Goal: Task Accomplishment & Management: Manage account settings

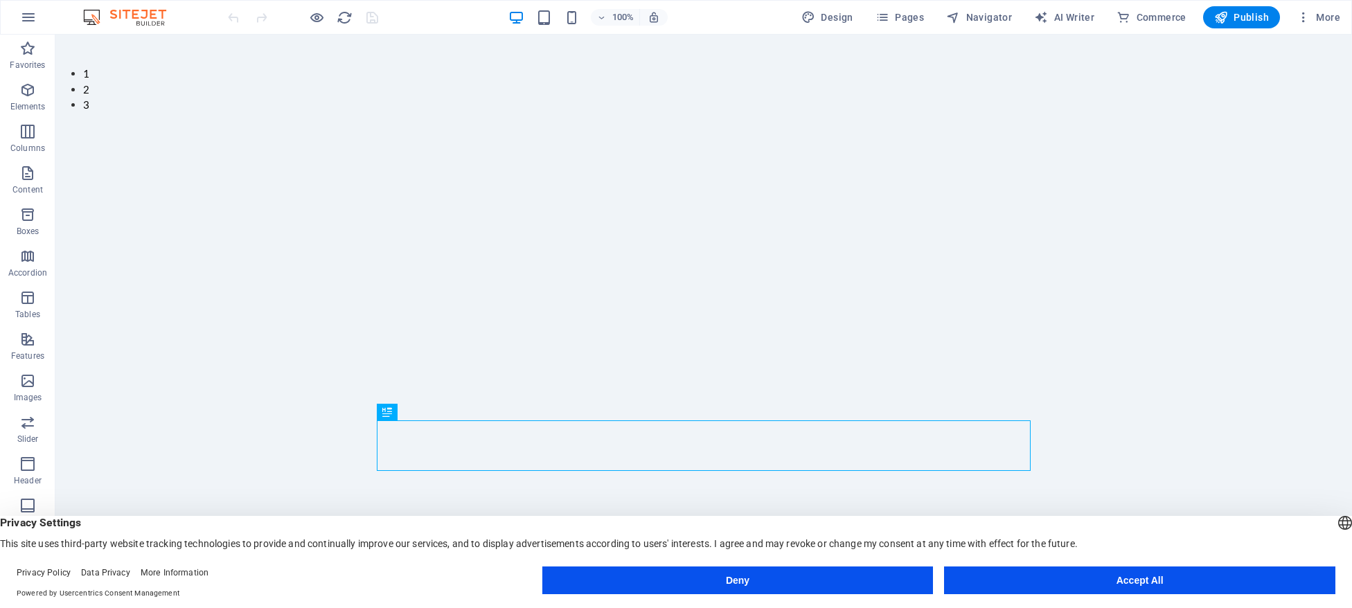
click at [1107, 582] on button "Accept All" at bounding box center [1139, 580] width 391 height 28
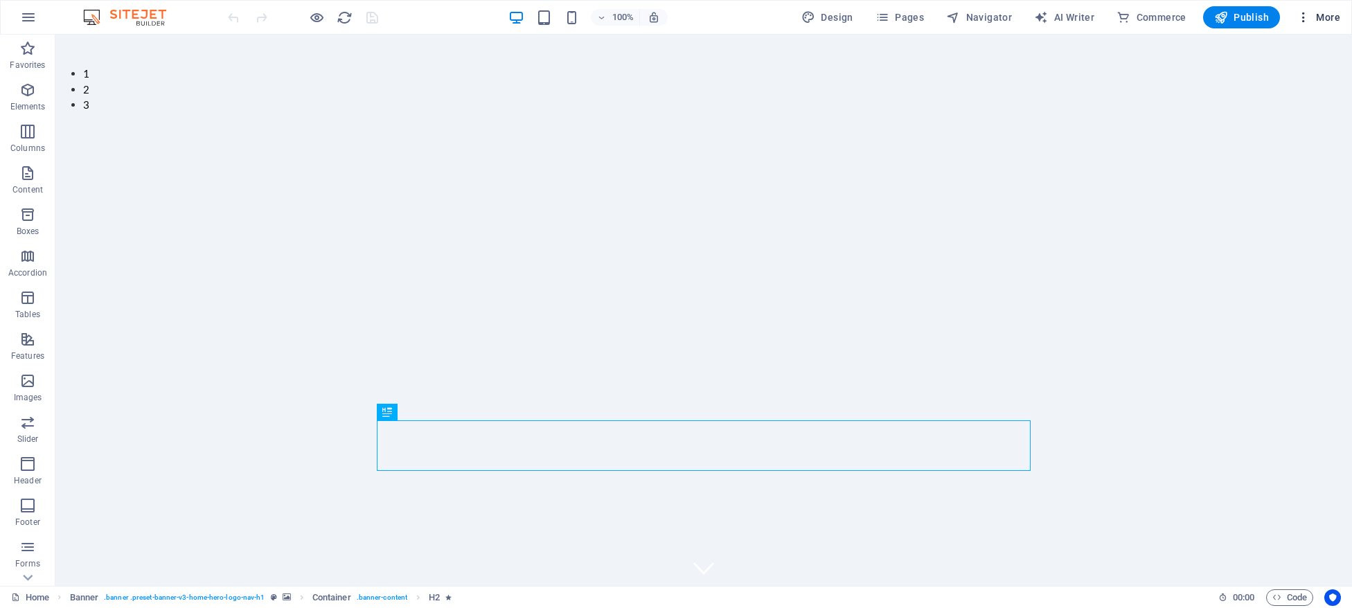
click at [1320, 24] on span "More" at bounding box center [1318, 17] width 44 height 14
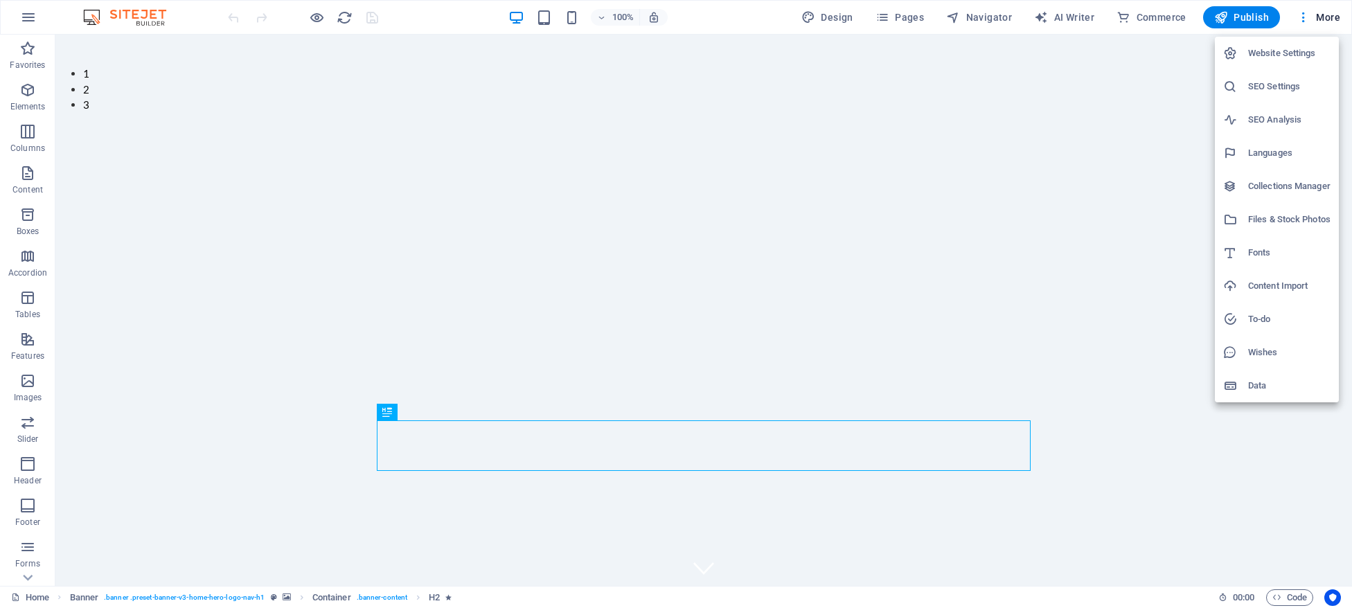
click at [1274, 52] on h6 "Website Settings" at bounding box center [1289, 53] width 82 height 17
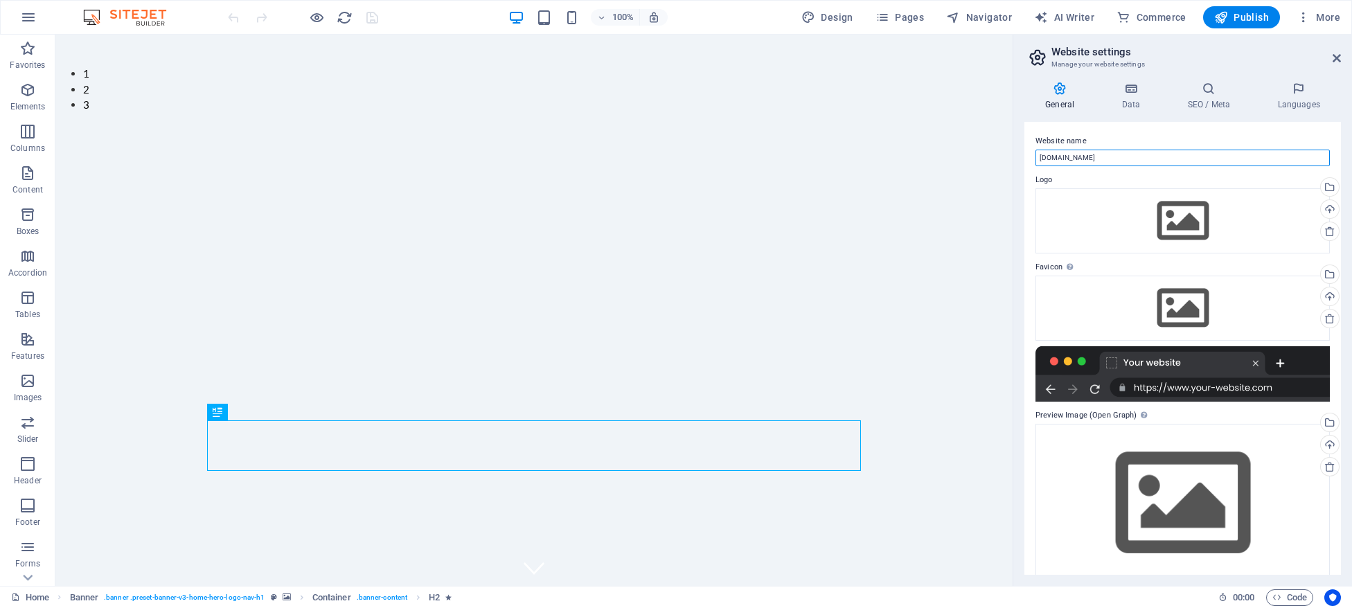
click at [1042, 156] on input "myspasalon.com" at bounding box center [1182, 158] width 294 height 17
type input "https://myspasalon.com"
click at [1140, 94] on icon at bounding box center [1130, 89] width 60 height 14
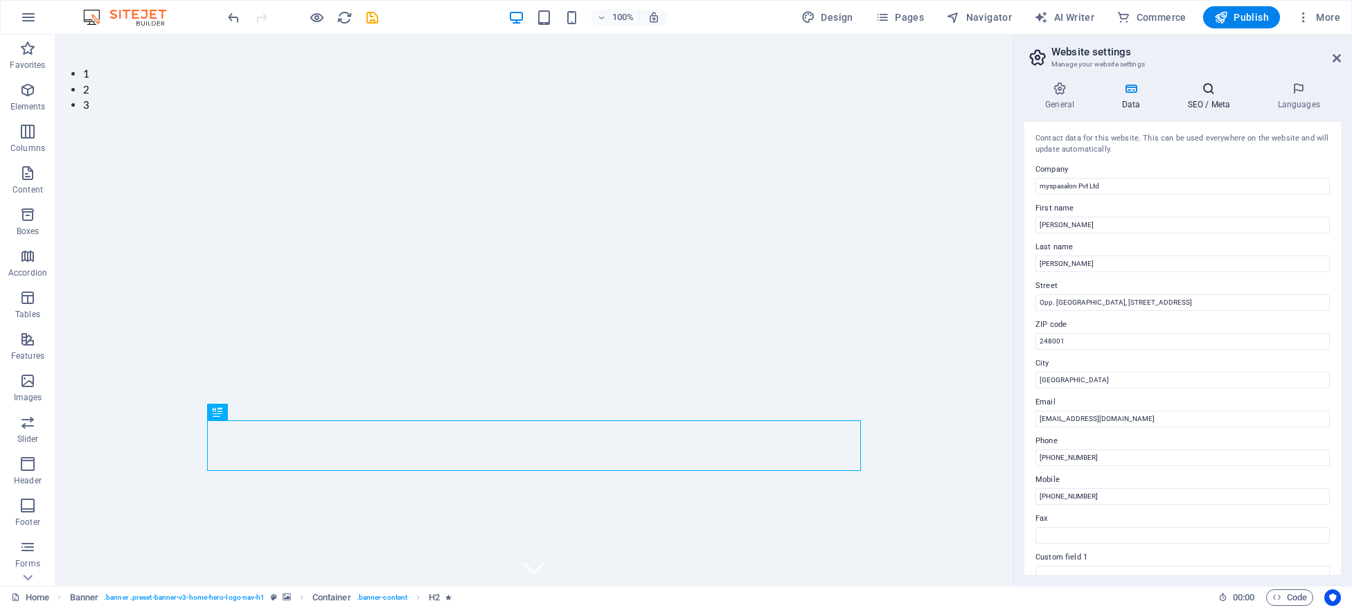
click at [1211, 99] on h4 "SEO / Meta" at bounding box center [1211, 96] width 90 height 29
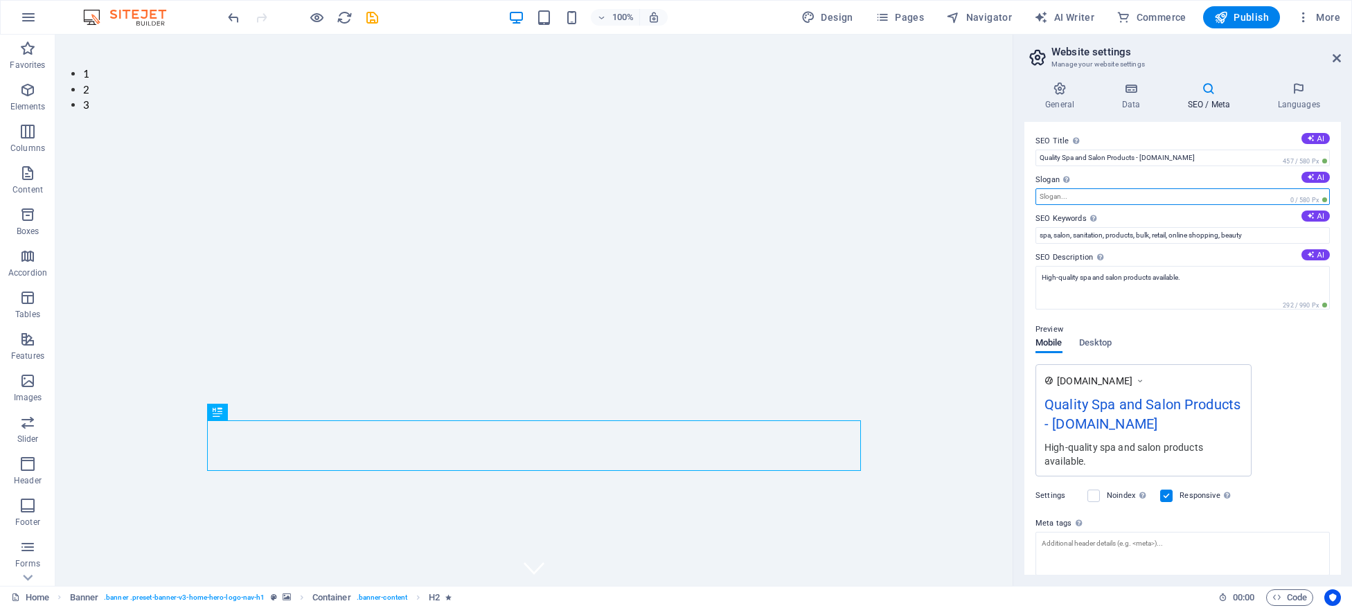
click at [1061, 197] on input "Slogan The slogan of your website. AI" at bounding box center [1182, 196] width 294 height 17
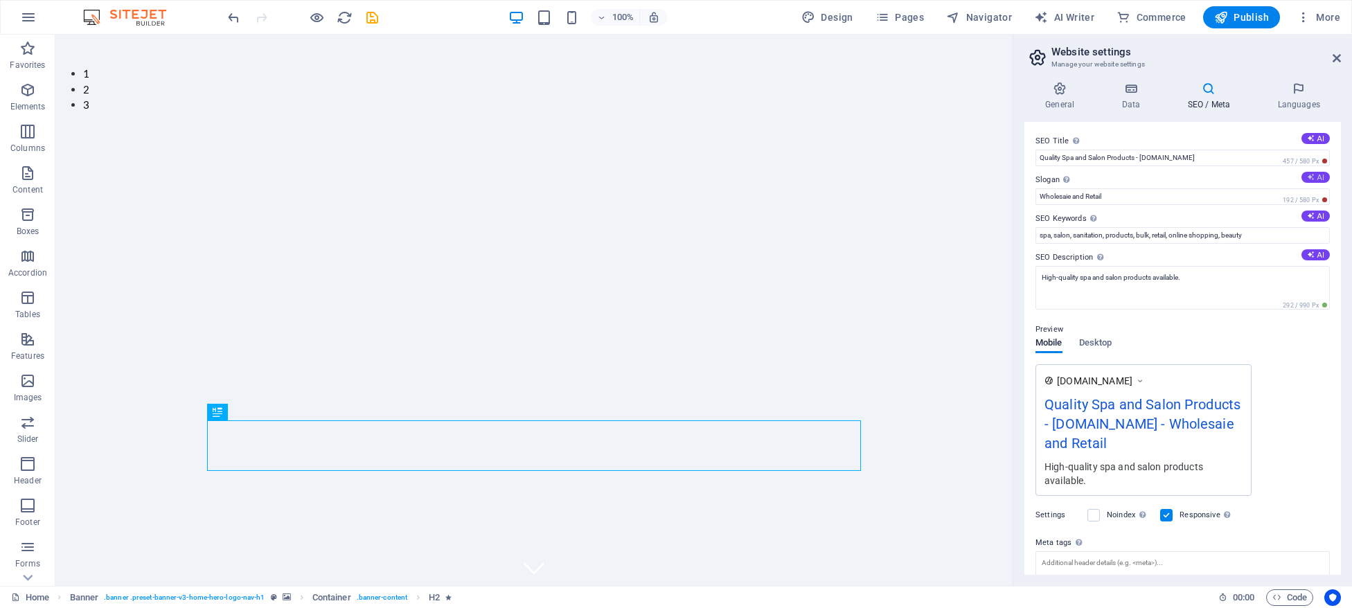
click at [1310, 180] on icon at bounding box center [1311, 177] width 8 height 8
type input "Elevate Relaxation with Premium Spa Essentials!"
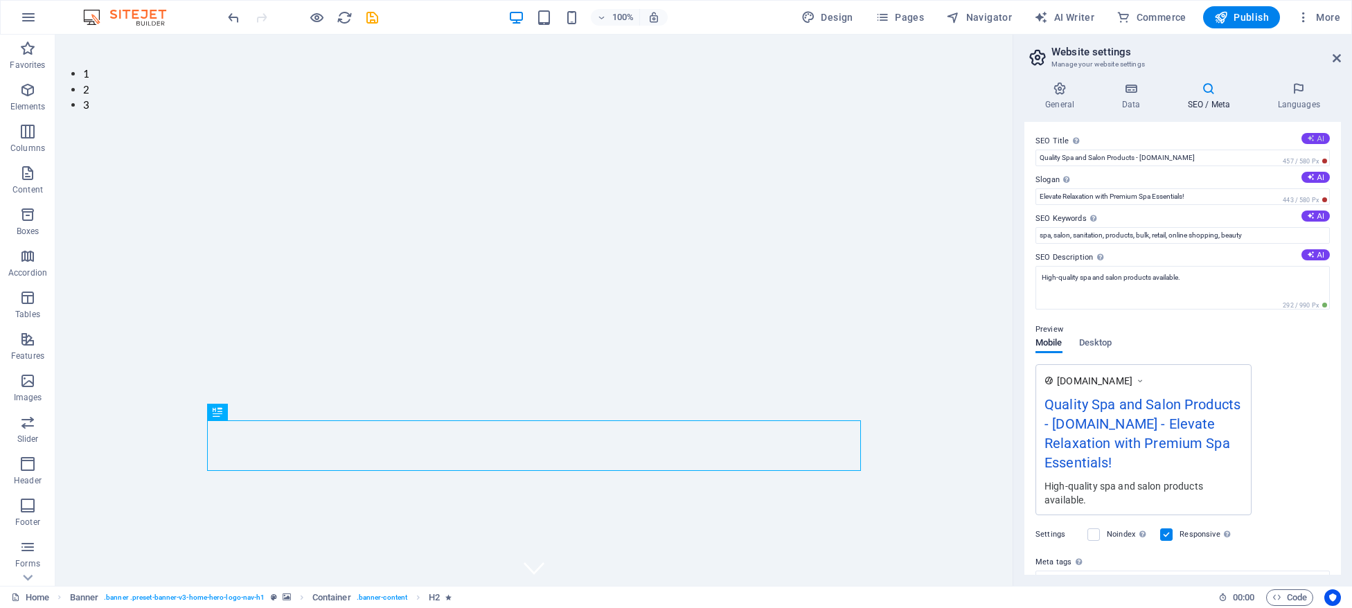
click at [1321, 133] on button "AI" at bounding box center [1315, 138] width 28 height 11
type input "Relaxation & Beauty Spa Products"
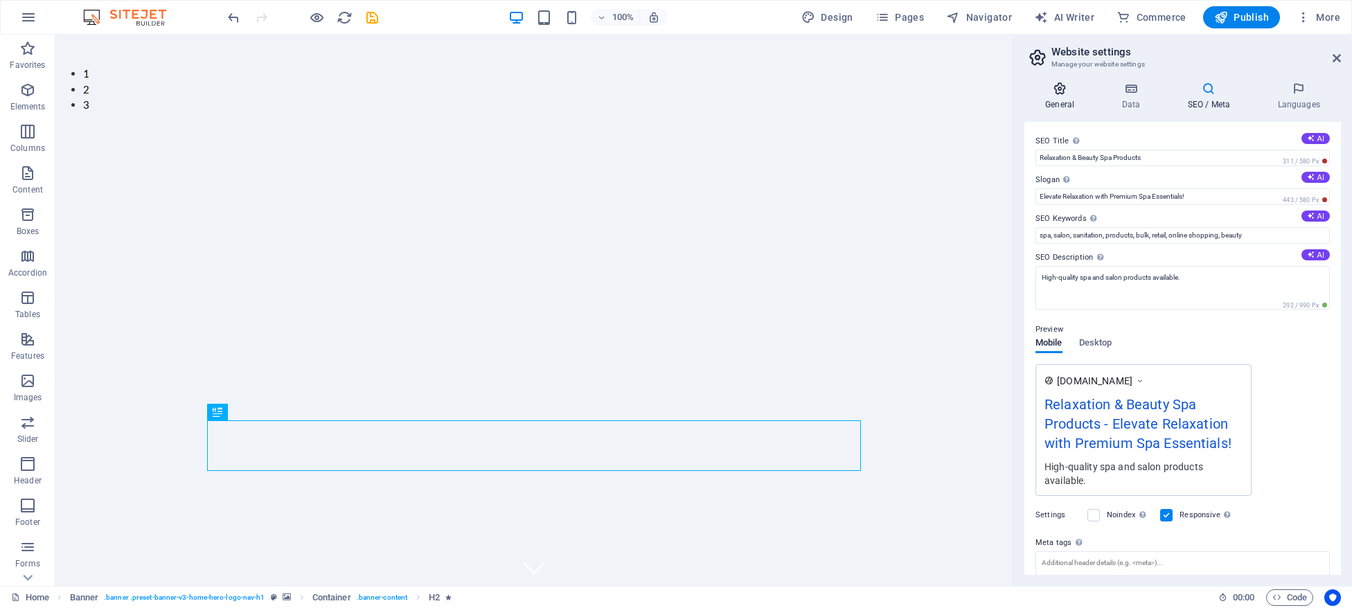
click at [1067, 94] on icon at bounding box center [1059, 89] width 71 height 14
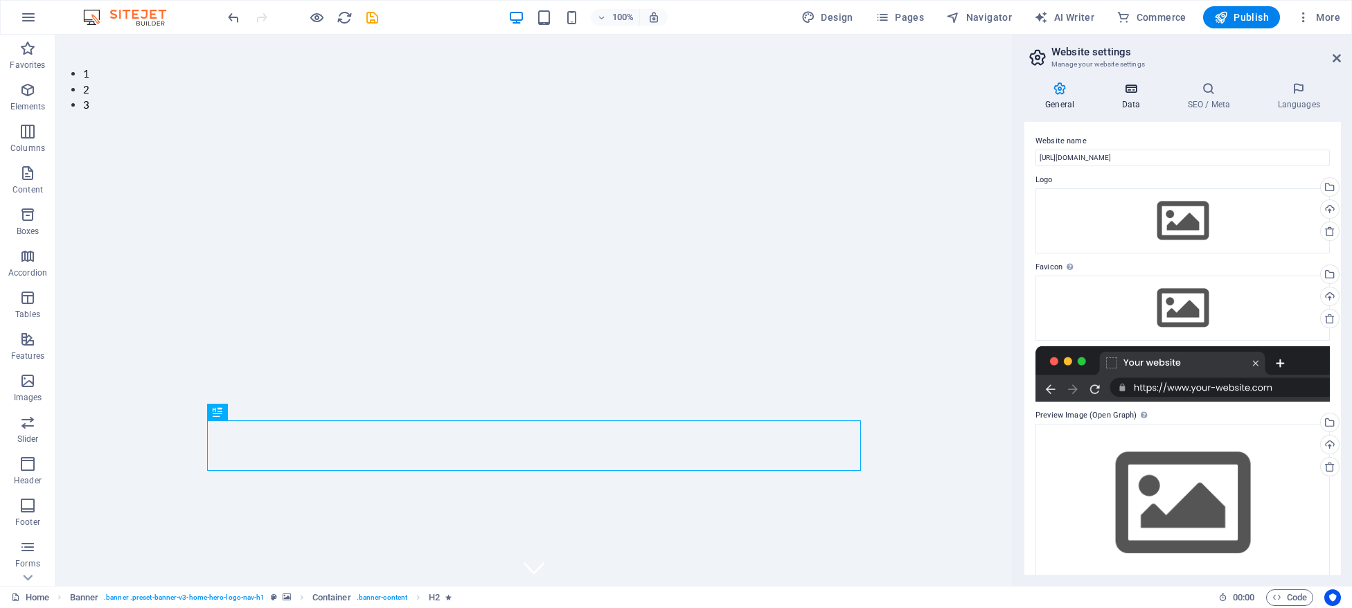
click at [1127, 87] on icon at bounding box center [1130, 89] width 60 height 14
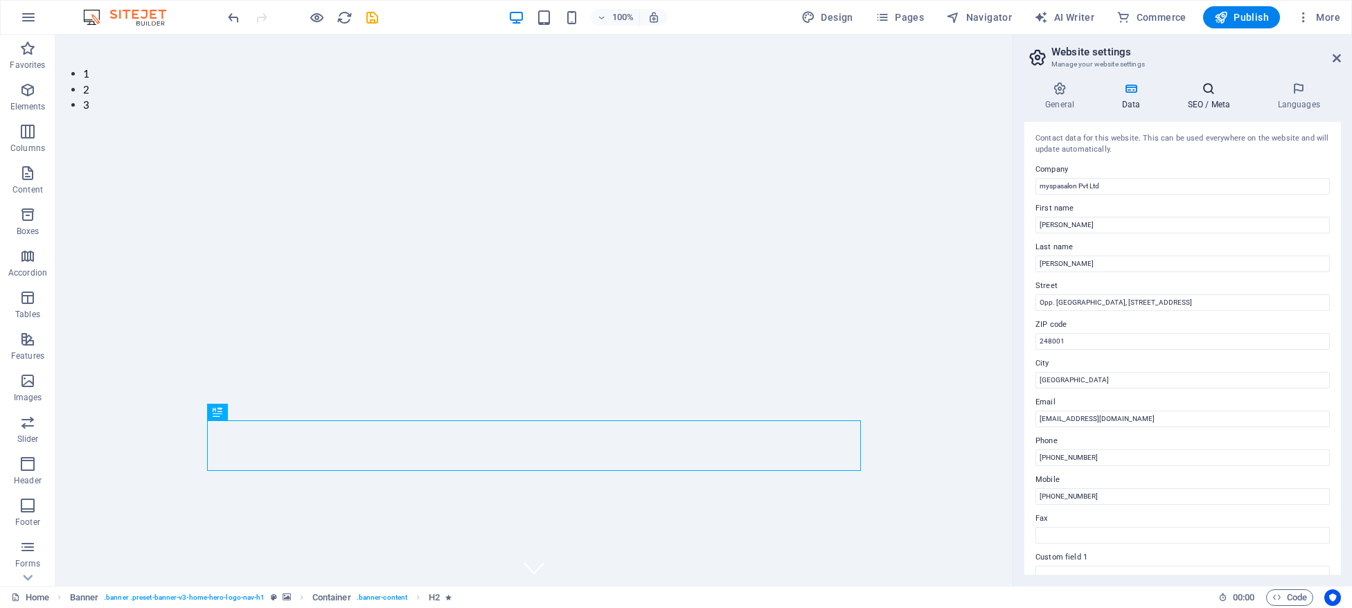
click at [1208, 101] on h4 "SEO / Meta" at bounding box center [1211, 96] width 90 height 29
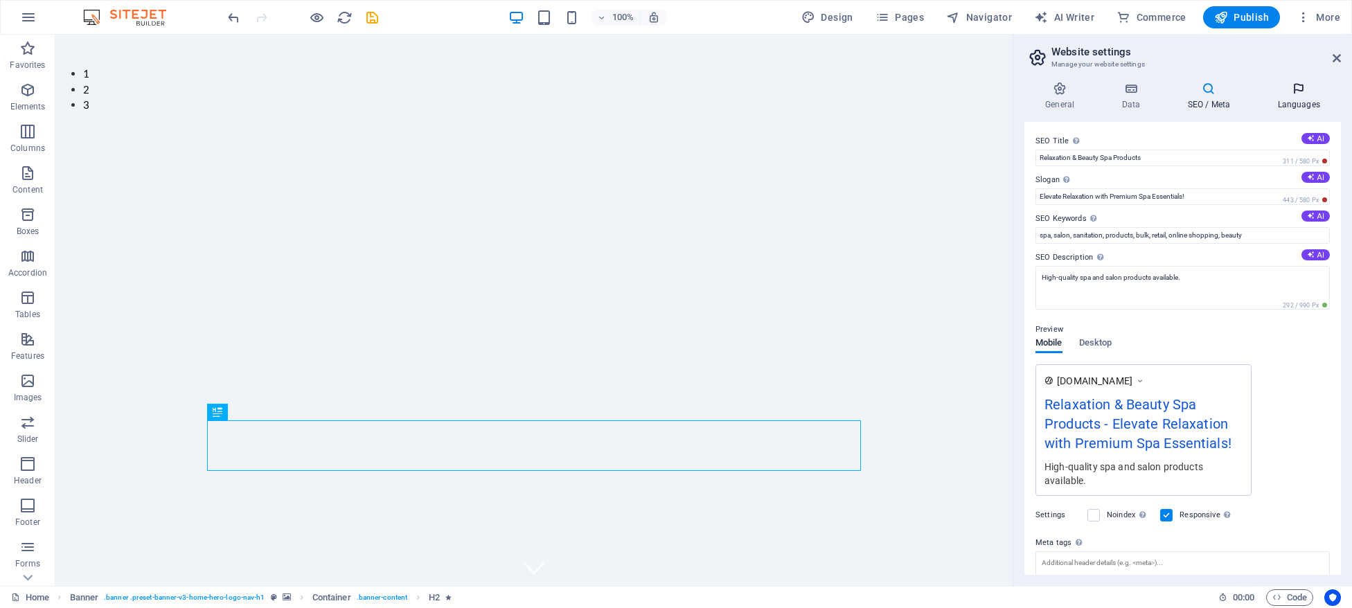
click at [1301, 100] on h4 "Languages" at bounding box center [1298, 96] width 84 height 29
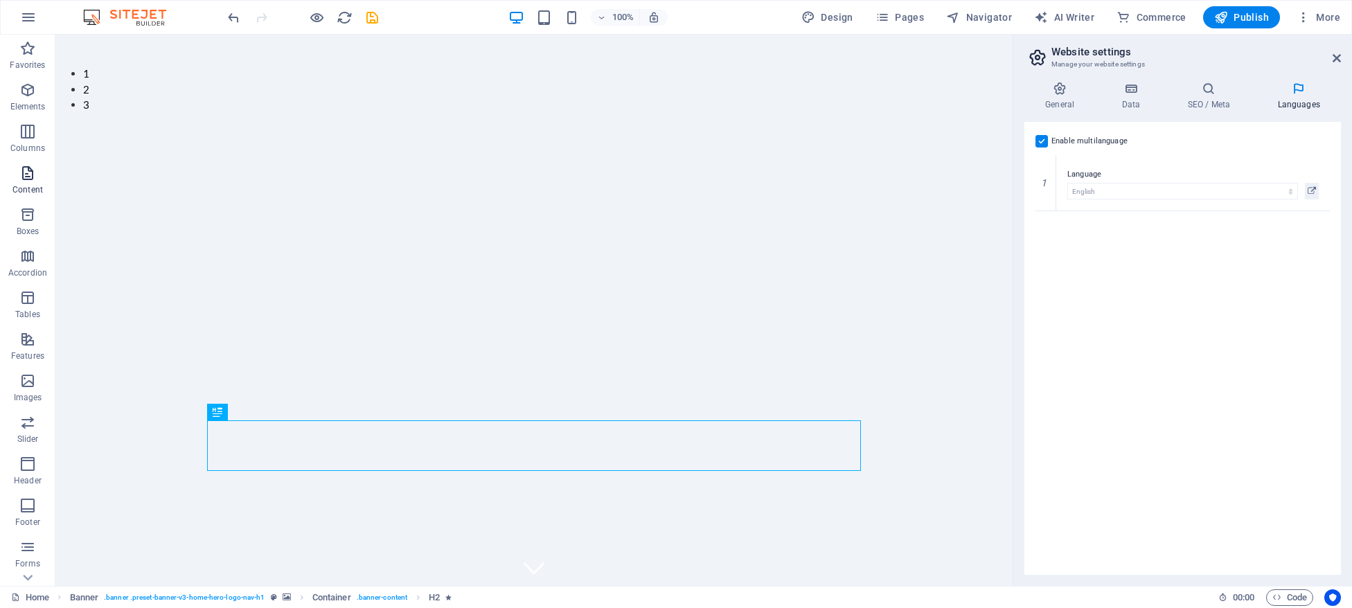
click at [28, 182] on span "Content" at bounding box center [27, 181] width 55 height 33
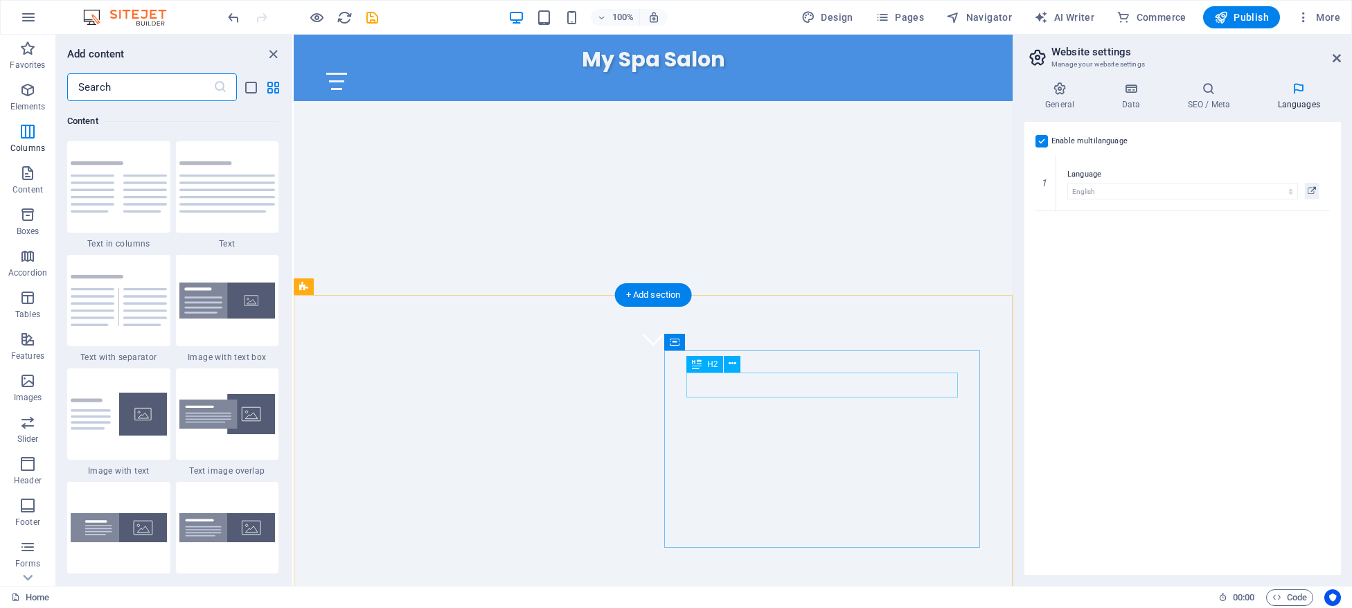
scroll to position [215, 0]
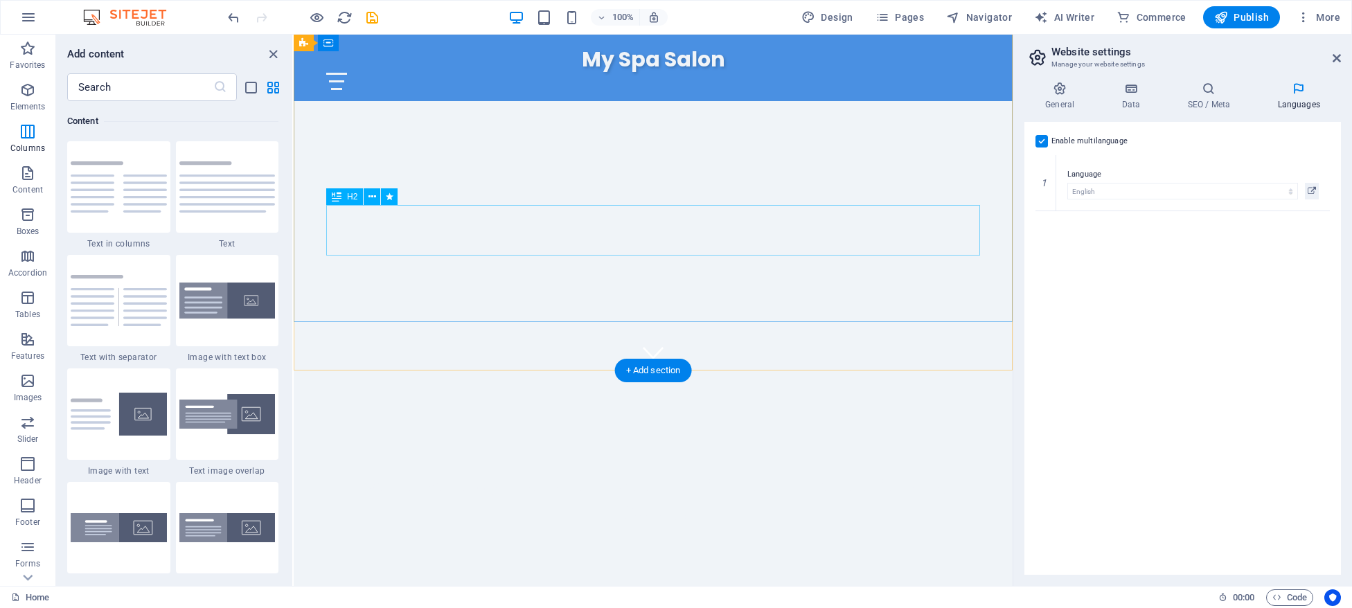
click at [778, 475] on div "Welcome to My Spa Salon - Your Destination for Relaxation and Beauty!" at bounding box center [653, 500] width 654 height 51
click at [369, 203] on icon at bounding box center [372, 197] width 8 height 15
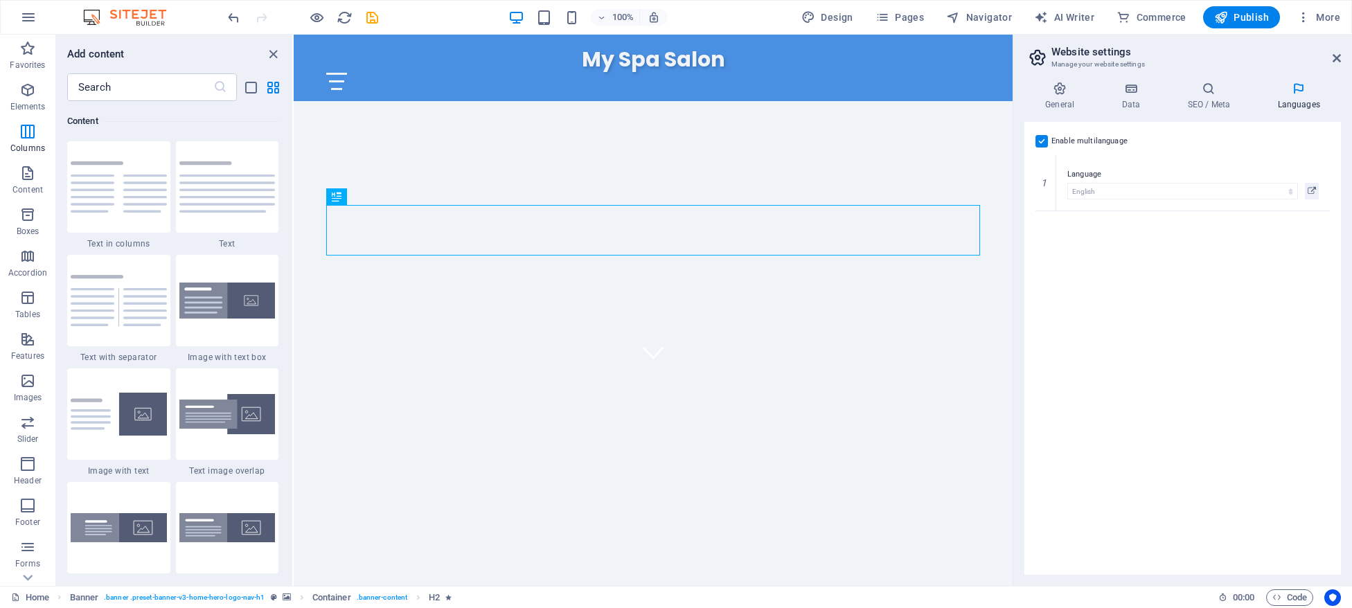
click at [1290, 350] on div "Enable multilanguage To disable multilanguage delete all languages until only o…" at bounding box center [1182, 348] width 316 height 453
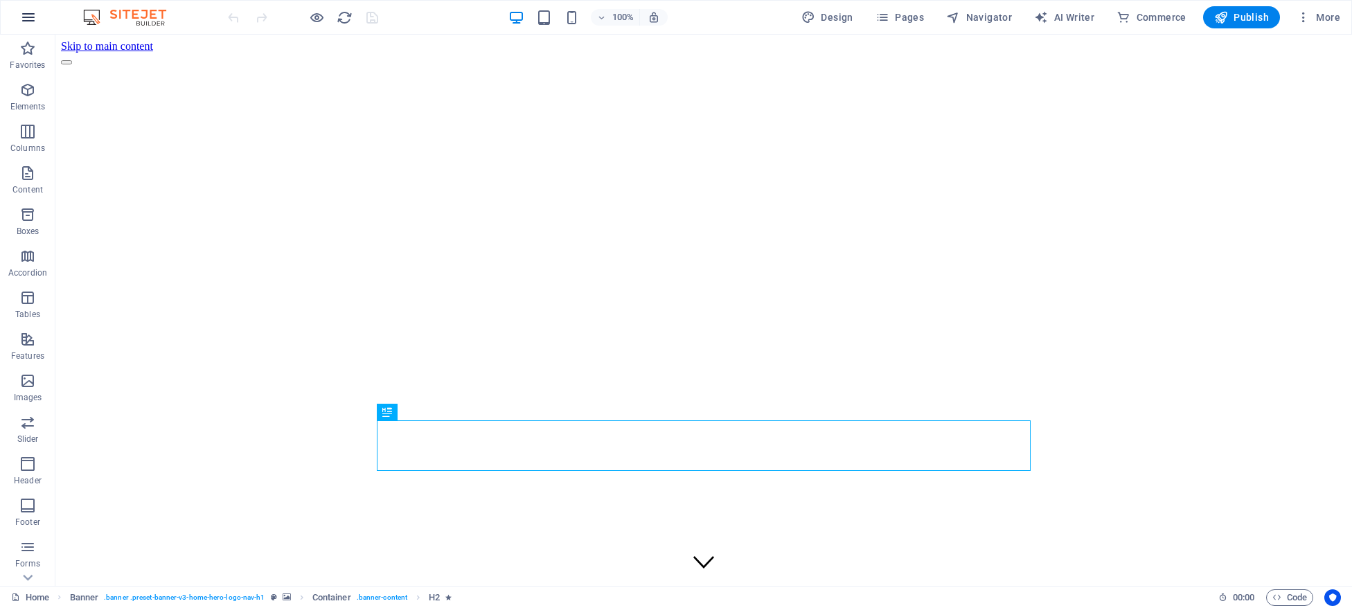
click at [24, 18] on icon "button" at bounding box center [28, 17] width 17 height 17
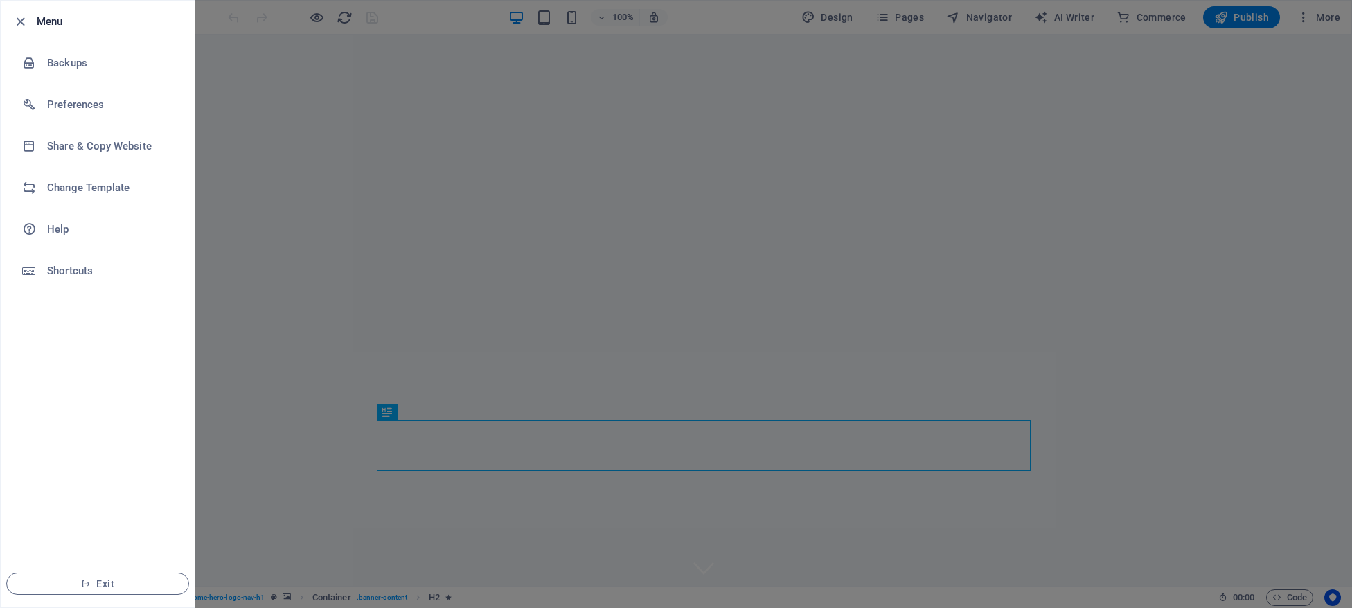
click at [490, 35] on div at bounding box center [676, 304] width 1352 height 608
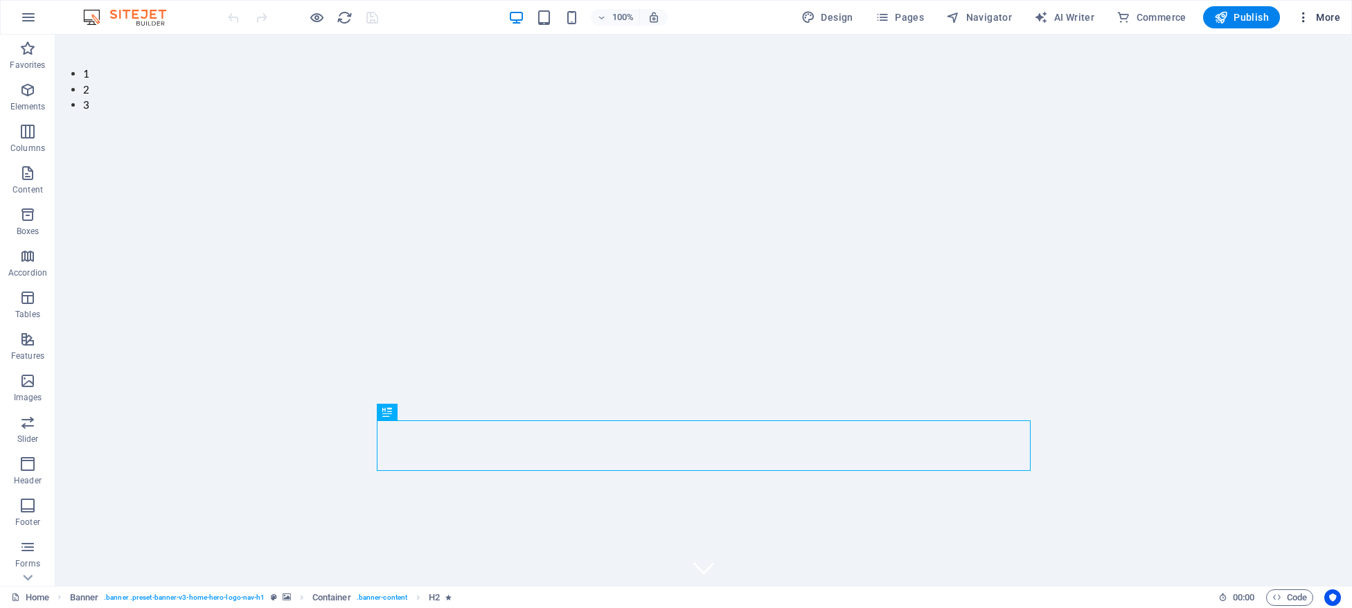
click at [1321, 15] on span "More" at bounding box center [1318, 17] width 44 height 14
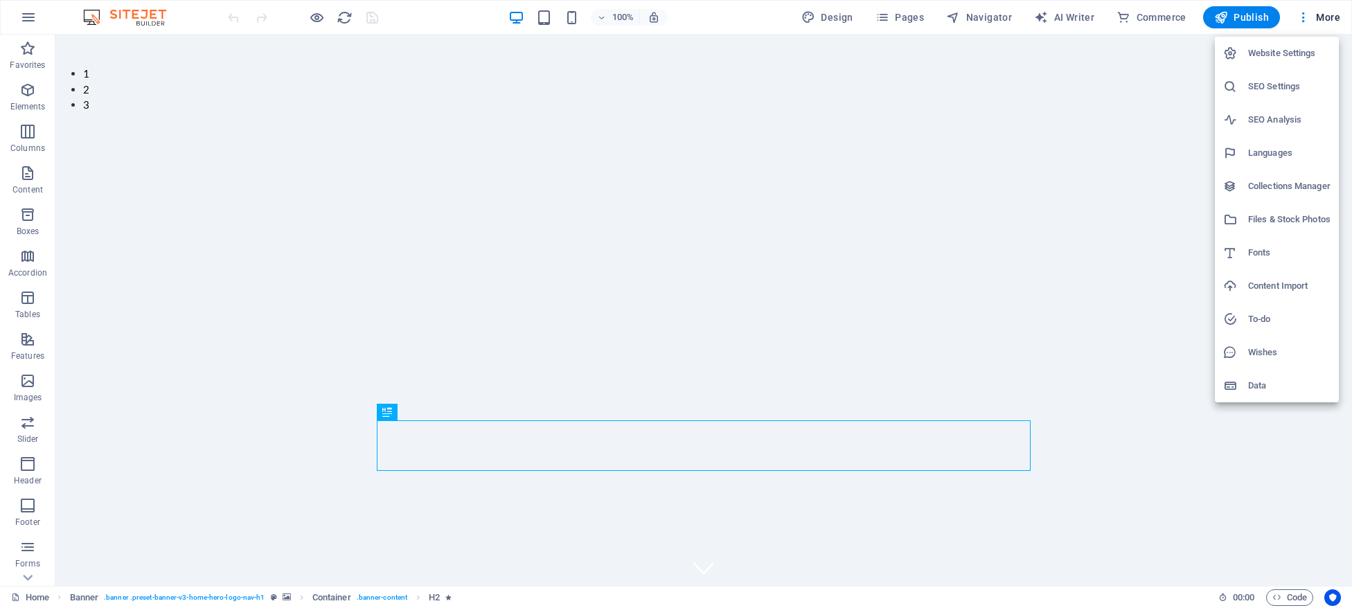
click at [1304, 19] on div at bounding box center [676, 304] width 1352 height 608
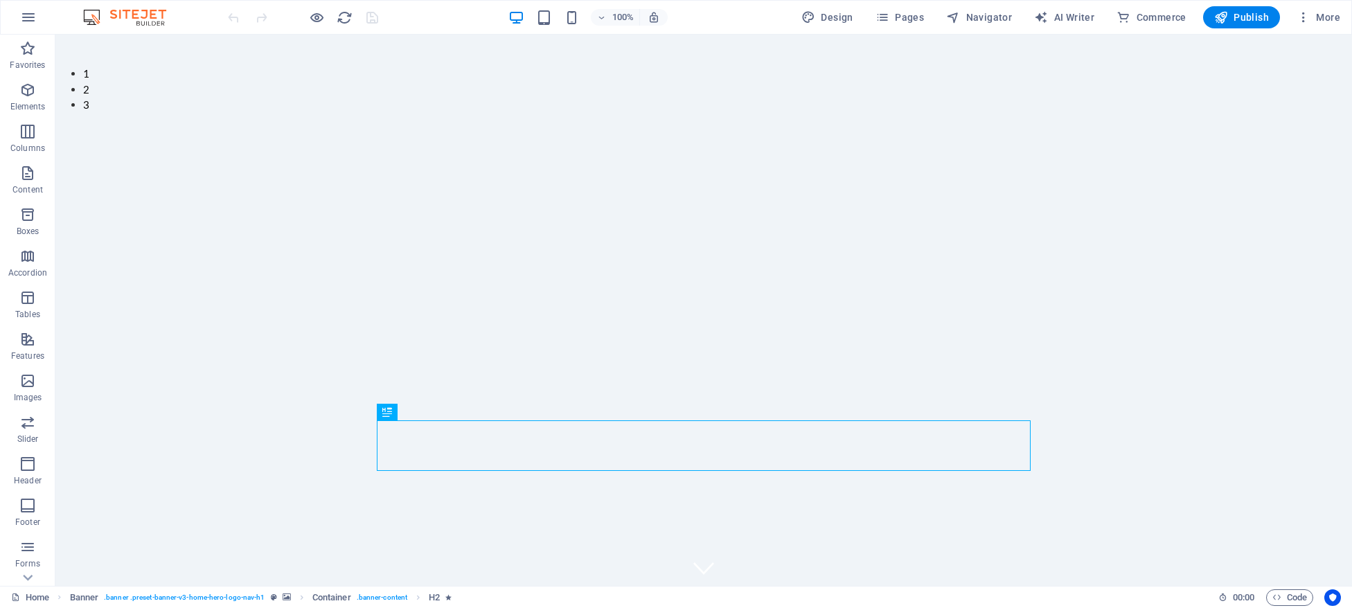
click at [1304, 19] on icon "button" at bounding box center [1303, 17] width 14 height 14
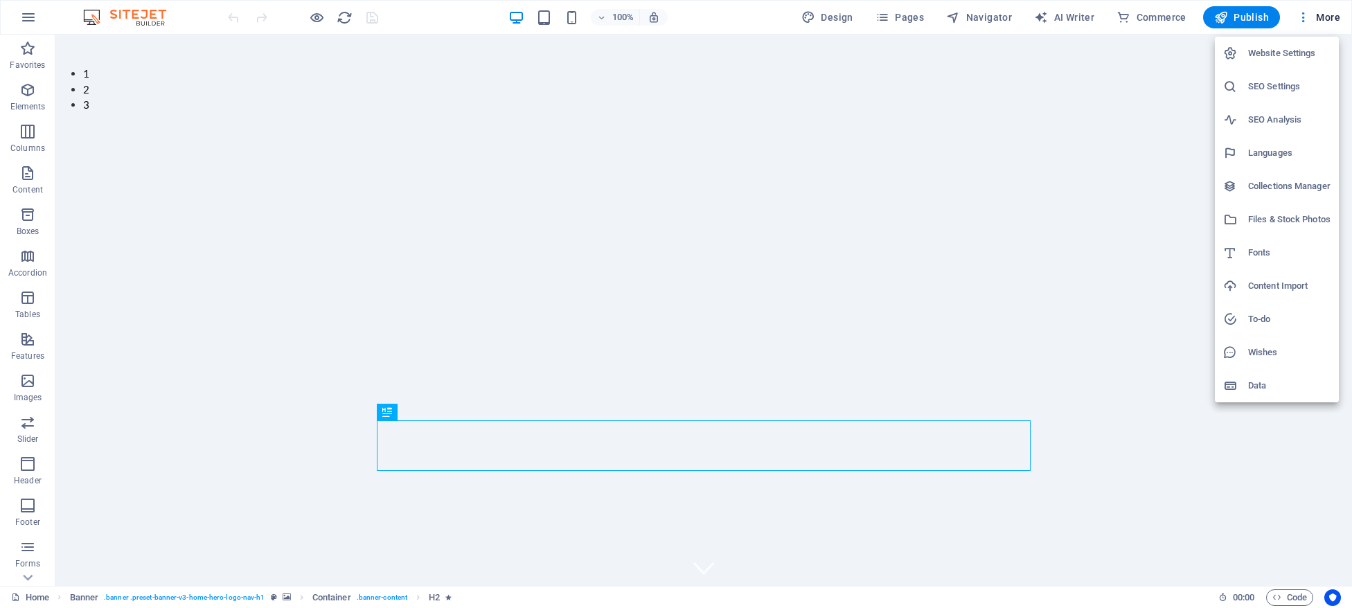
click at [1299, 48] on h6 "Website Settings" at bounding box center [1289, 53] width 82 height 17
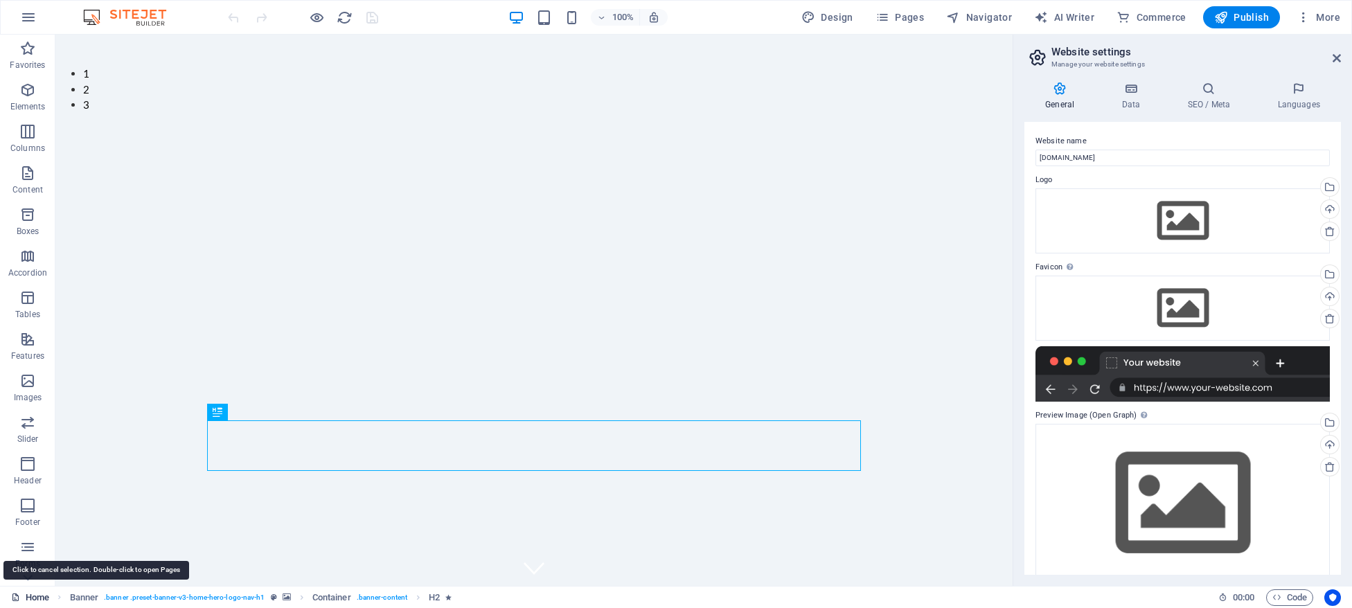
click at [35, 598] on link "Home" at bounding box center [30, 597] width 38 height 17
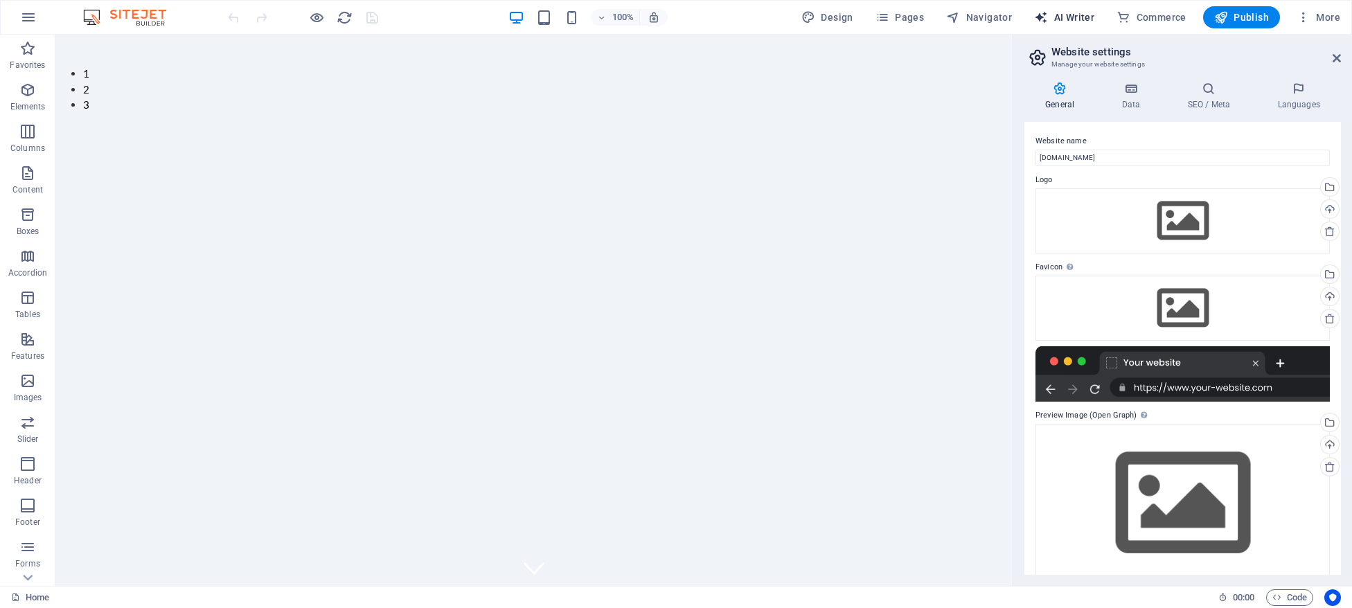
click at [1075, 24] on span "AI Writer" at bounding box center [1064, 17] width 60 height 14
select select "English"
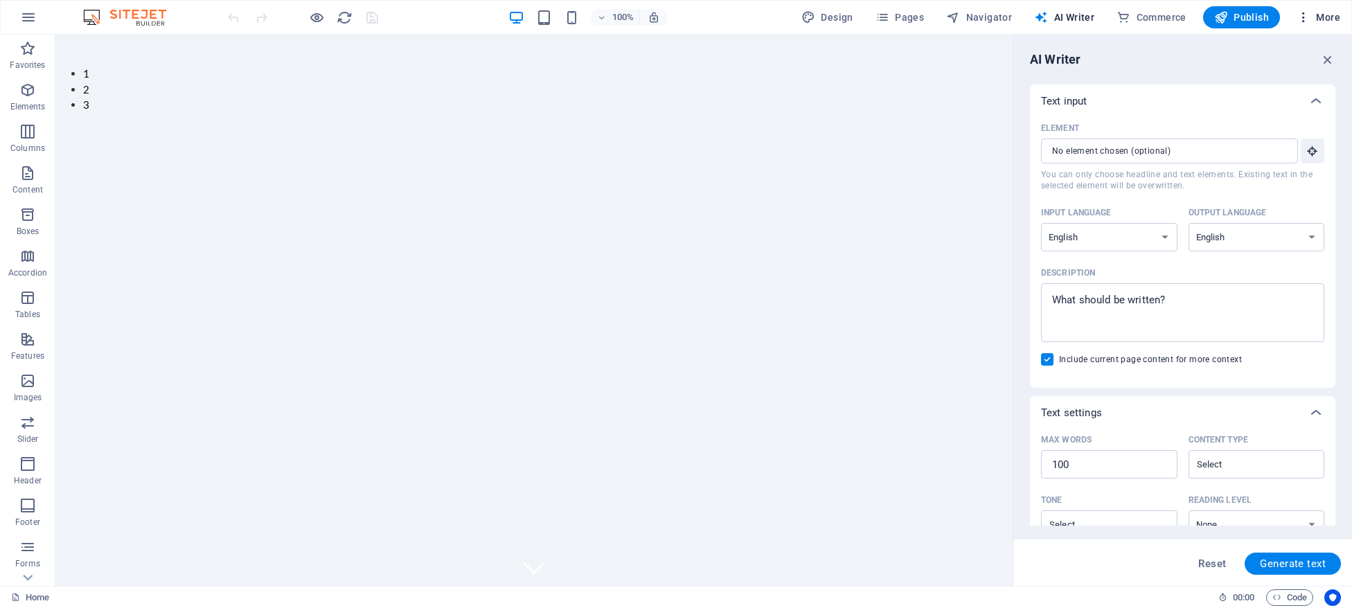
click at [1310, 16] on icon "button" at bounding box center [1303, 17] width 14 height 14
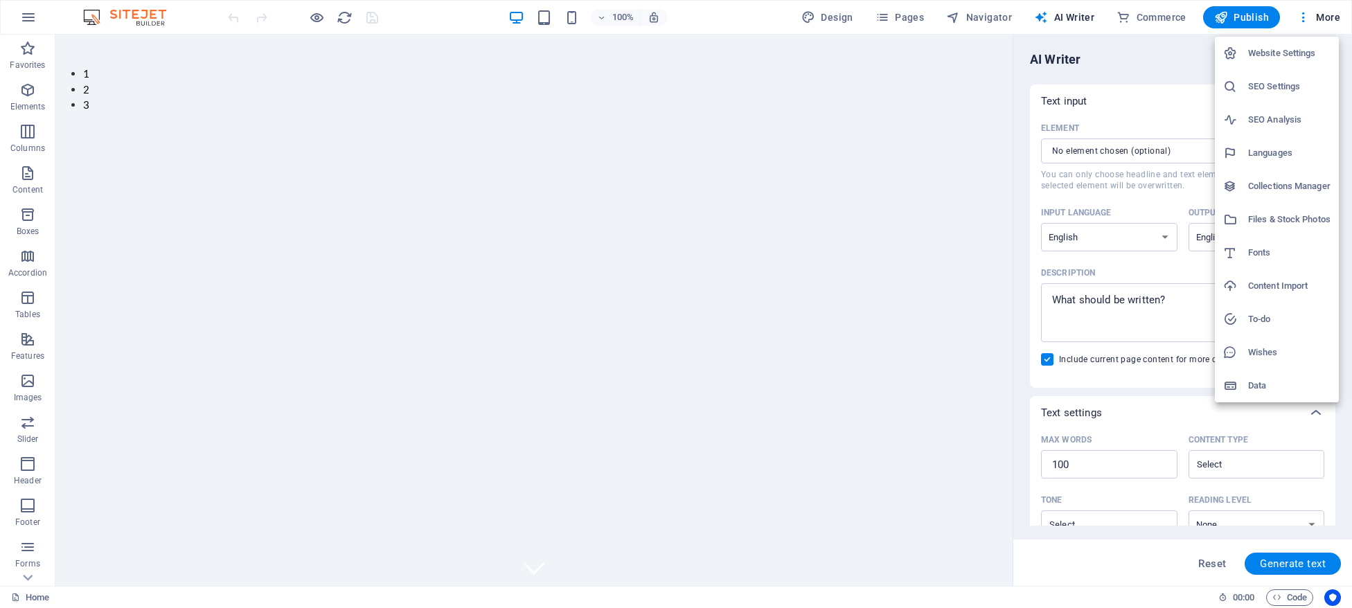
click at [33, 15] on div at bounding box center [676, 304] width 1352 height 608
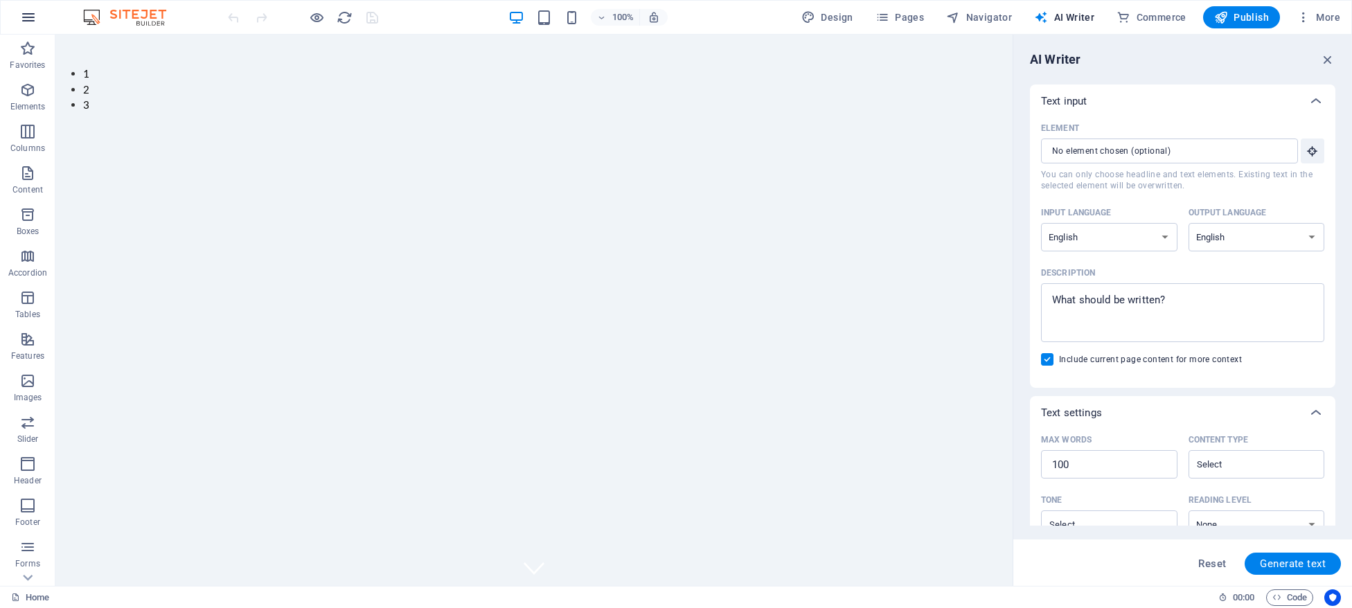
click at [31, 15] on icon "button" at bounding box center [28, 17] width 17 height 17
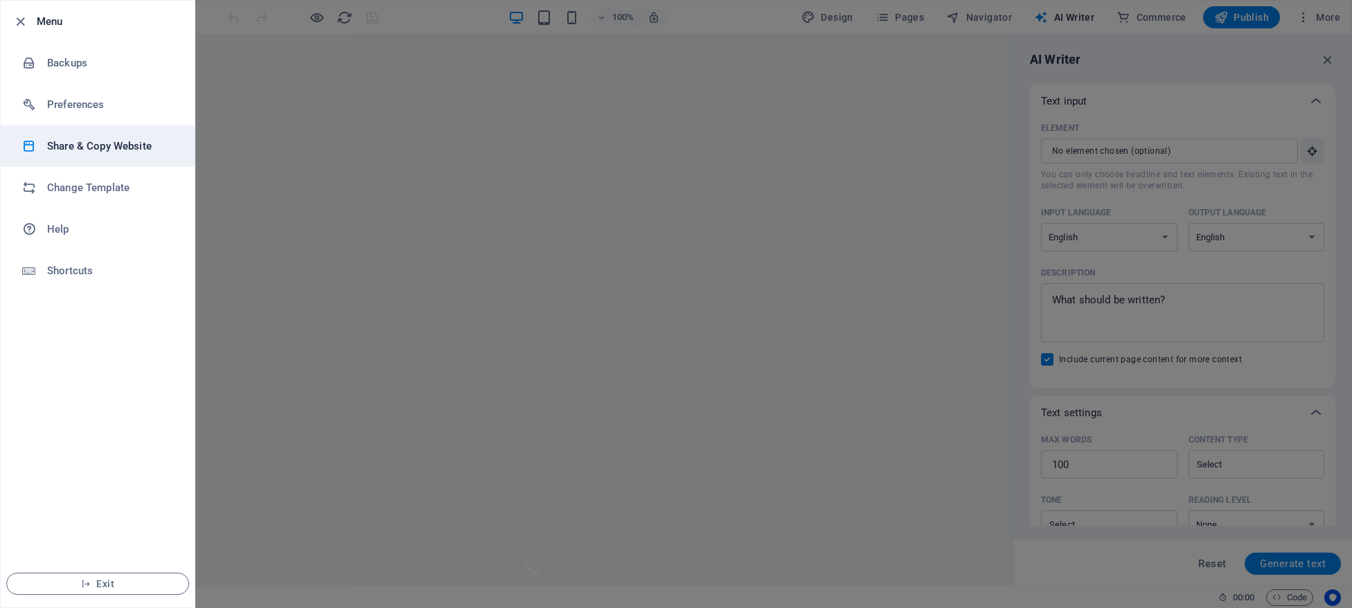
click at [66, 154] on h6 "Share & Copy Website" at bounding box center [111, 146] width 128 height 17
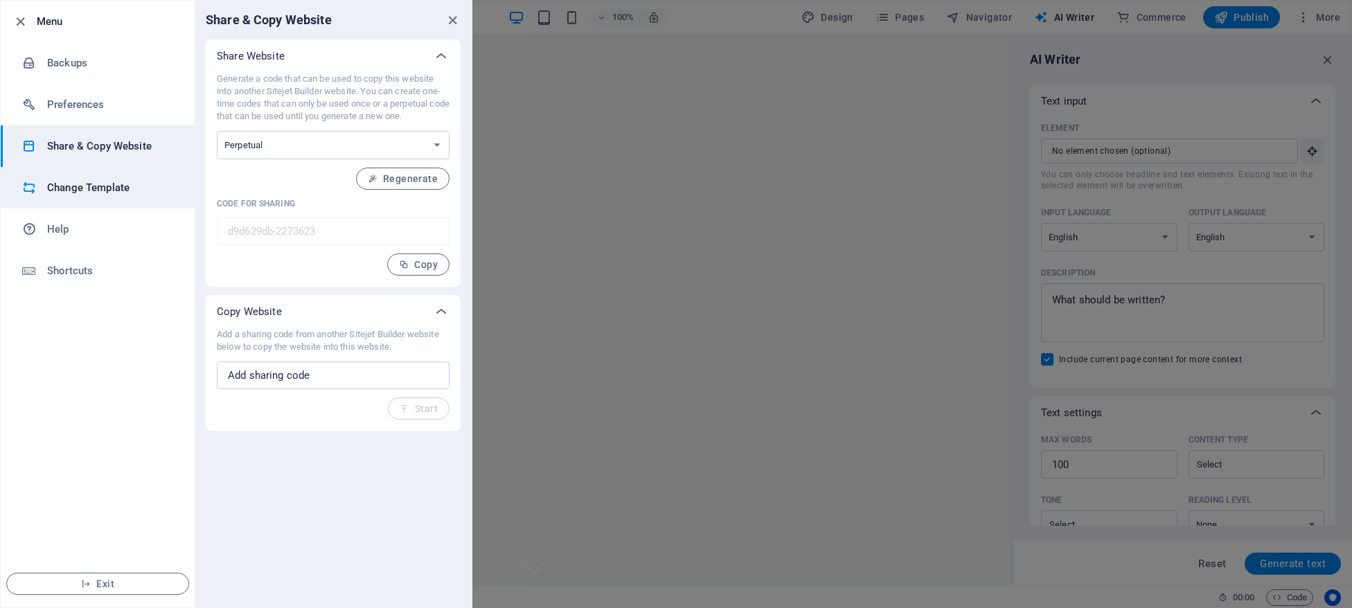
click at [58, 188] on h6 "Change Template" at bounding box center [111, 187] width 128 height 17
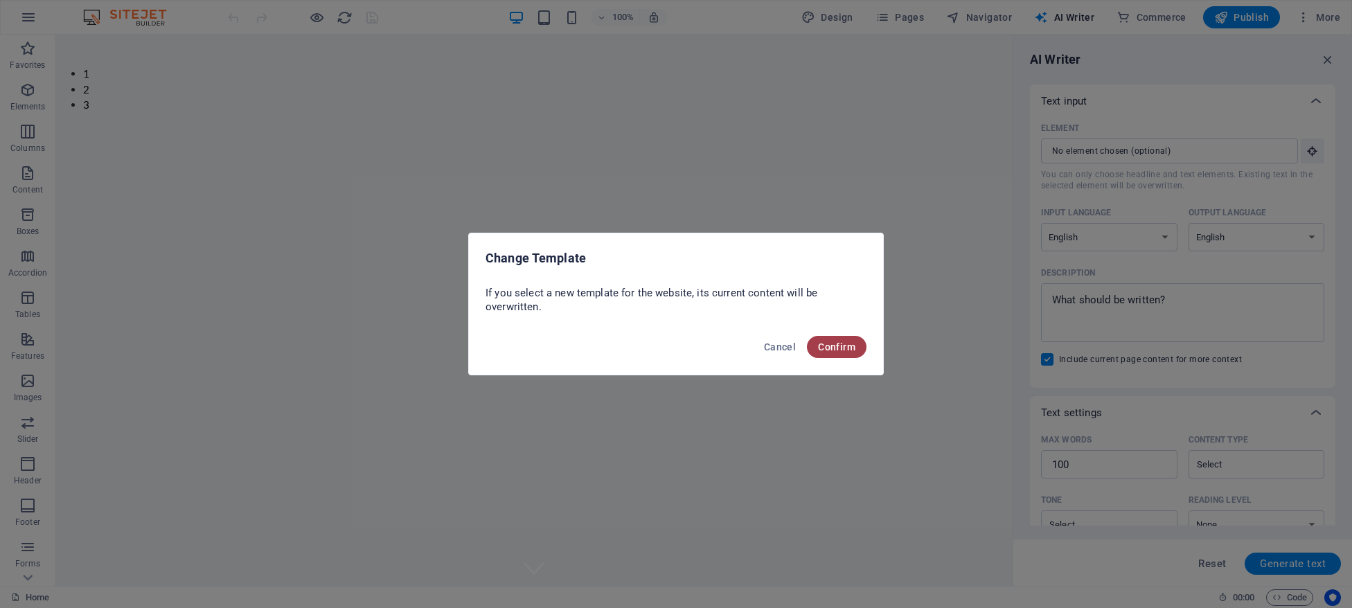
click at [842, 352] on button "Confirm" at bounding box center [837, 347] width 60 height 22
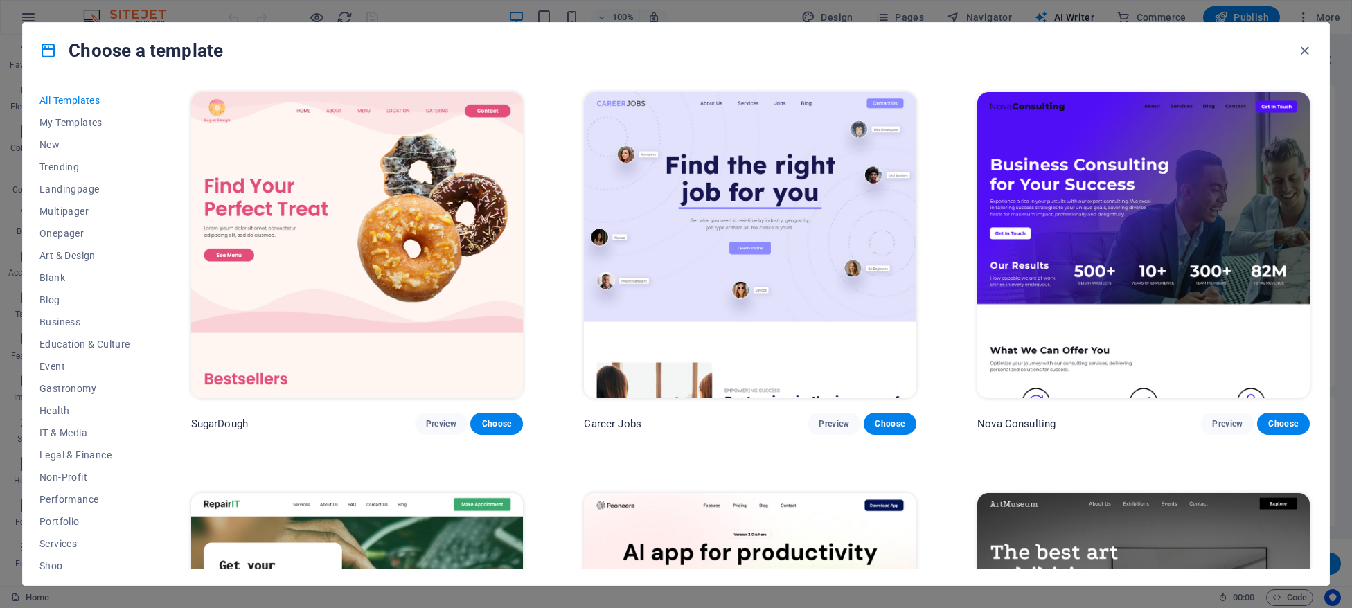
click at [275, 170] on img at bounding box center [357, 245] width 332 height 306
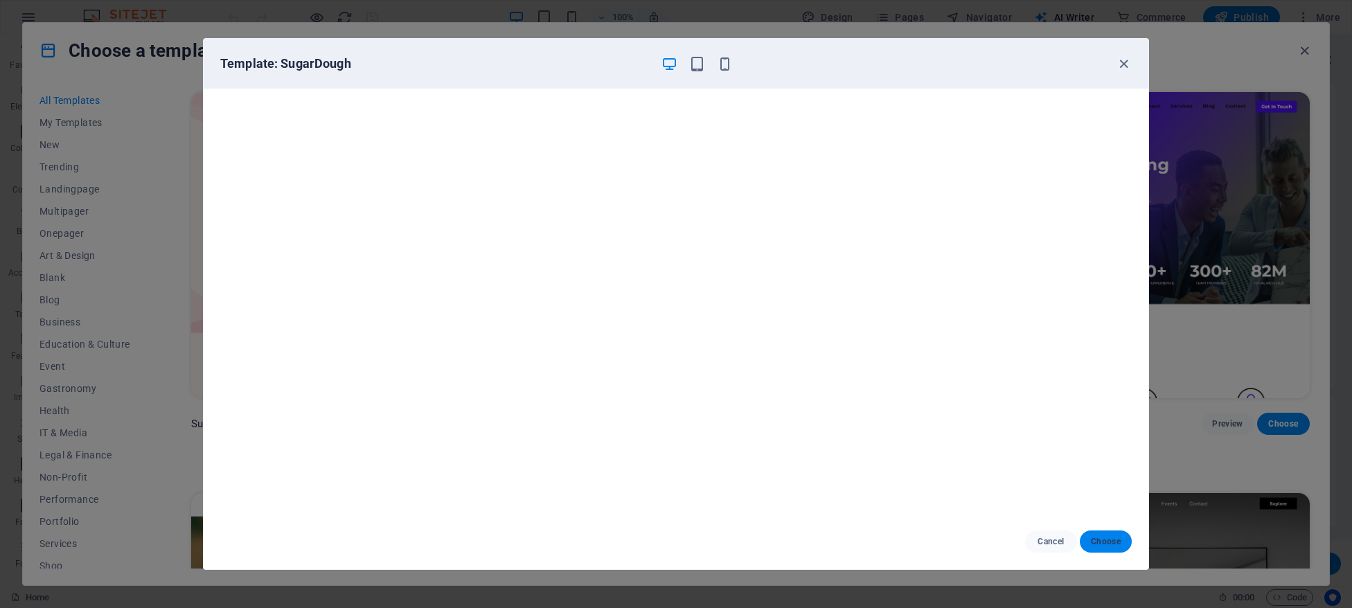
click at [1103, 553] on button "Choose" at bounding box center [1106, 541] width 52 height 22
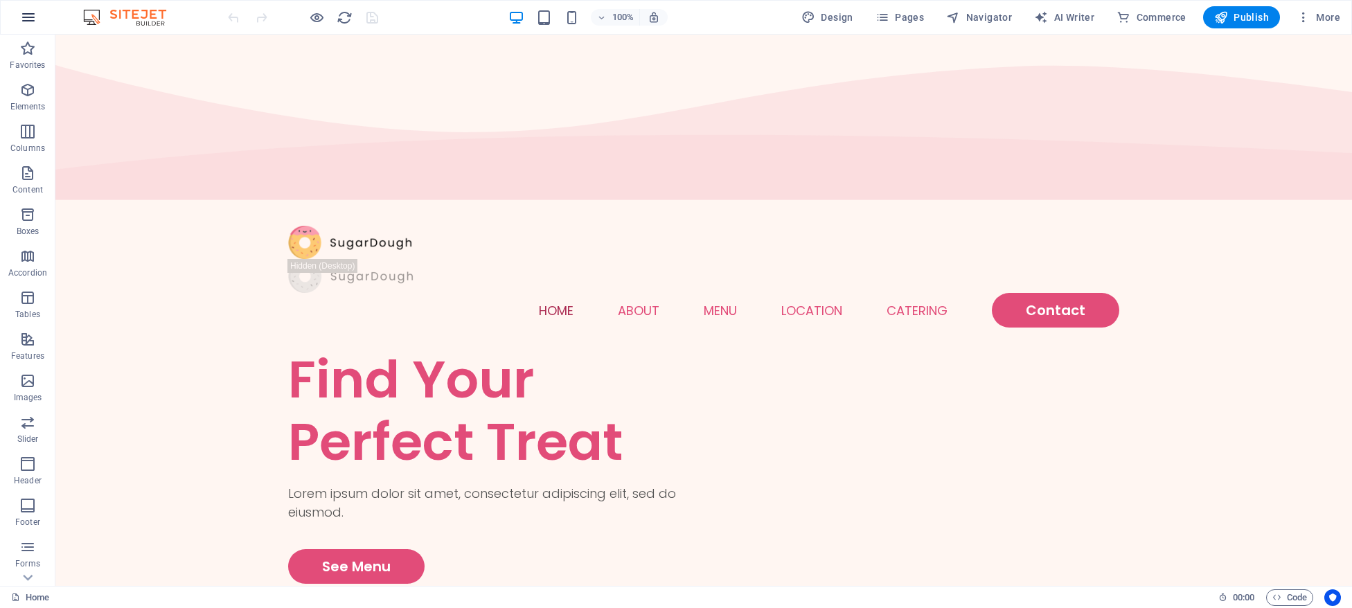
click at [29, 27] on button "button" at bounding box center [28, 17] width 33 height 33
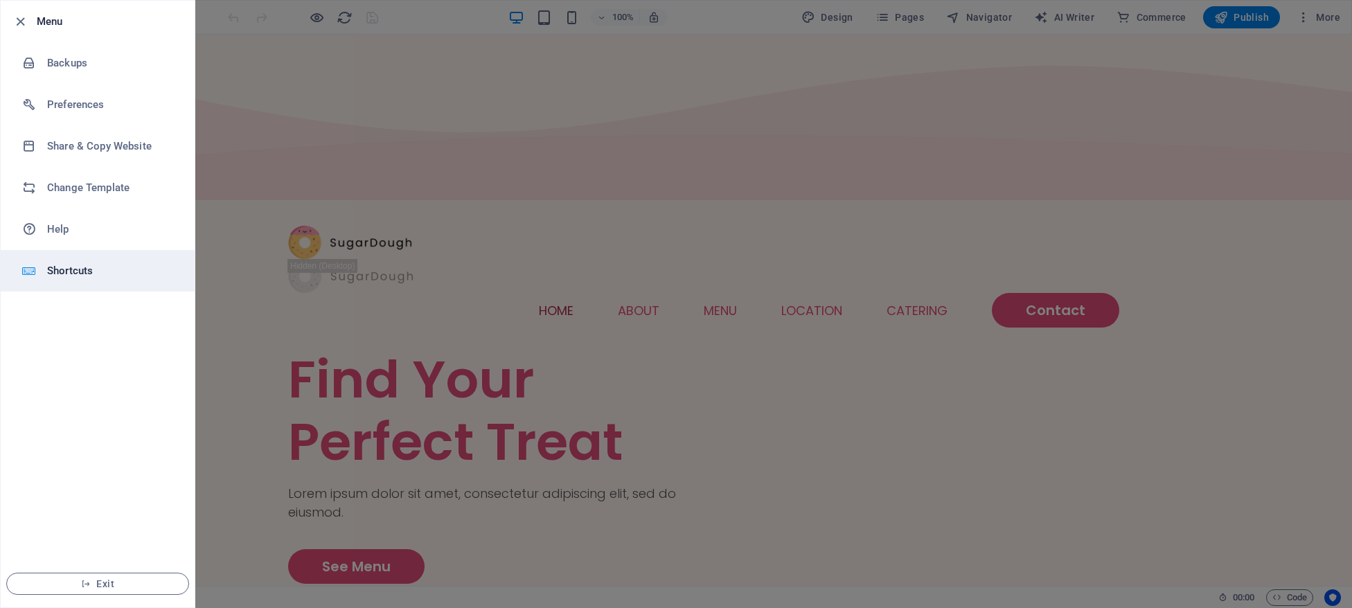
drag, startPoint x: 54, startPoint y: 65, endPoint x: 91, endPoint y: 269, distance: 207.0
click at [91, 269] on ul "Menu Backups Preferences Share & Copy Website Change Template Help Shortcuts Ex…" at bounding box center [98, 304] width 194 height 607
click at [92, 269] on h6 "Shortcuts" at bounding box center [111, 270] width 128 height 17
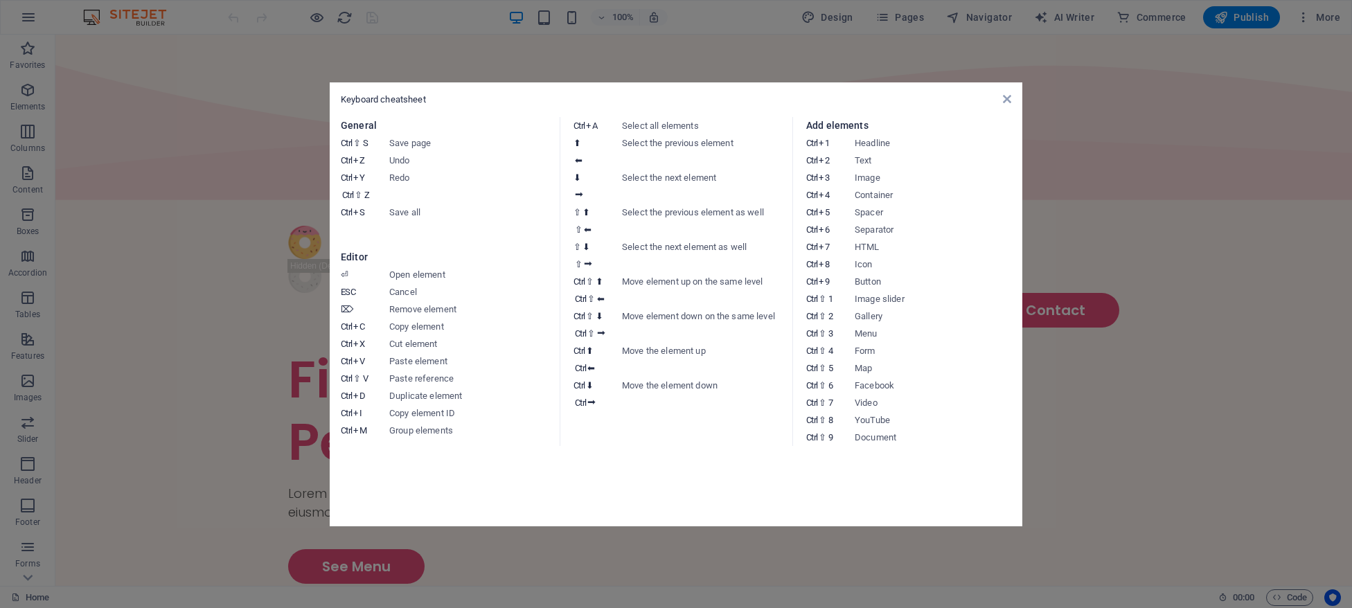
click at [115, 154] on aside "Keyboard cheatsheet General Ctrl ⇧ S Save page Ctrl Z Undo Ctrl Y Ctrl ⇧ Z Redo…" at bounding box center [676, 304] width 1352 height 608
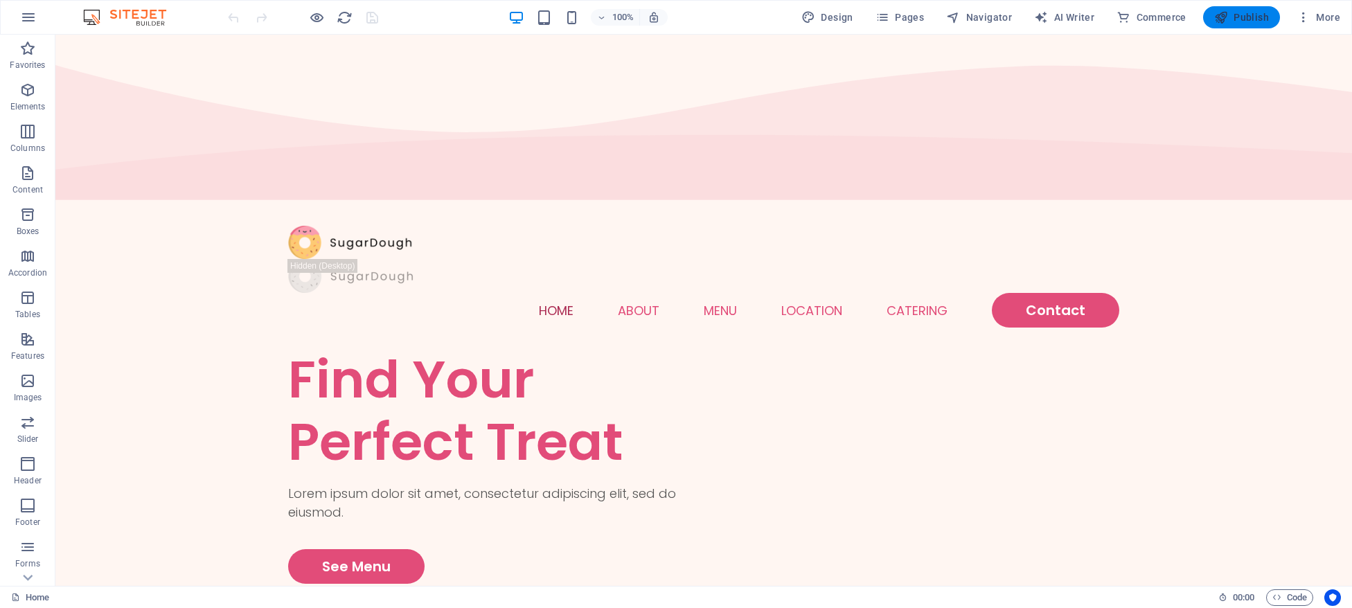
click at [1262, 17] on span "Publish" at bounding box center [1241, 17] width 55 height 14
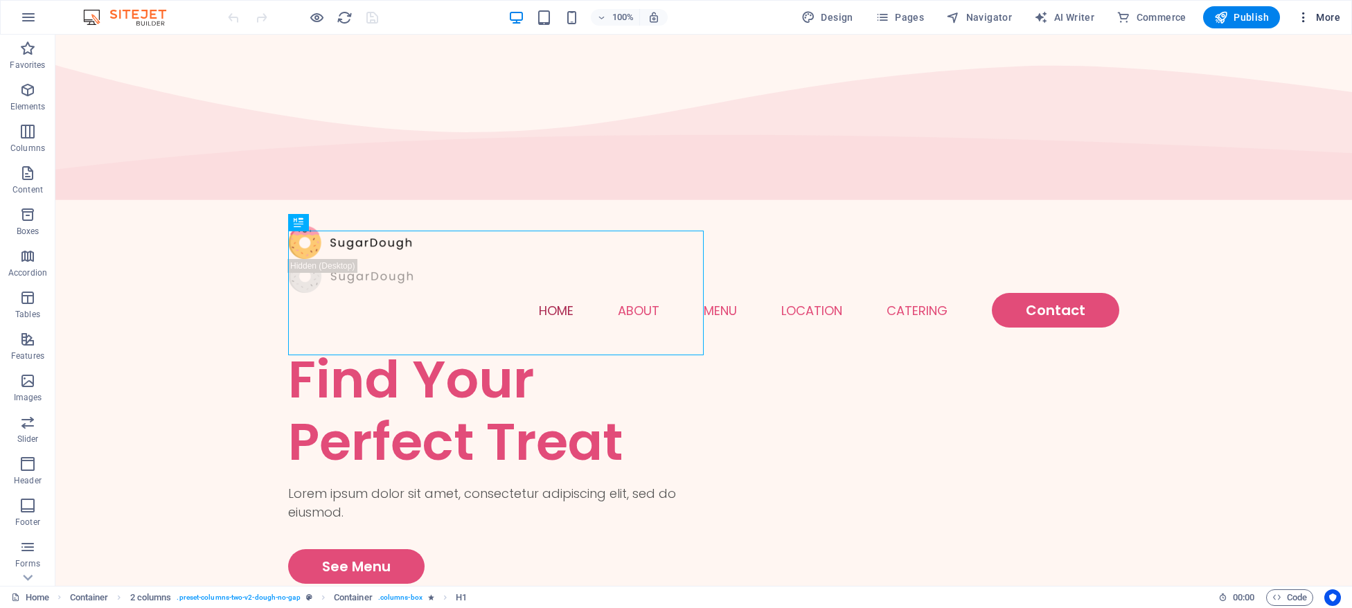
click at [1303, 19] on icon "button" at bounding box center [1303, 17] width 14 height 14
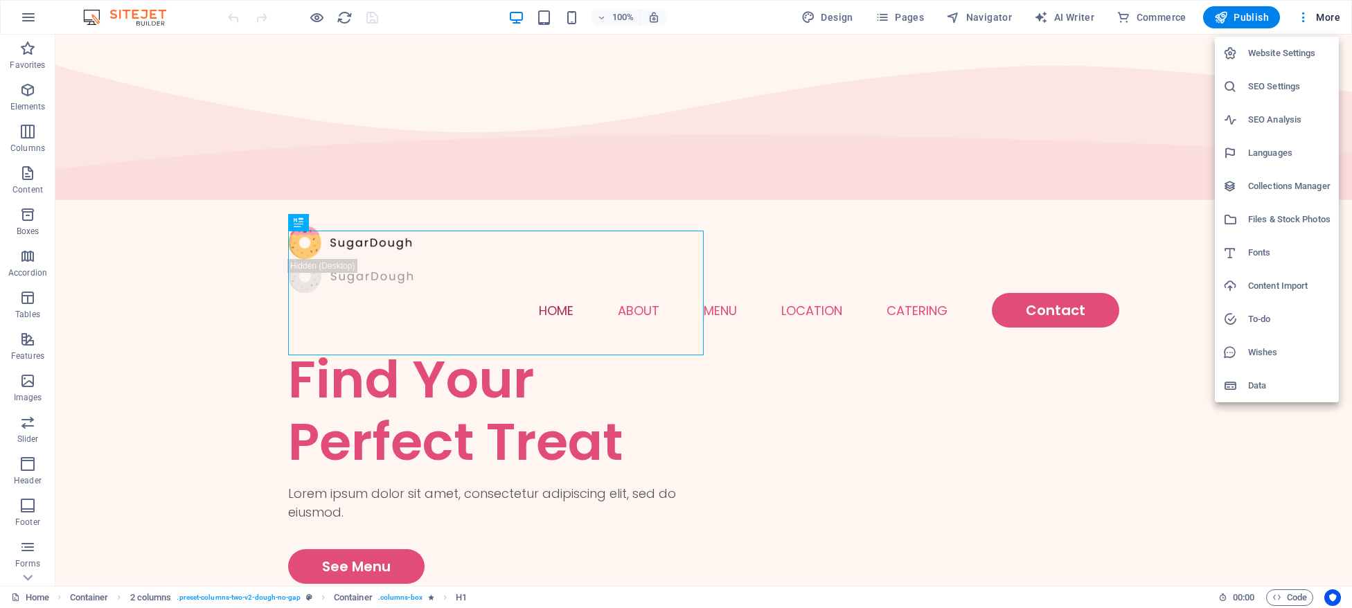
click at [1326, 17] on div at bounding box center [676, 304] width 1352 height 608
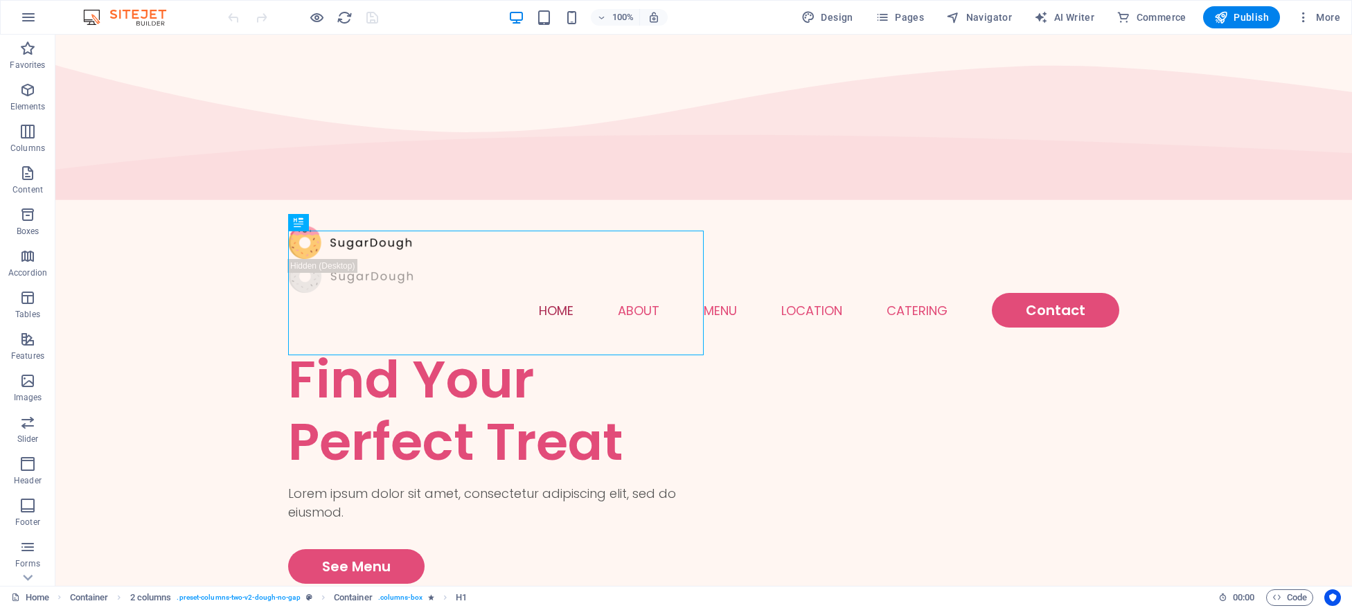
click at [1326, 17] on span "More" at bounding box center [1318, 17] width 44 height 14
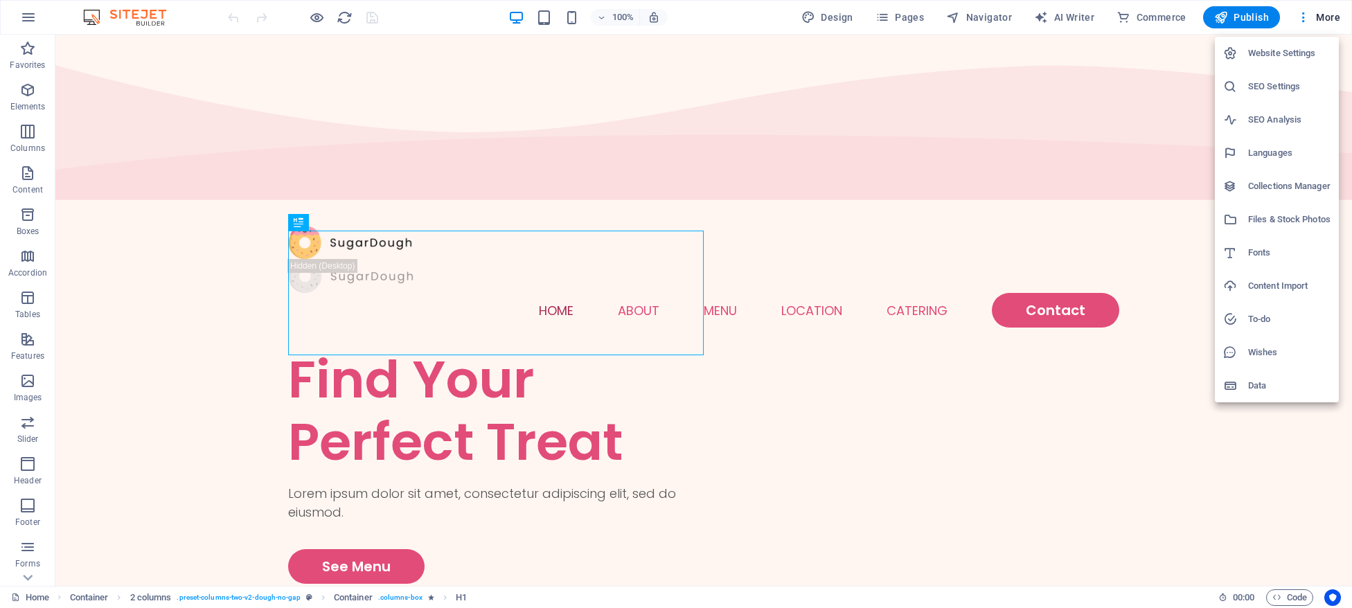
click at [25, 21] on div at bounding box center [676, 304] width 1352 height 608
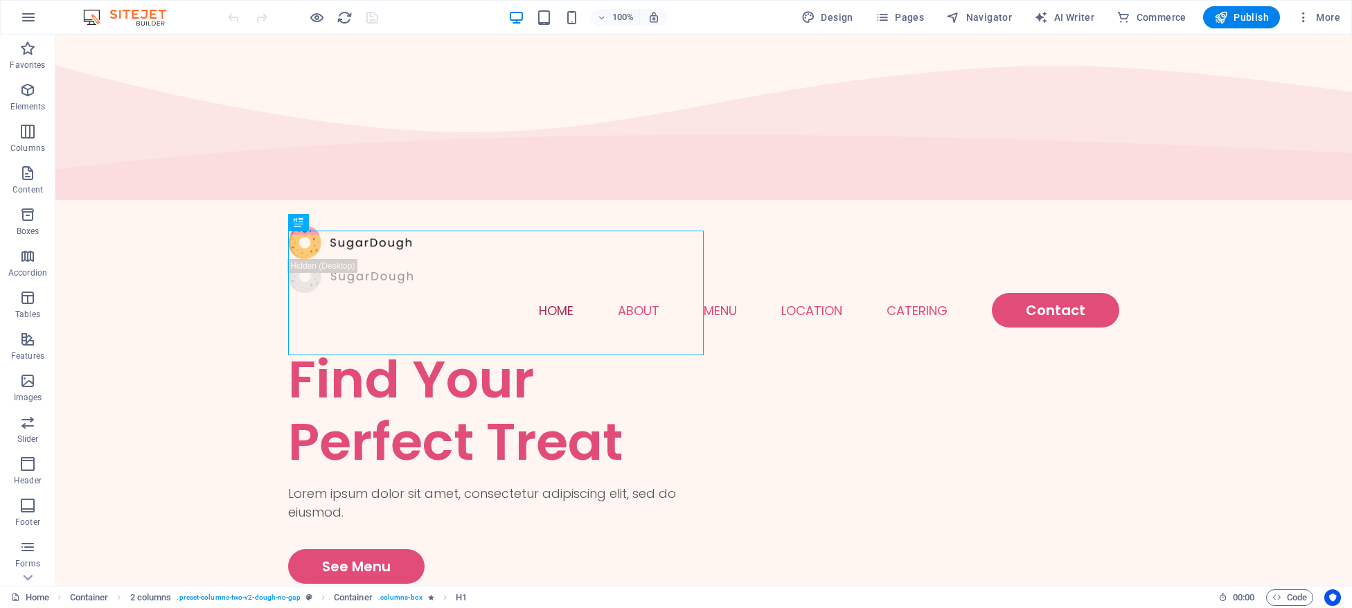
click at [25, 21] on icon "button" at bounding box center [28, 17] width 17 height 17
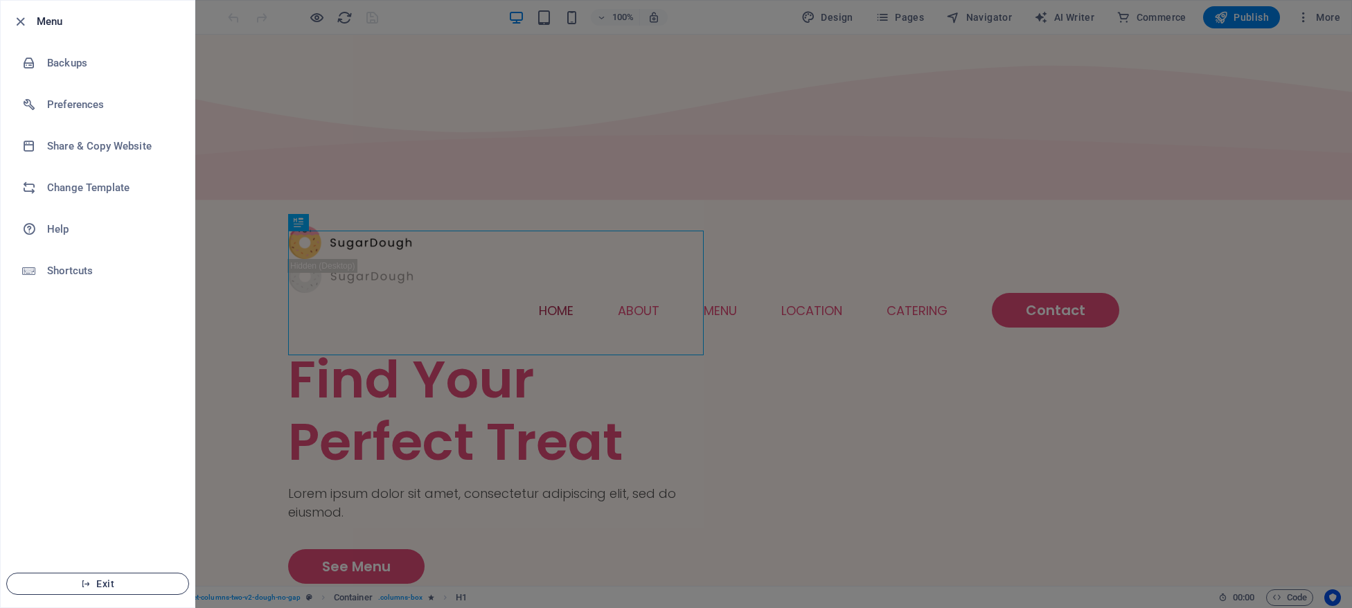
click at [111, 579] on span "Exit" at bounding box center [97, 583] width 159 height 11
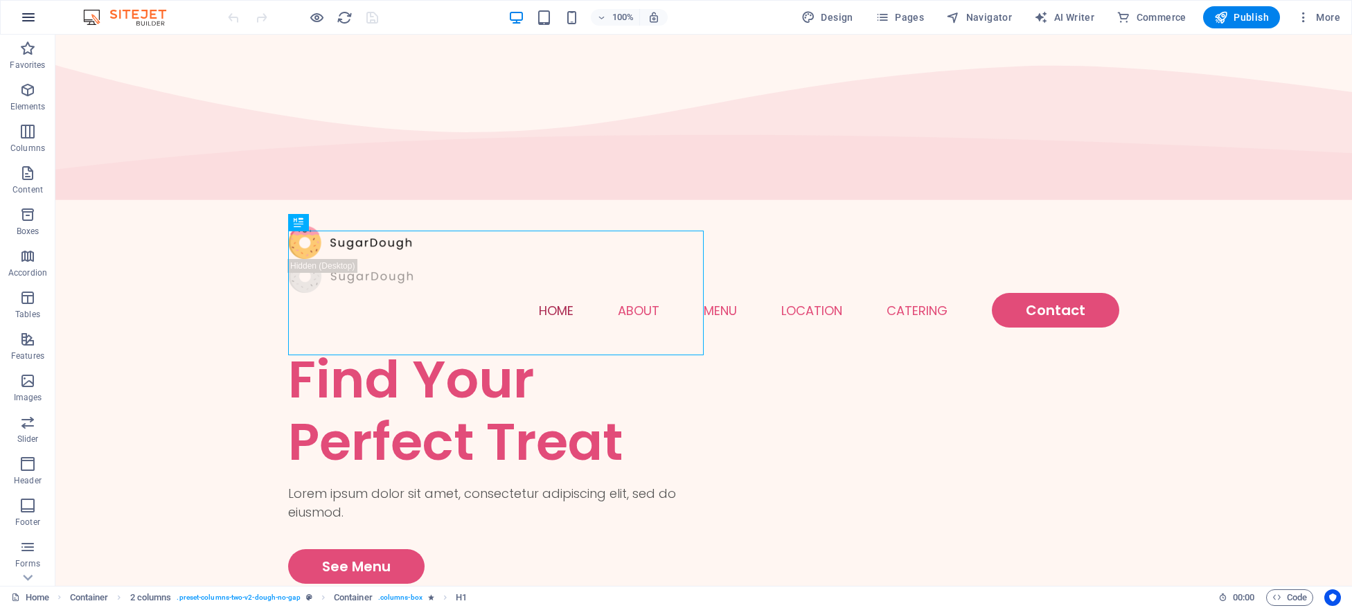
click at [28, 22] on icon "button" at bounding box center [28, 17] width 17 height 17
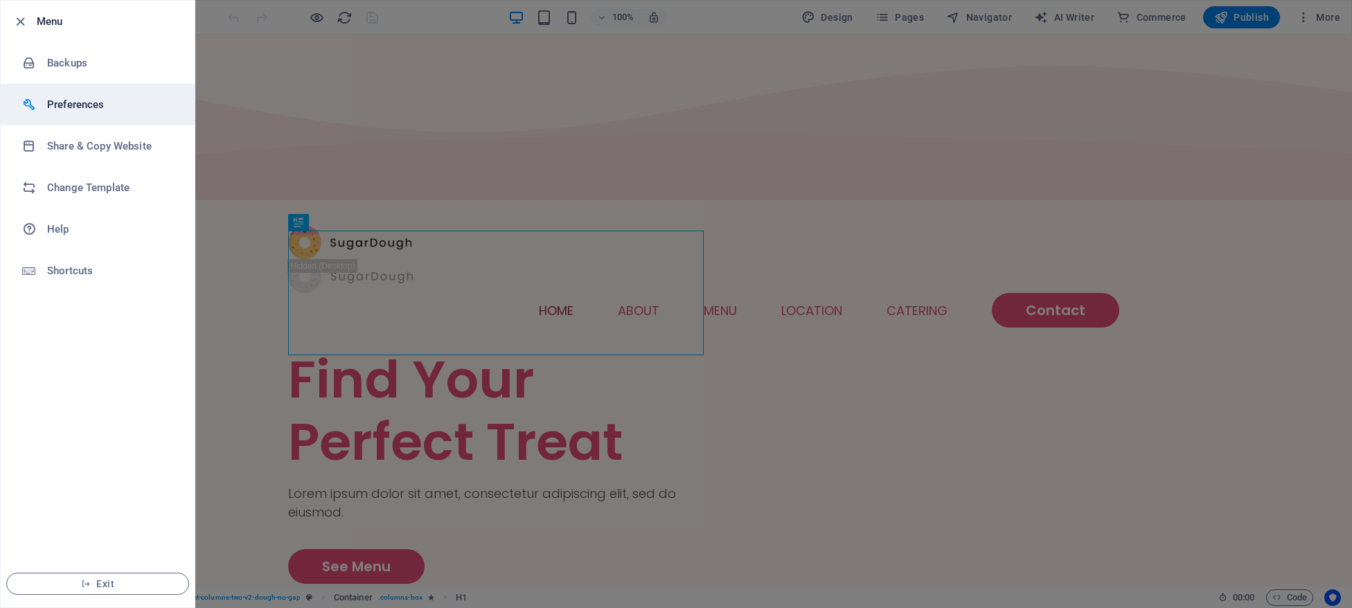
click at [58, 110] on h6 "Preferences" at bounding box center [111, 104] width 128 height 17
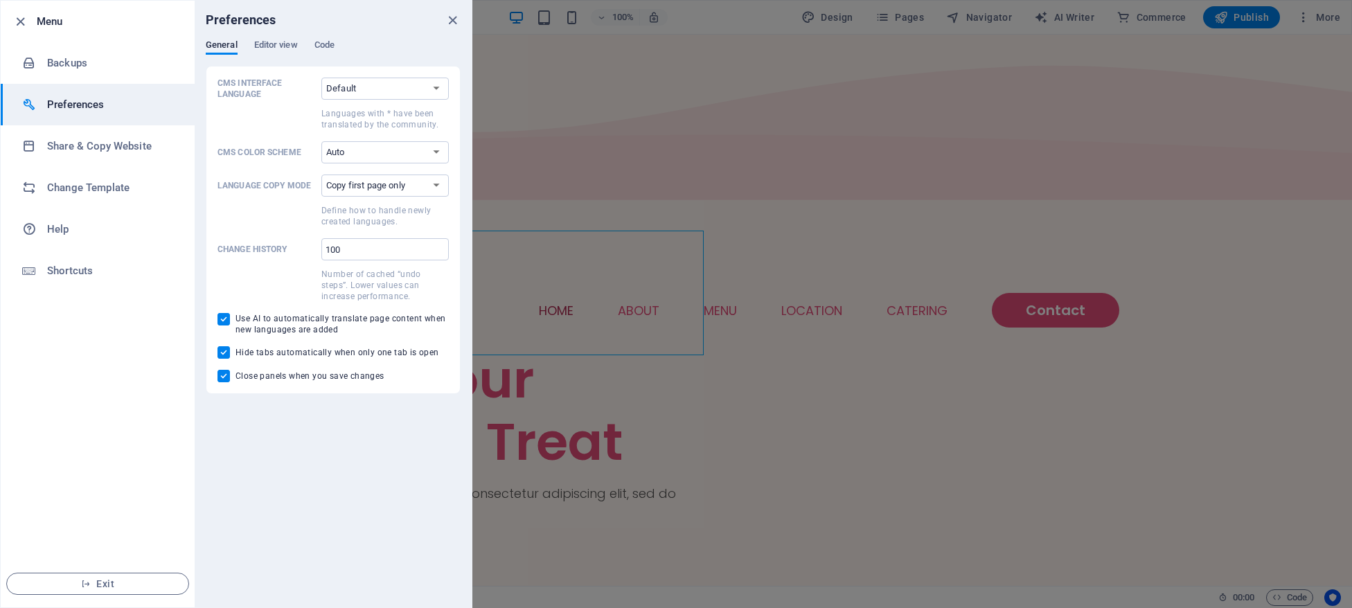
click at [300, 48] on div "General Editor view Code" at bounding box center [333, 52] width 255 height 26
click at [285, 47] on span "Editor view" at bounding box center [276, 46] width 44 height 19
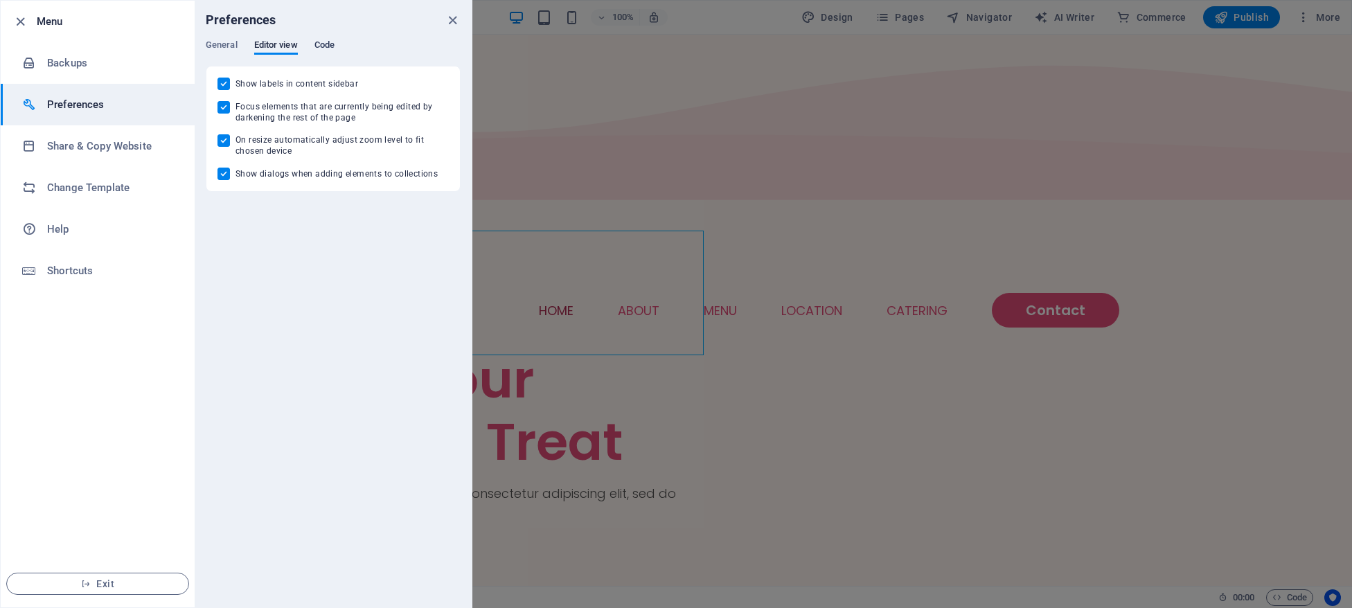
click at [321, 43] on span "Code" at bounding box center [324, 46] width 20 height 19
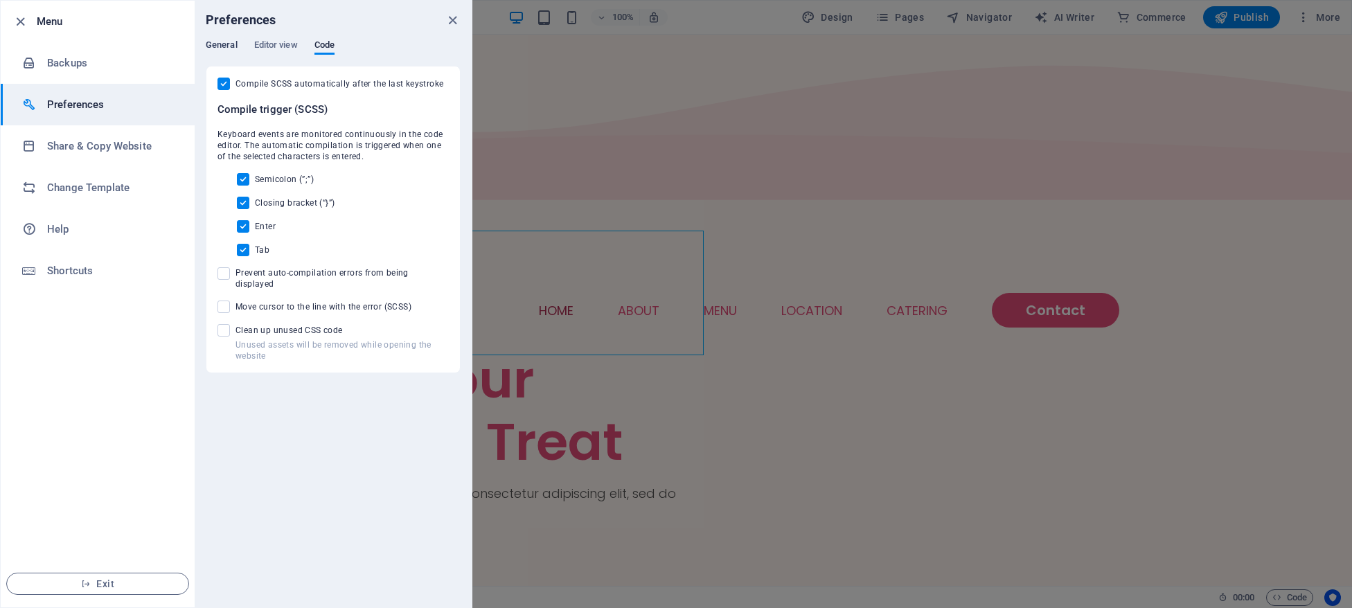
click at [214, 43] on span "General" at bounding box center [222, 46] width 32 height 19
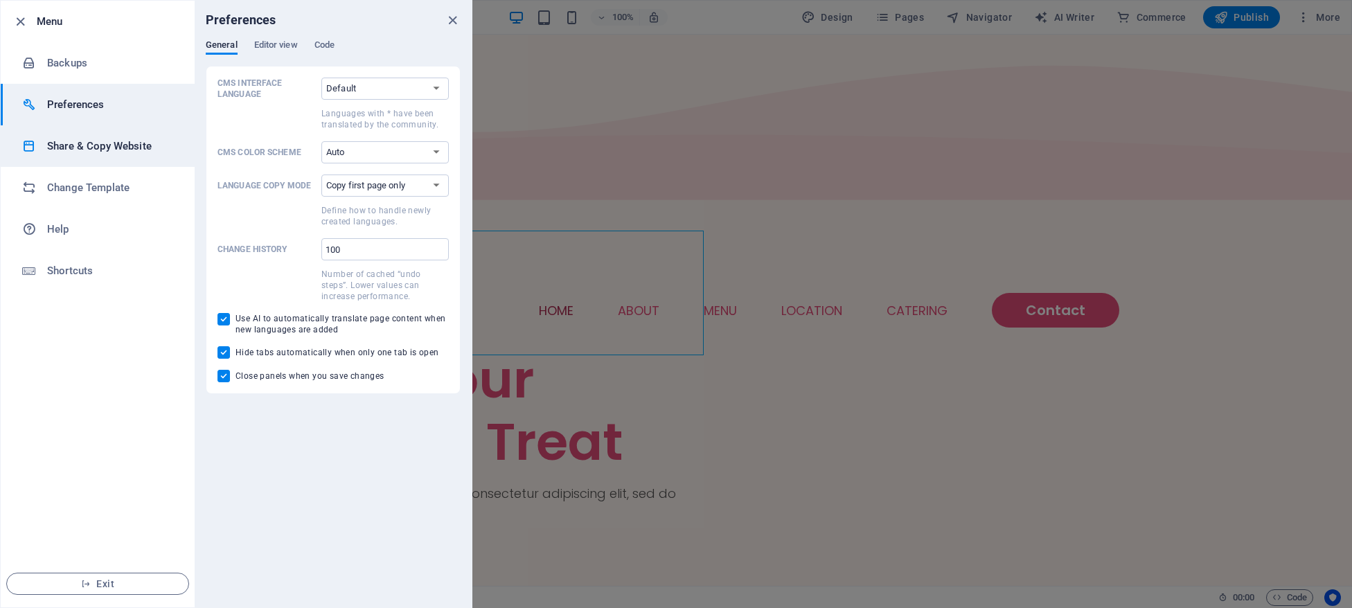
click at [69, 149] on h6 "Share & Copy Website" at bounding box center [111, 146] width 128 height 17
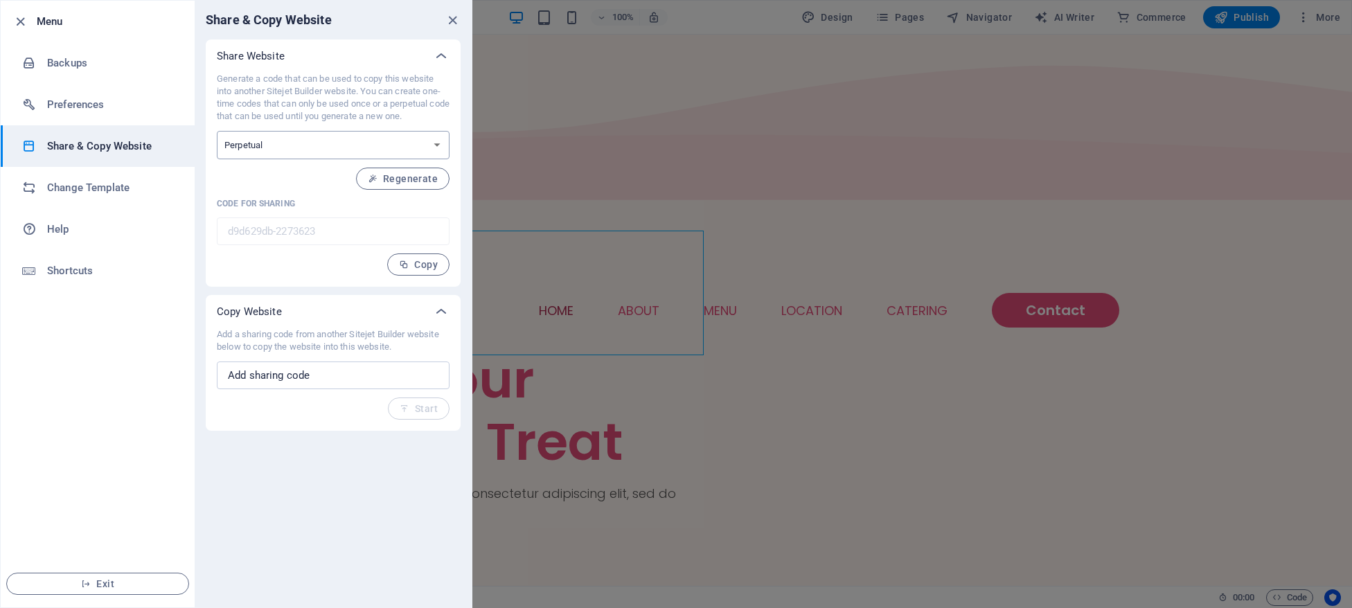
click at [217, 131] on select "One-time Perpetual" at bounding box center [333, 145] width 233 height 28
click at [440, 144] on select "One-time Perpetual" at bounding box center [333, 145] width 233 height 28
click at [62, 188] on h6 "Change Template" at bounding box center [111, 187] width 128 height 17
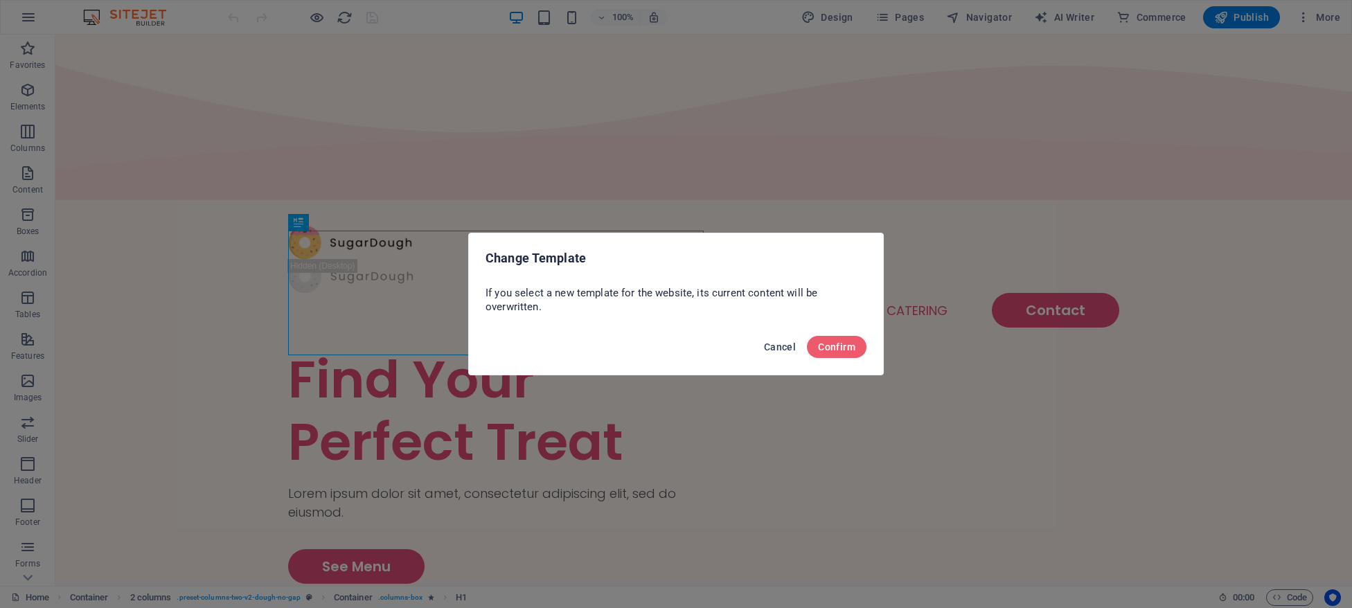
click at [772, 345] on span "Cancel" at bounding box center [780, 346] width 32 height 11
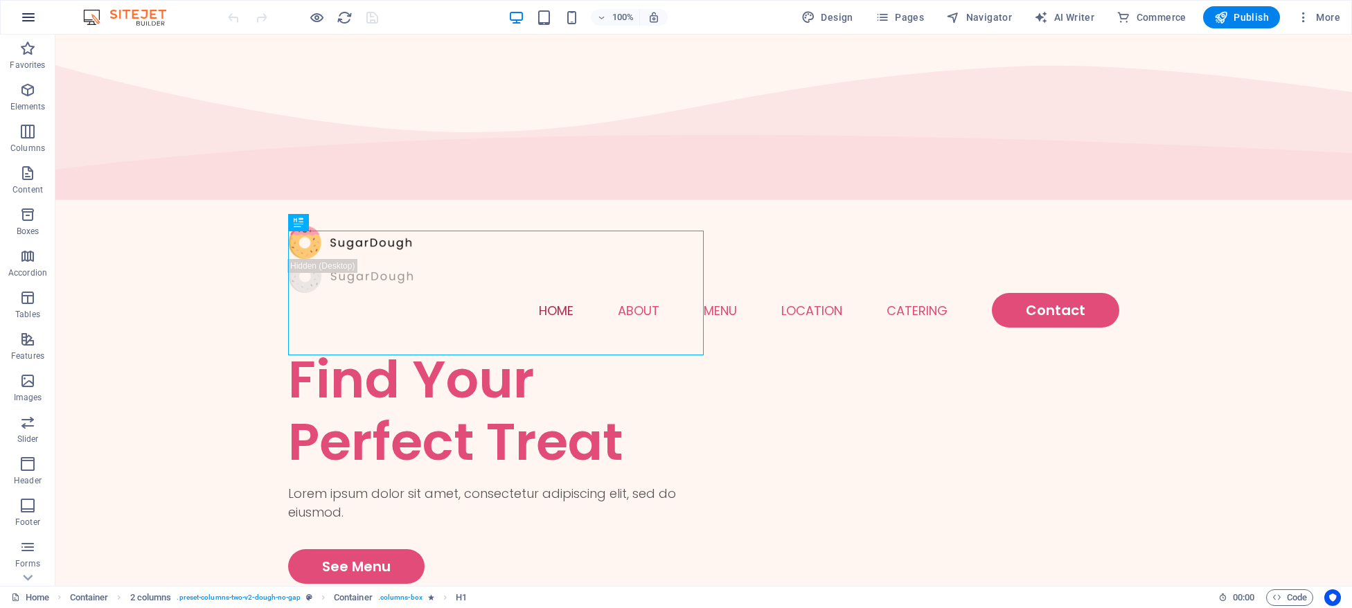
click at [36, 16] on icon "button" at bounding box center [28, 17] width 17 height 17
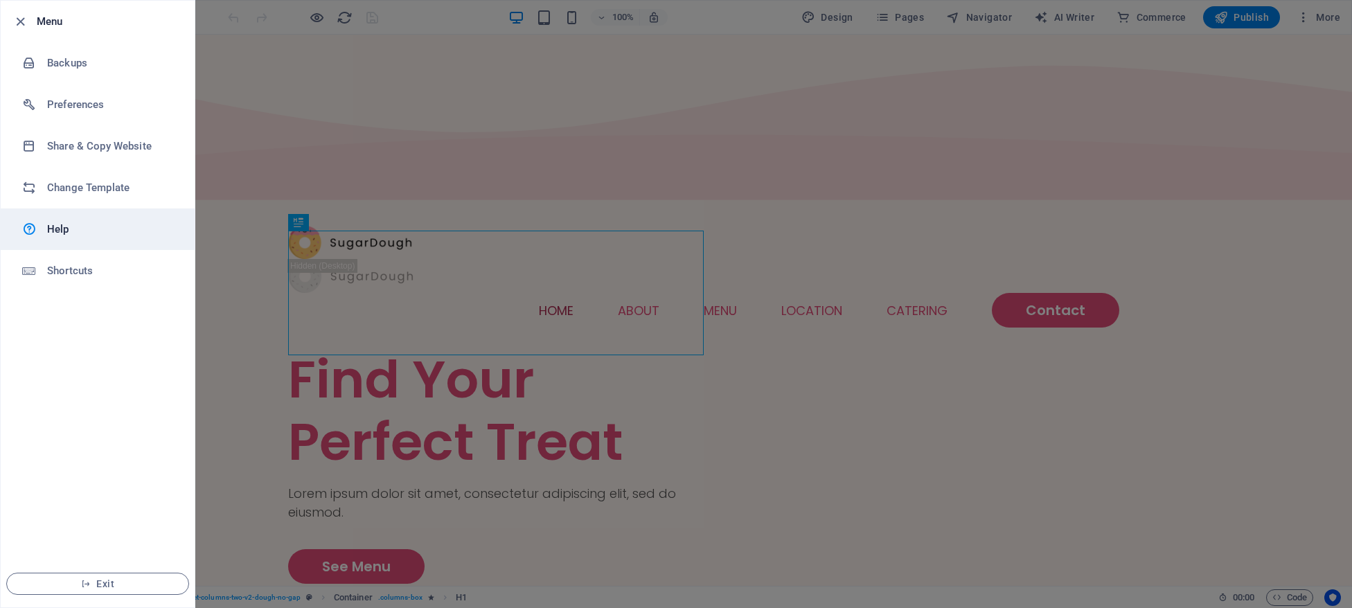
click at [87, 238] on link "Help" at bounding box center [98, 229] width 194 height 42
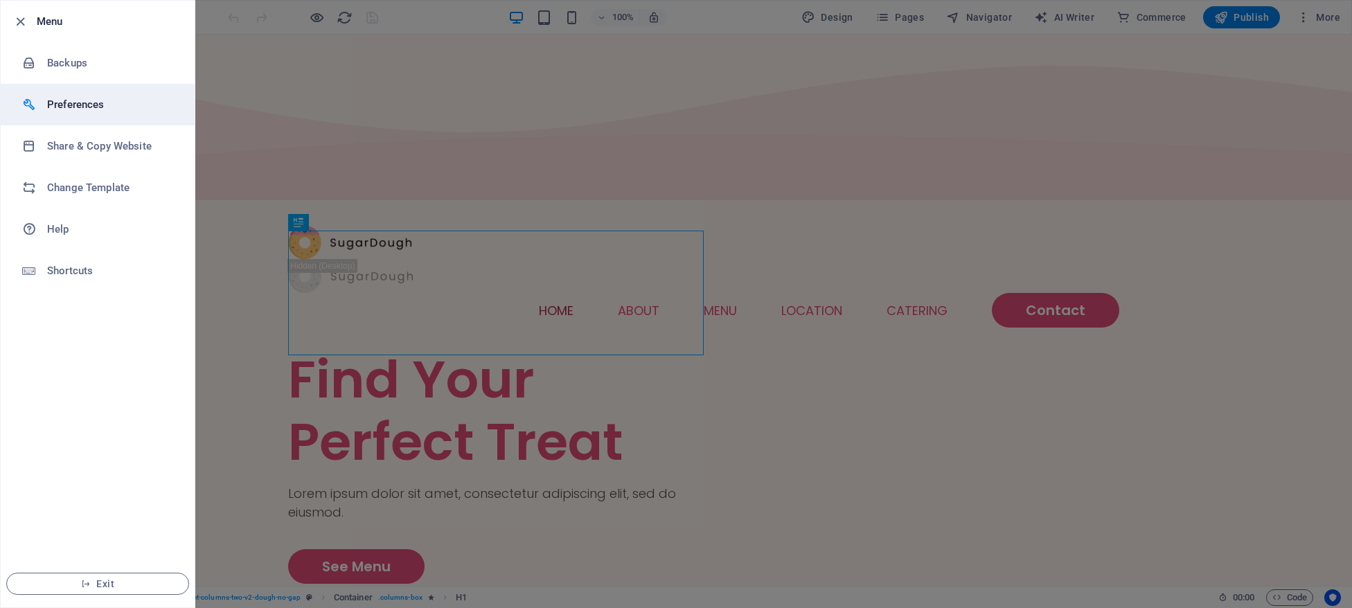
click at [84, 103] on h6 "Preferences" at bounding box center [111, 104] width 128 height 17
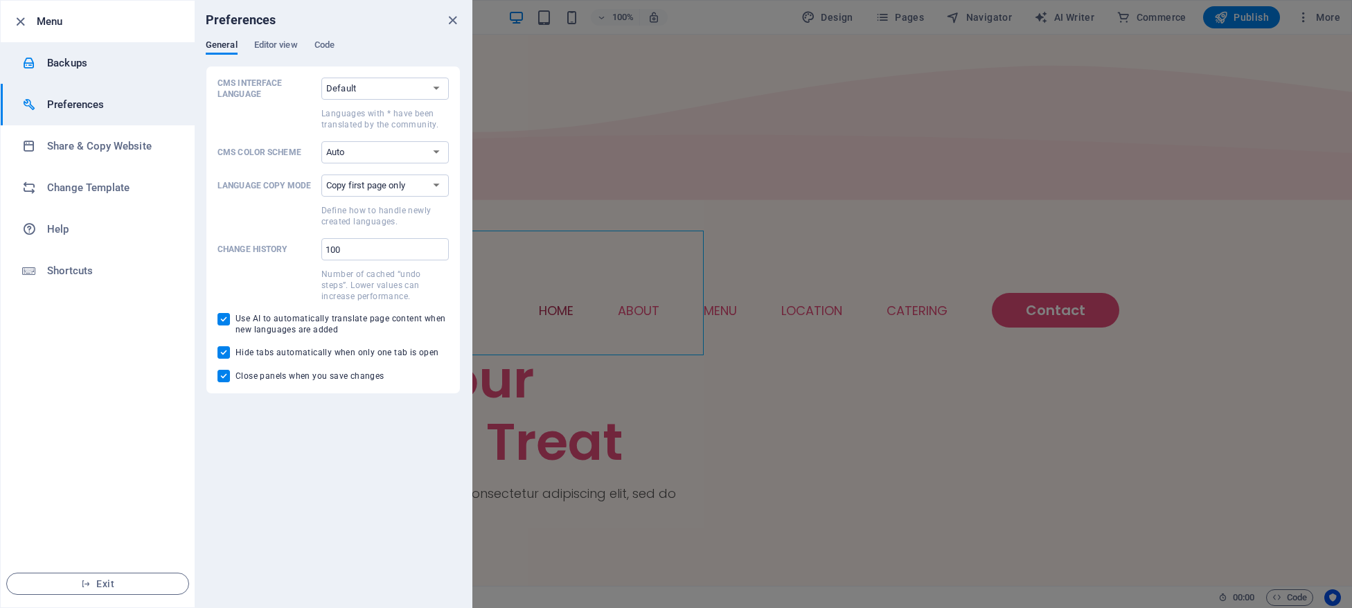
click at [78, 56] on h6 "Backups" at bounding box center [111, 63] width 128 height 17
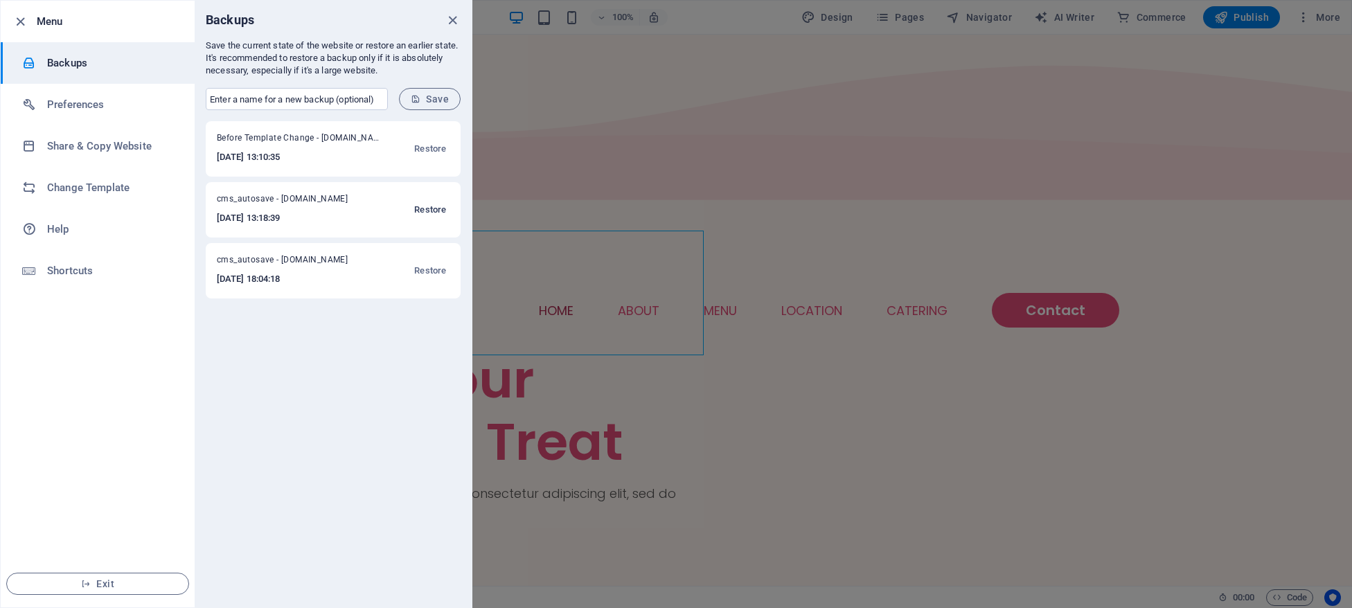
click at [431, 215] on span "Restore" at bounding box center [430, 210] width 32 height 17
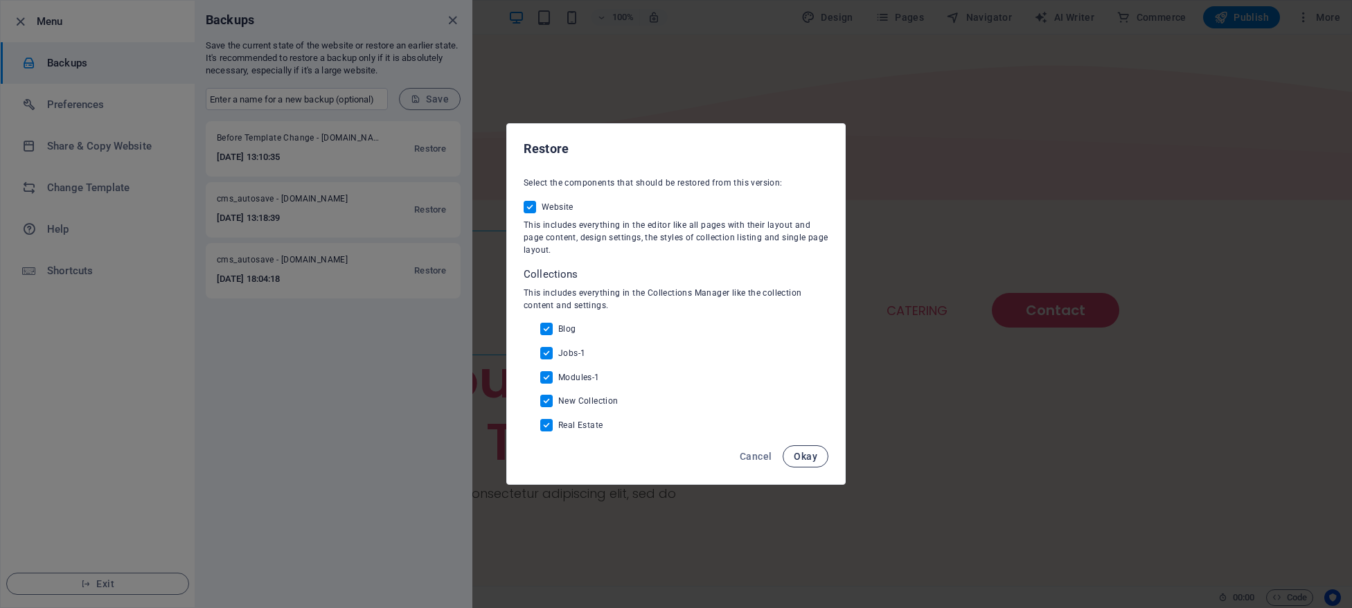
click at [813, 454] on span "Okay" at bounding box center [806, 456] width 24 height 11
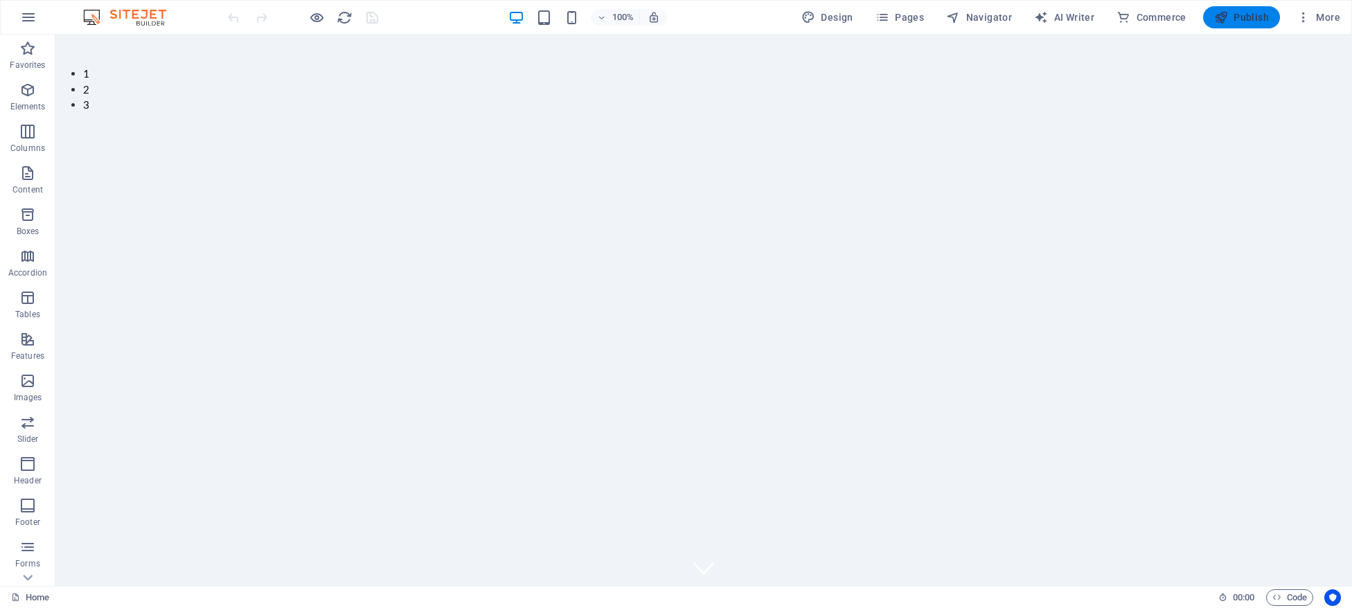
click at [1249, 12] on span "Publish" at bounding box center [1241, 17] width 55 height 14
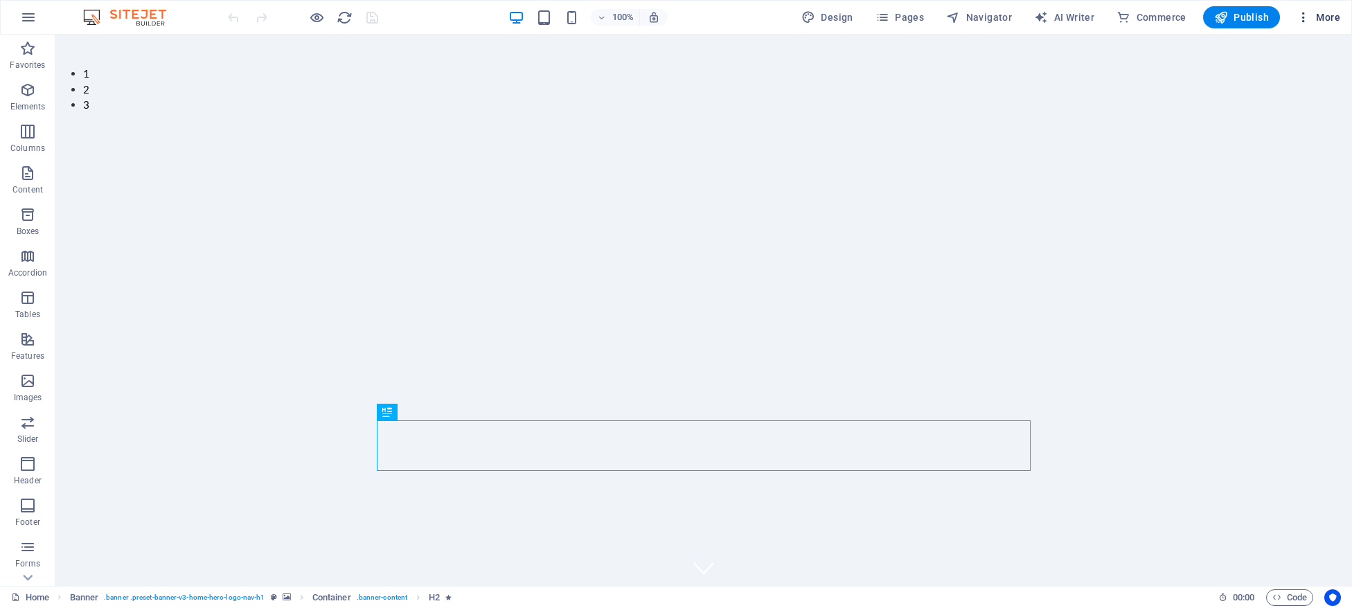
click at [1330, 11] on span "More" at bounding box center [1318, 17] width 44 height 14
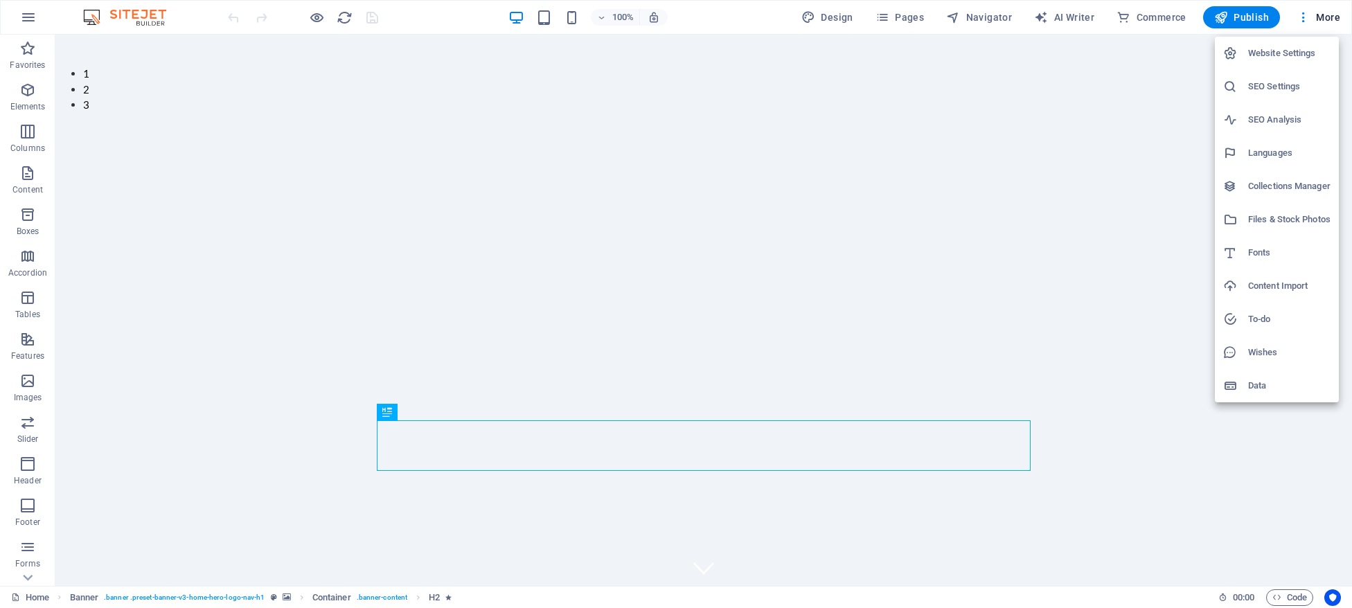
click at [1305, 48] on h6 "Website Settings" at bounding box center [1289, 53] width 82 height 17
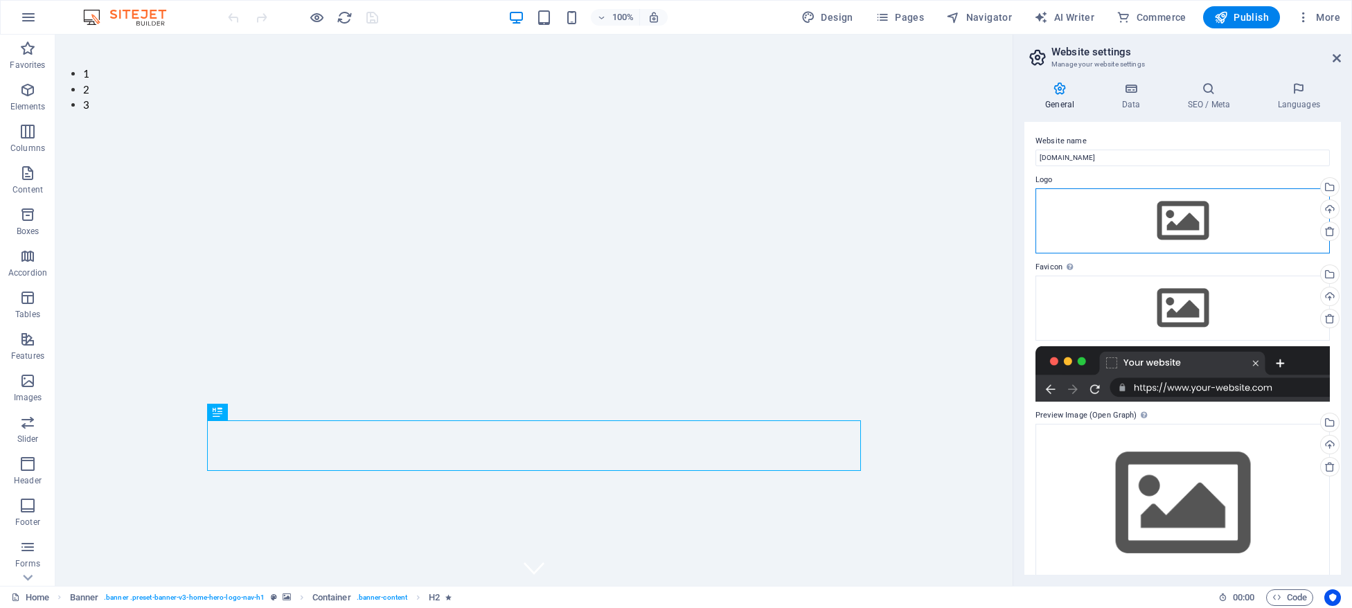
click at [1186, 219] on div "Drag files here, click to choose files or select files from Files or our free s…" at bounding box center [1182, 220] width 294 height 65
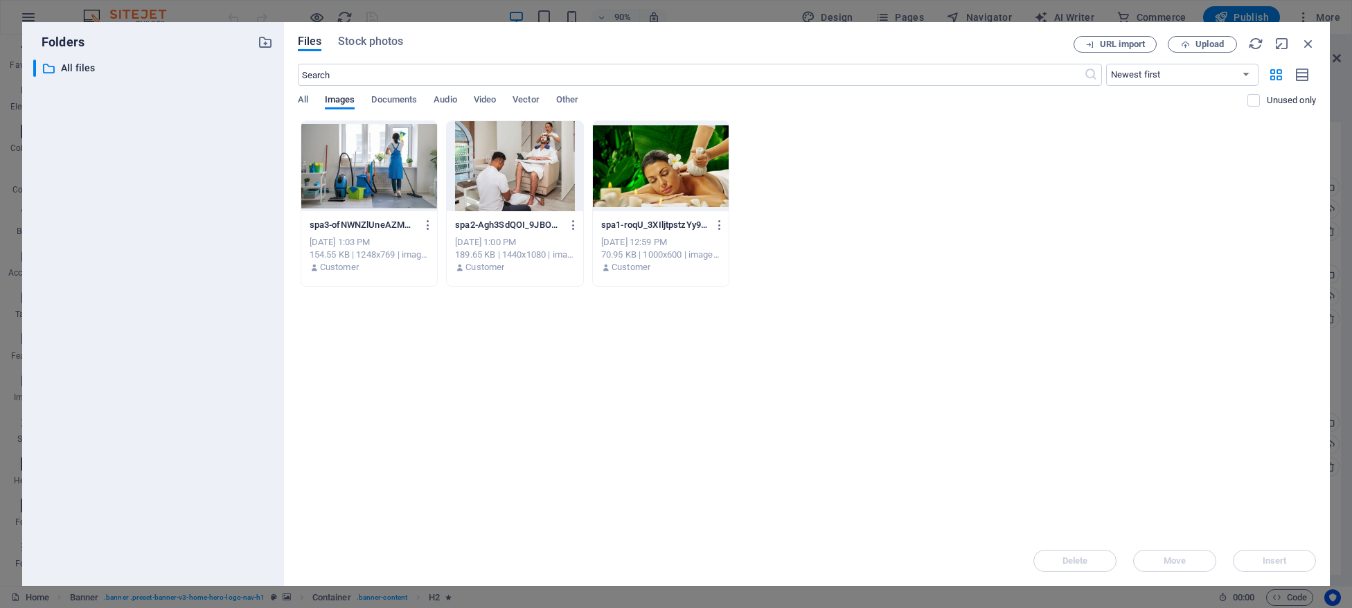
click at [862, 279] on div "spa3-ofNWNZlUneAZMPXlWm9vYw.jpg spa3-ofNWNZlUneAZMPXlWm9vYw.jpg [DATE] 1:03 PM …" at bounding box center [807, 203] width 1018 height 166
click at [1204, 48] on span "Upload" at bounding box center [1209, 44] width 28 height 8
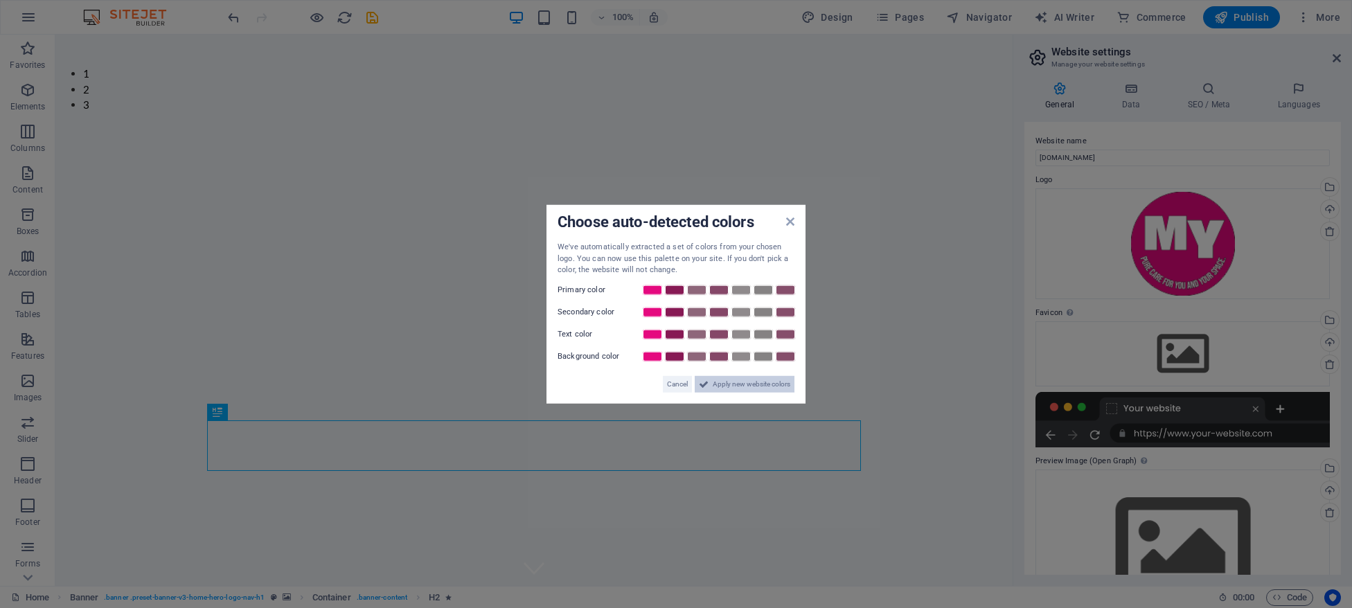
click at [720, 389] on span "Apply new website colors" at bounding box center [752, 383] width 78 height 17
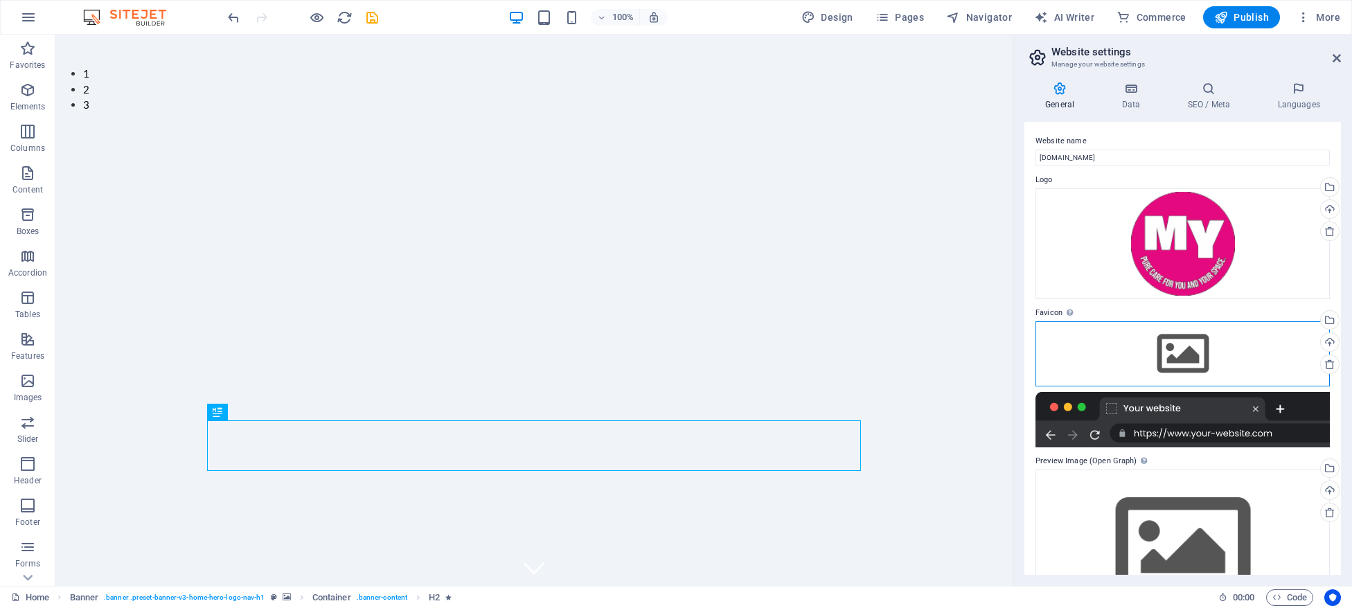
click at [1172, 366] on div "Drag files here, click to choose files or select files from Files or our free s…" at bounding box center [1182, 353] width 294 height 65
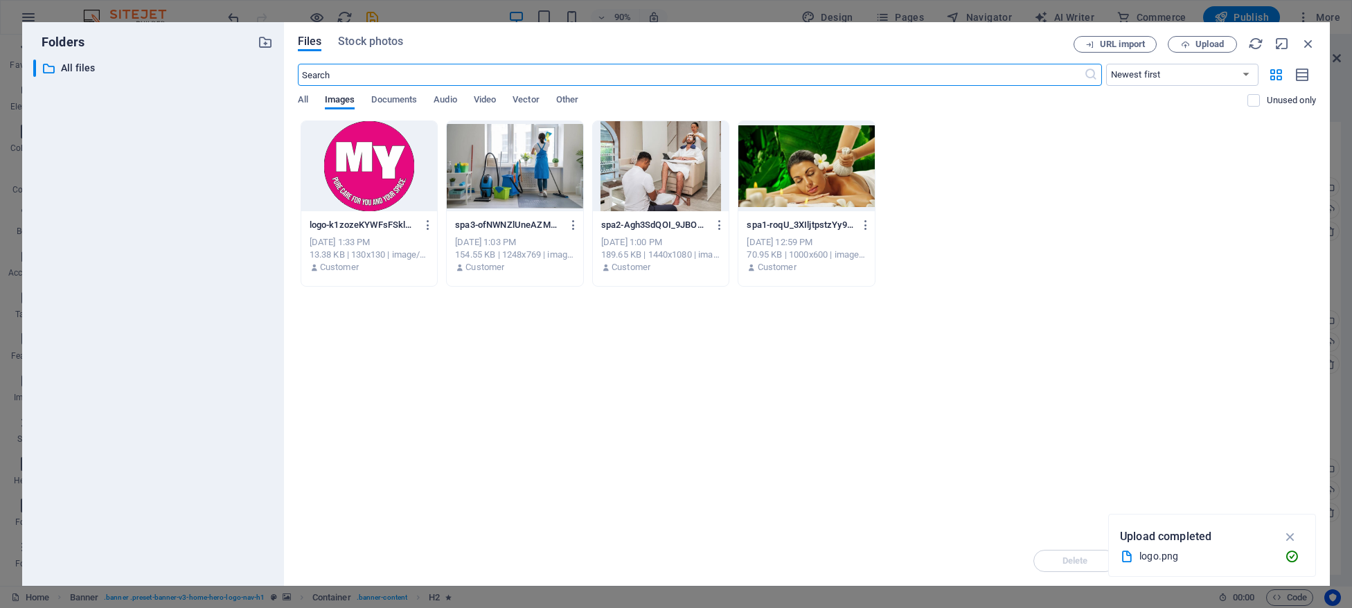
click at [318, 162] on div at bounding box center [369, 166] width 136 height 90
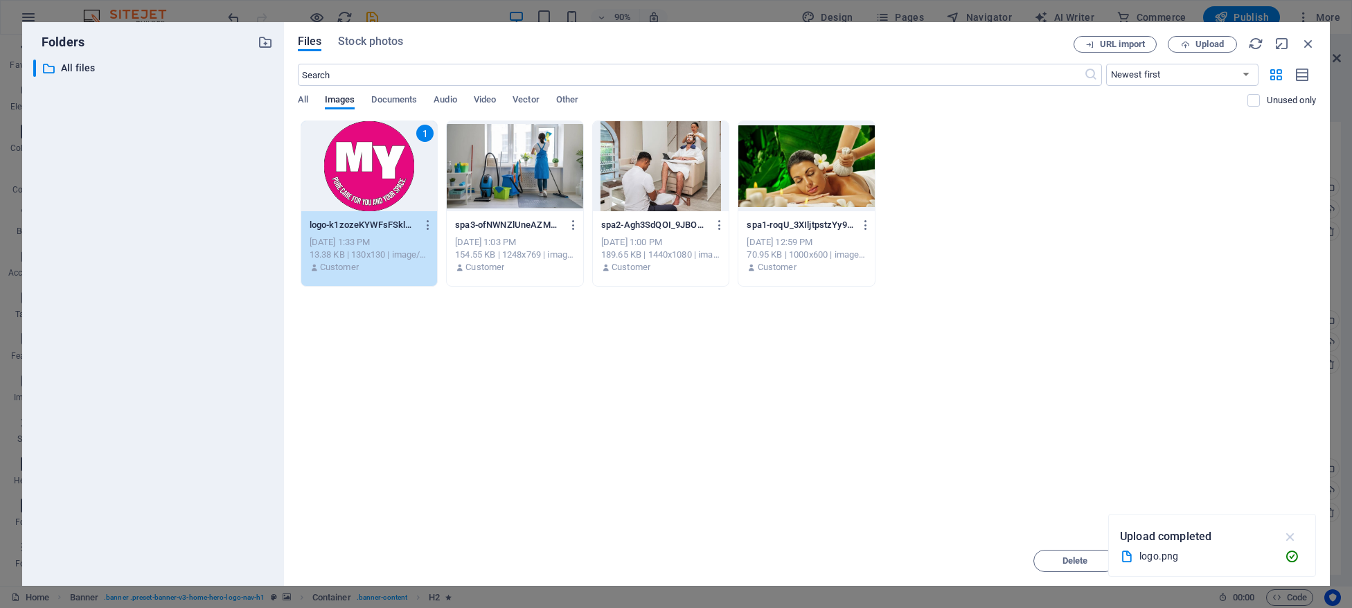
click at [1292, 532] on icon "button" at bounding box center [1291, 536] width 16 height 15
click at [1270, 565] on span "Insert" at bounding box center [1274, 561] width 24 height 8
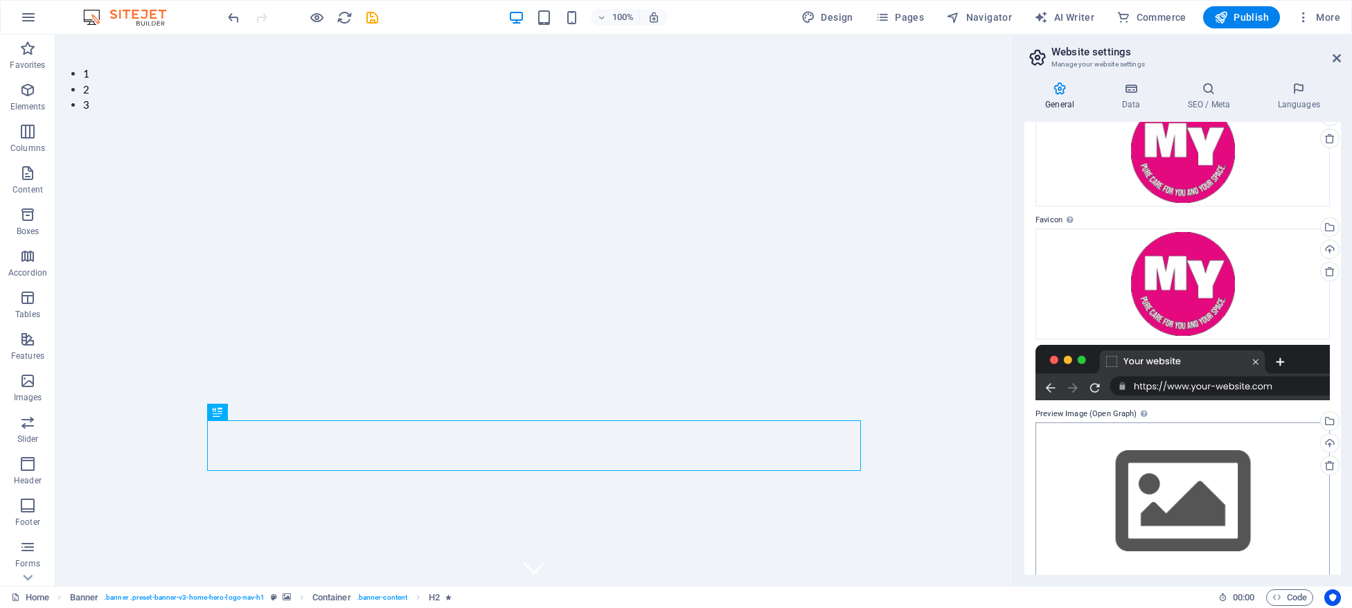
scroll to position [109, 0]
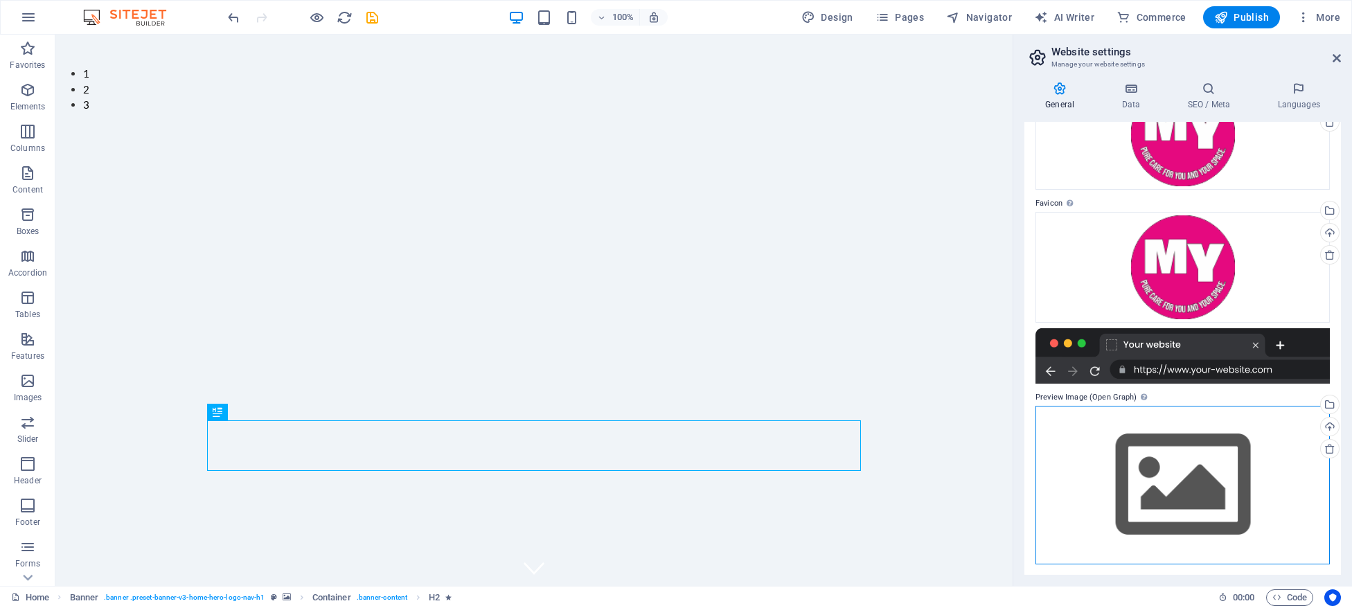
click at [1196, 474] on div "Drag files here, click to choose files or select files from Files or our free s…" at bounding box center [1182, 485] width 294 height 159
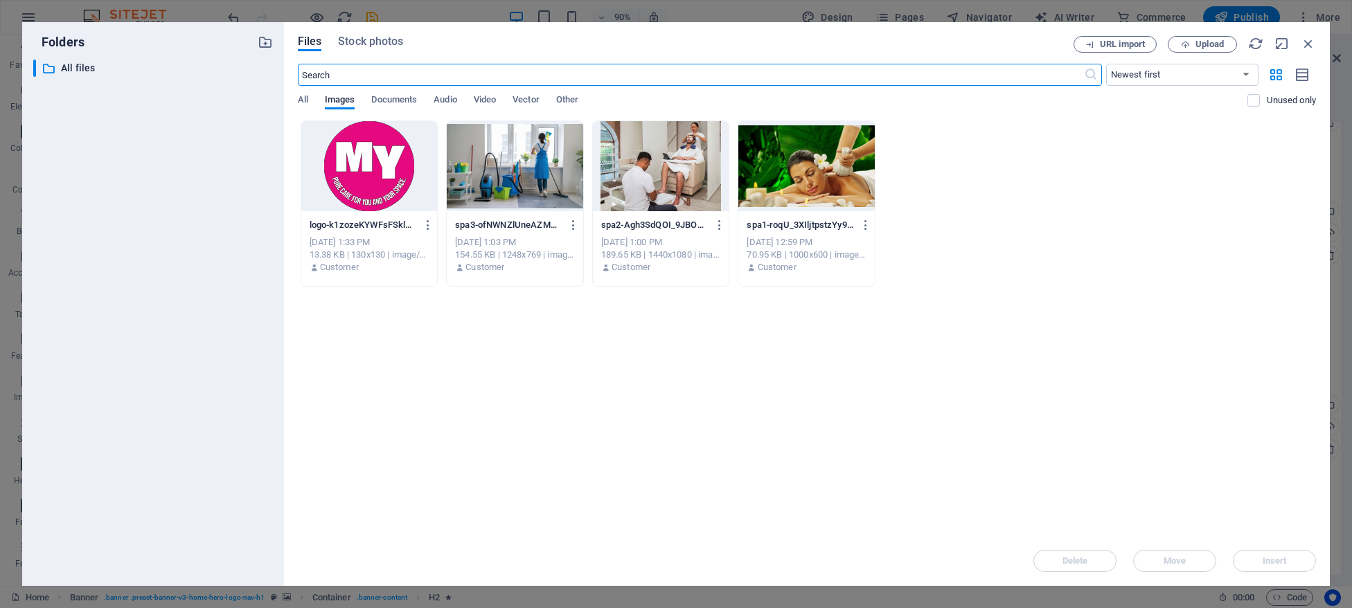
click at [353, 185] on div at bounding box center [369, 166] width 136 height 90
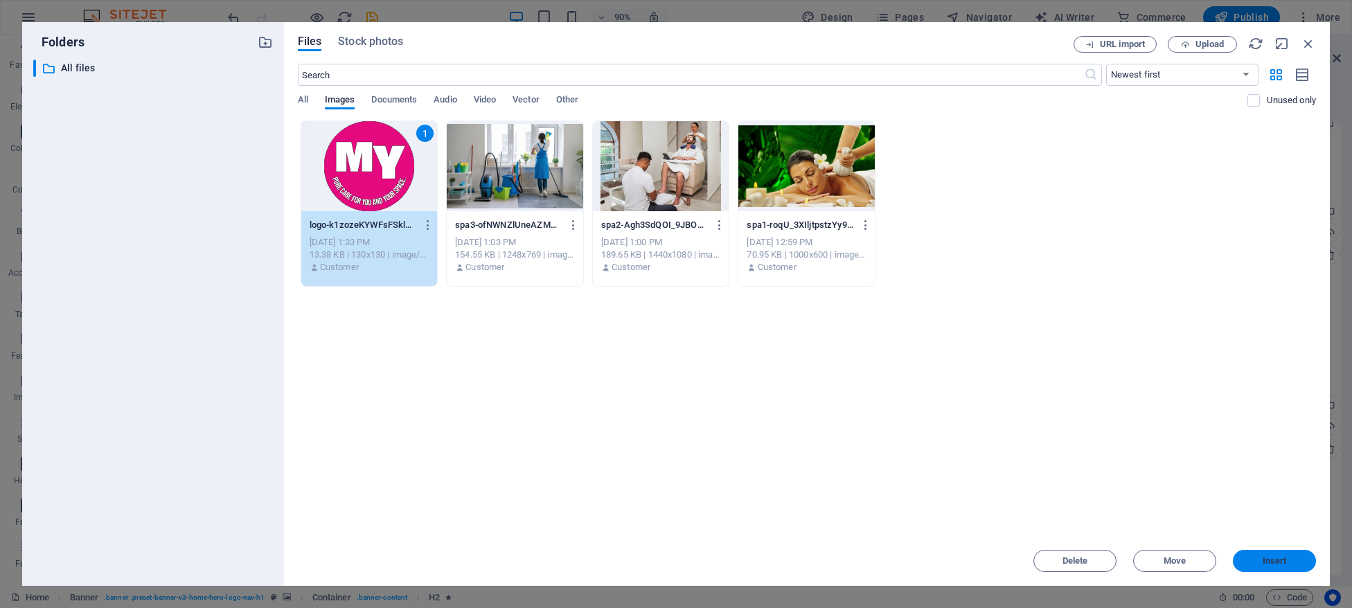
click at [1268, 563] on span "Insert" at bounding box center [1274, 561] width 24 height 8
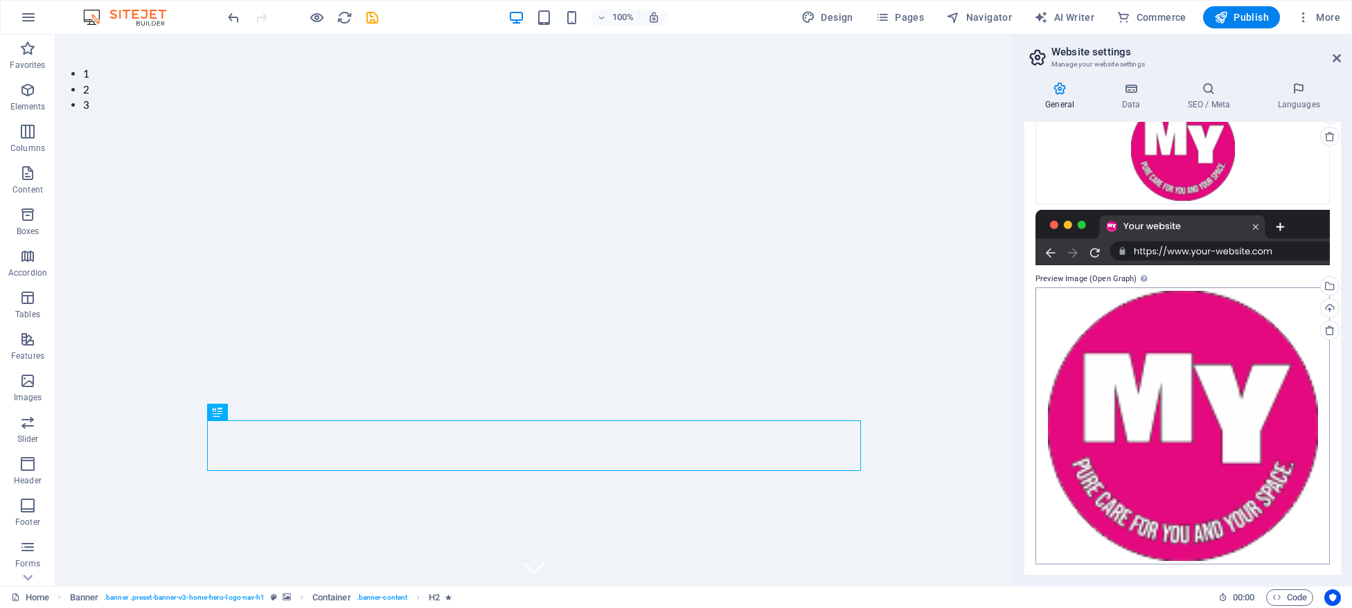
scroll to position [0, 0]
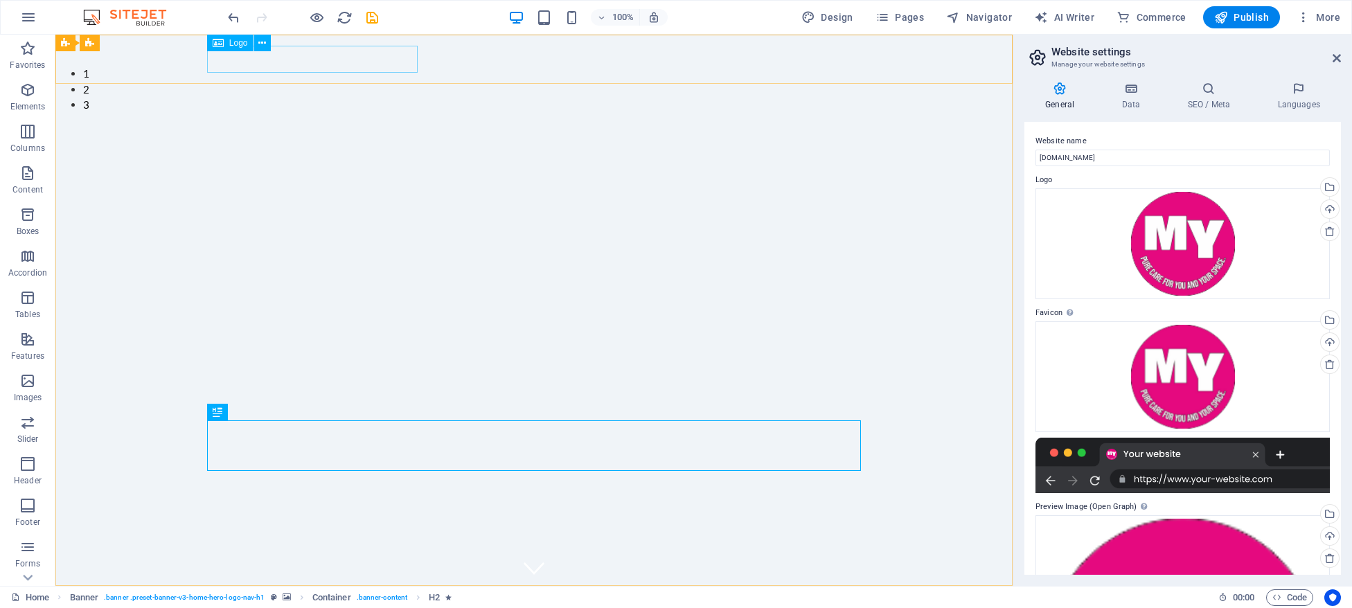
click at [231, 46] on span "Logo" at bounding box center [238, 43] width 19 height 8
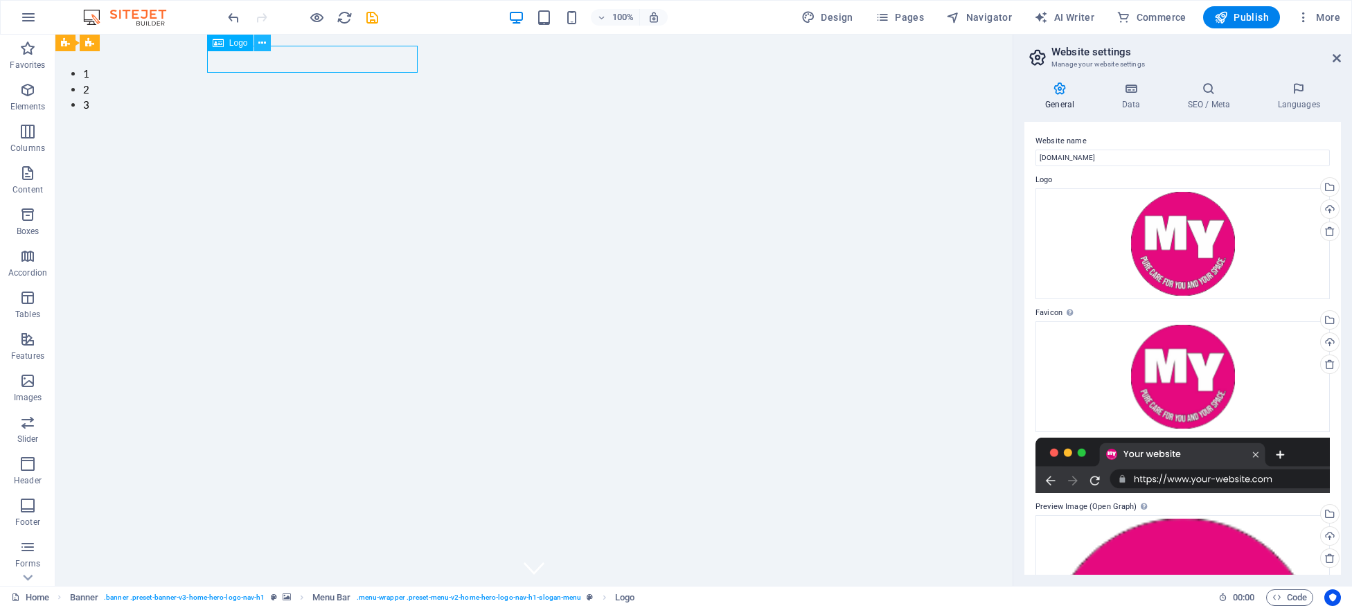
click at [262, 44] on icon at bounding box center [262, 43] width 8 height 15
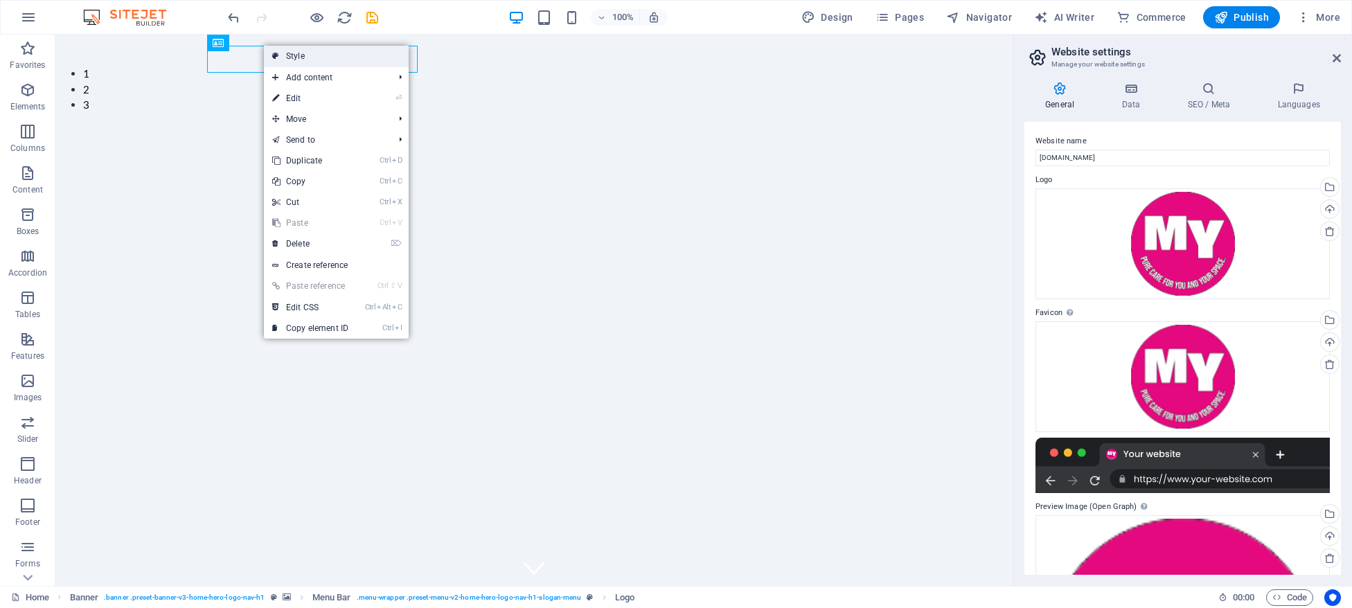
click at [294, 57] on link "Style" at bounding box center [336, 56] width 145 height 21
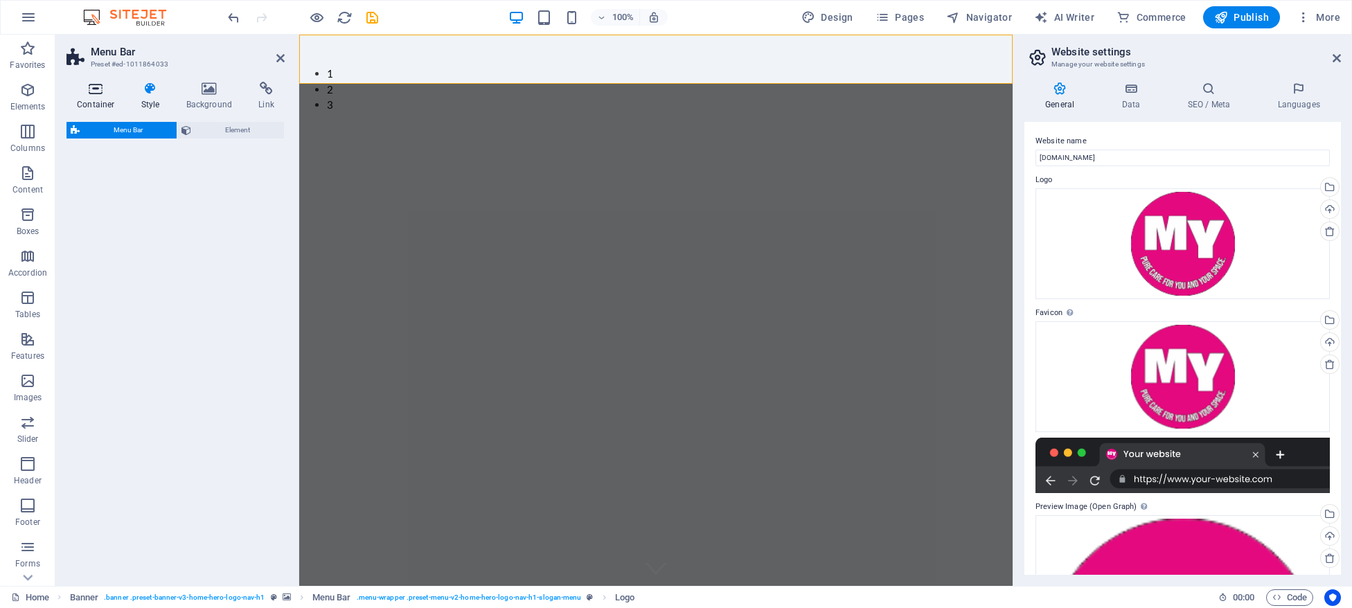
select select "rem"
select select "preset-menu-v2-home-hero-logo-nav-h1-slogan-menu"
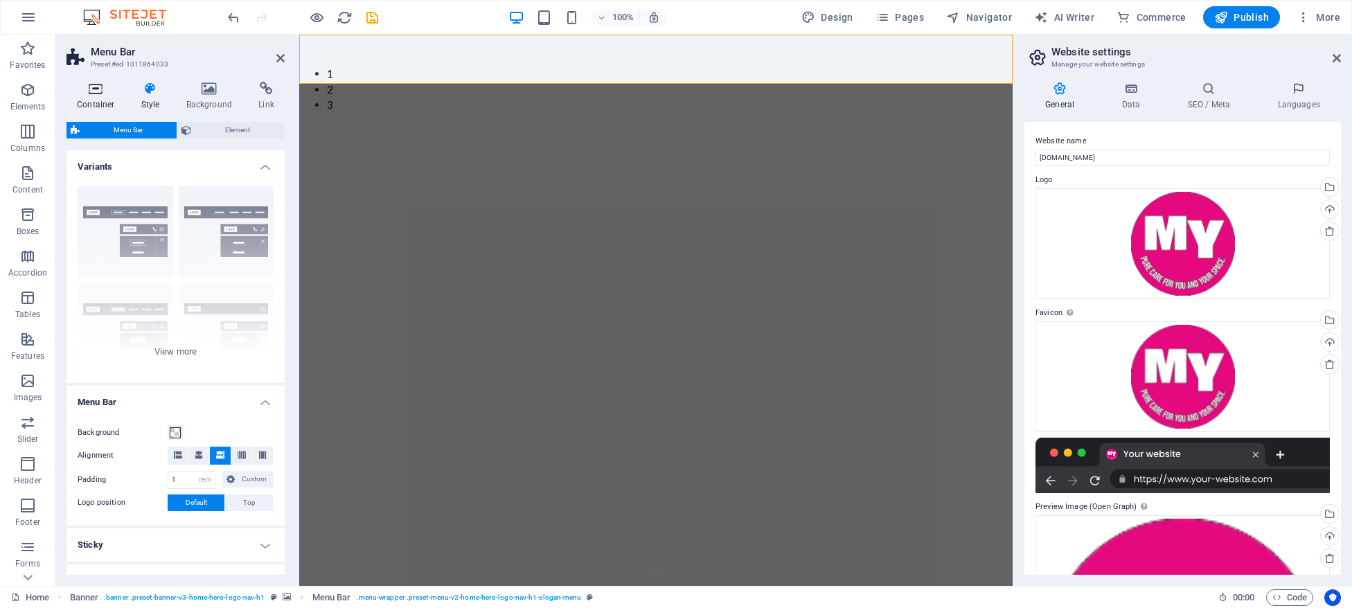
click at [105, 107] on h4 "Container" at bounding box center [98, 96] width 64 height 29
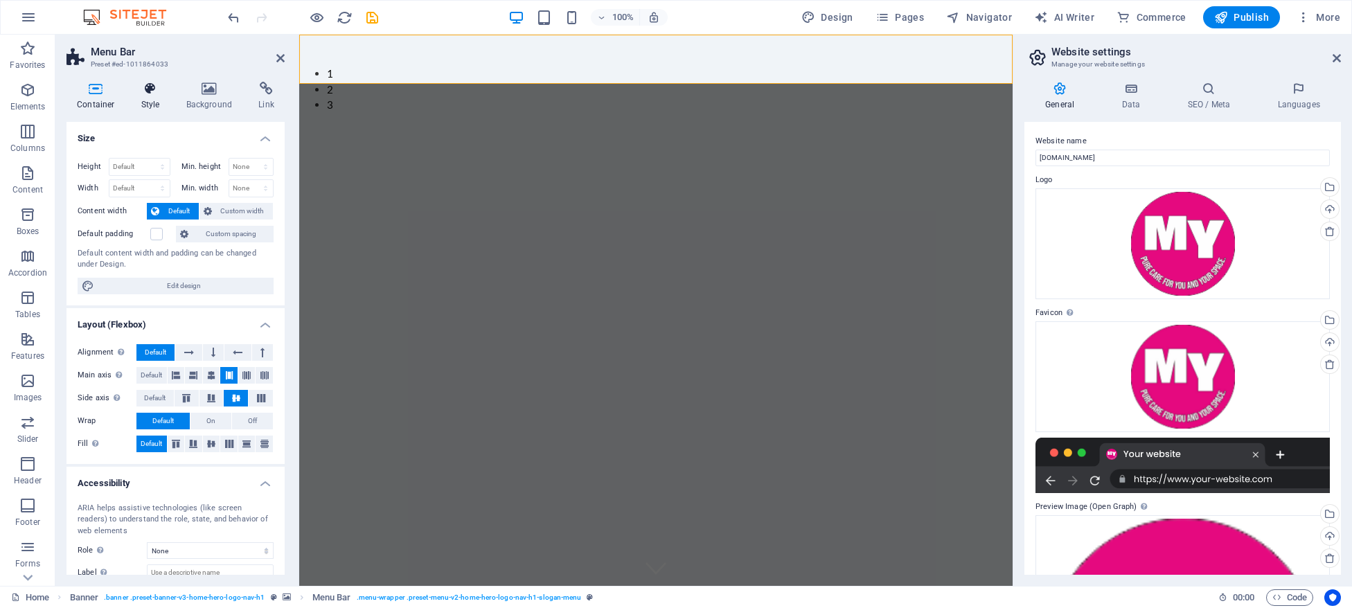
click at [151, 97] on h4 "Style" at bounding box center [153, 96] width 45 height 29
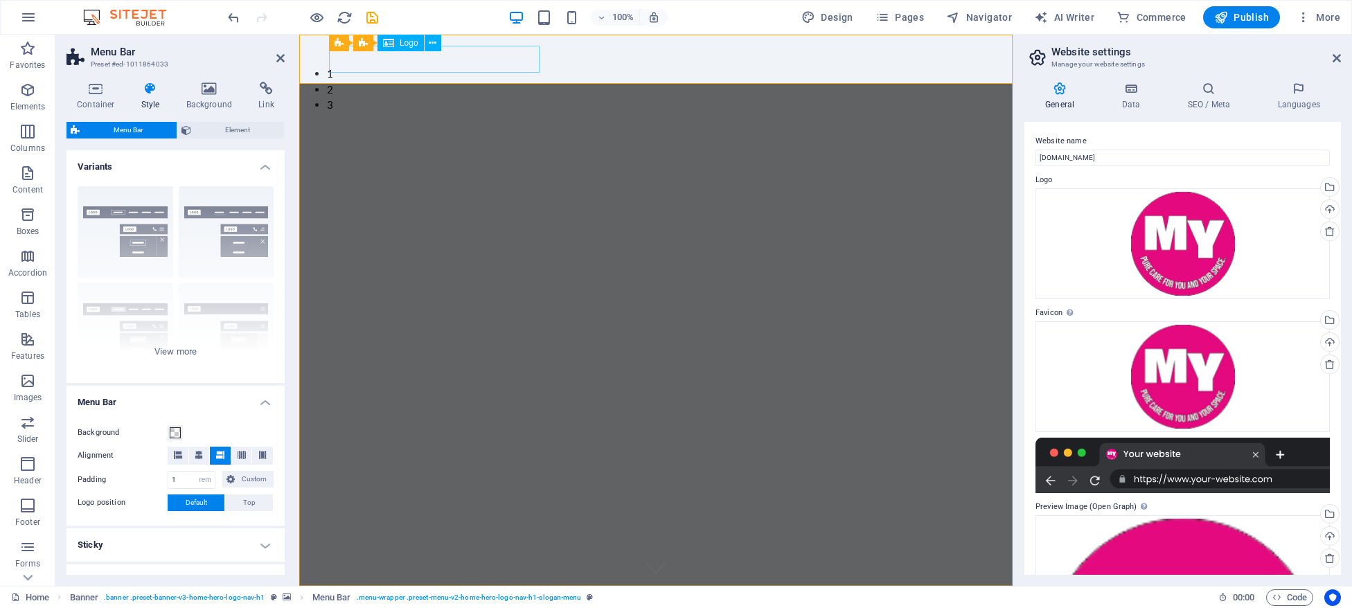
click at [392, 597] on div "myspasalon Pvt Ltd" at bounding box center [656, 610] width 654 height 27
click at [409, 44] on span "Logo" at bounding box center [409, 43] width 19 height 8
click at [429, 43] on icon at bounding box center [433, 43] width 8 height 15
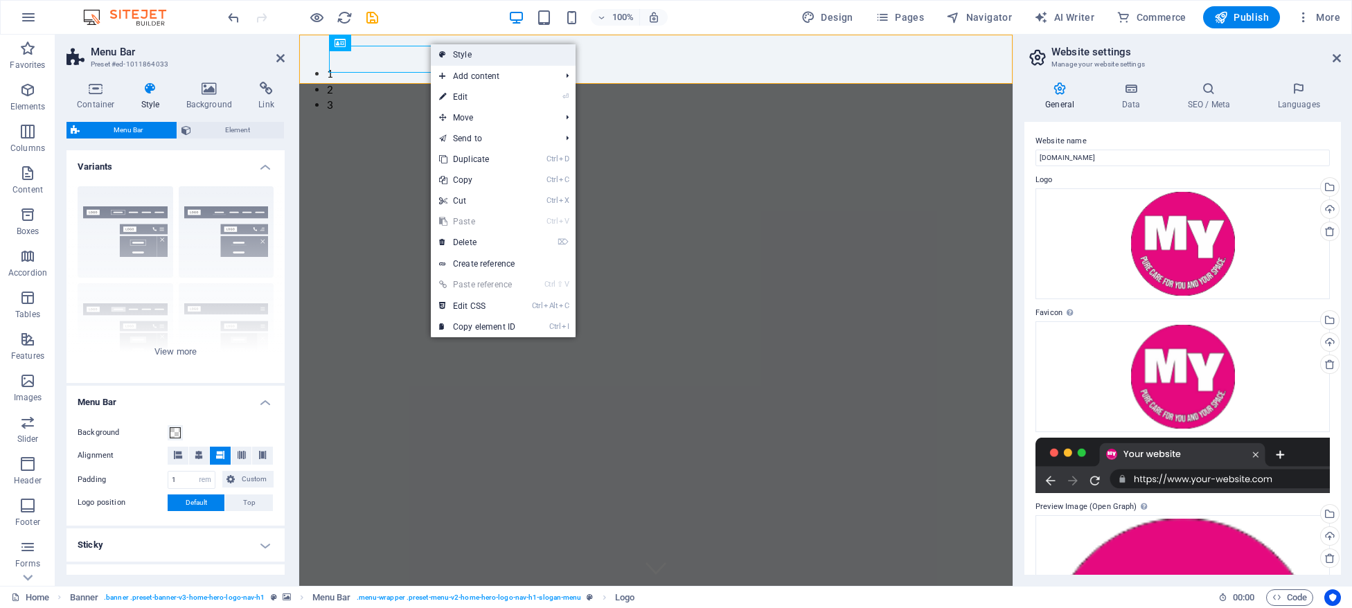
click at [456, 57] on link "Style" at bounding box center [503, 54] width 145 height 21
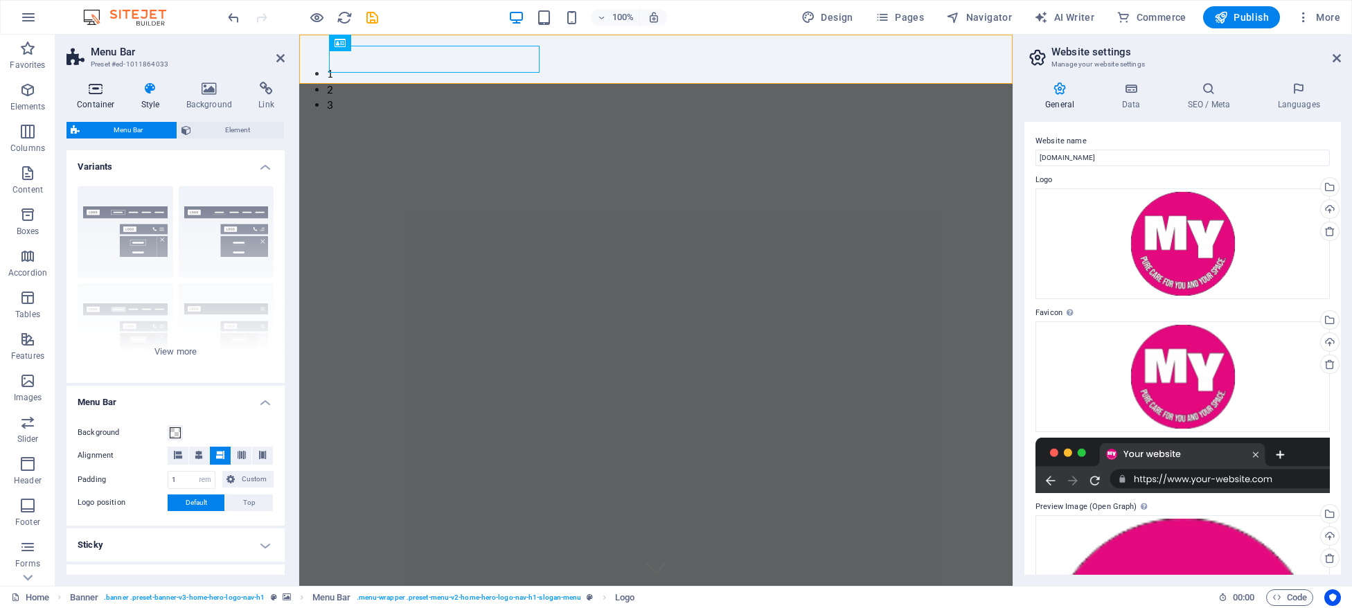
click at [100, 104] on h4 "Container" at bounding box center [98, 96] width 64 height 29
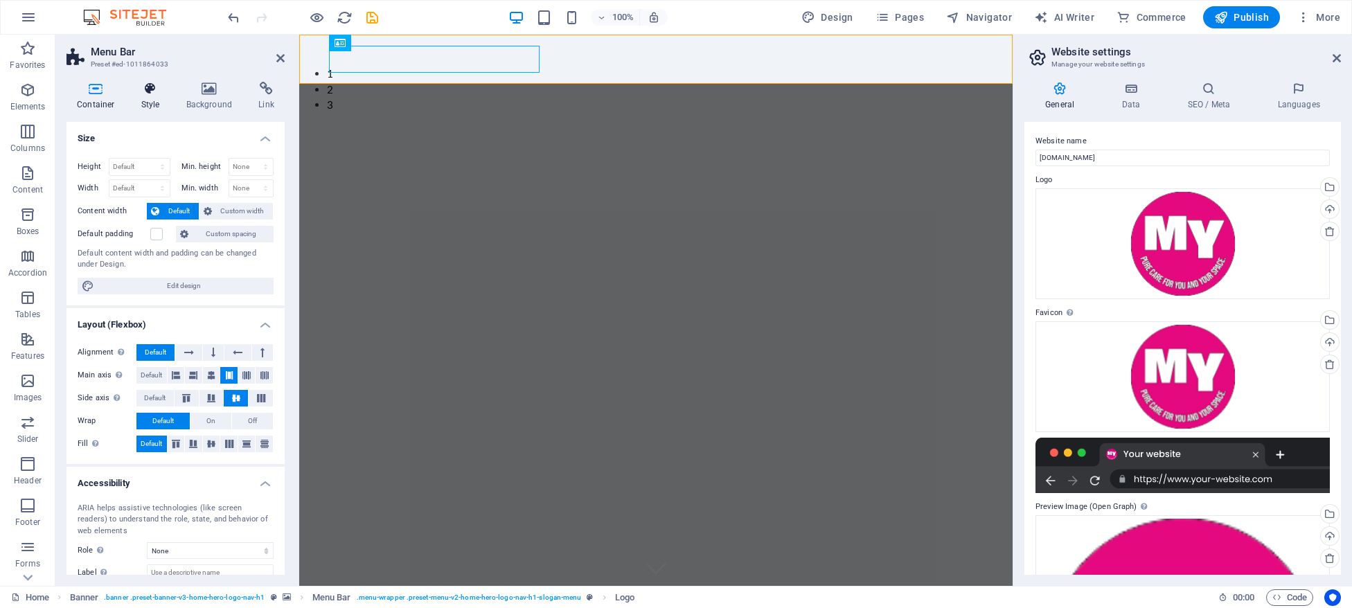
click at [156, 97] on h4 "Style" at bounding box center [153, 96] width 45 height 29
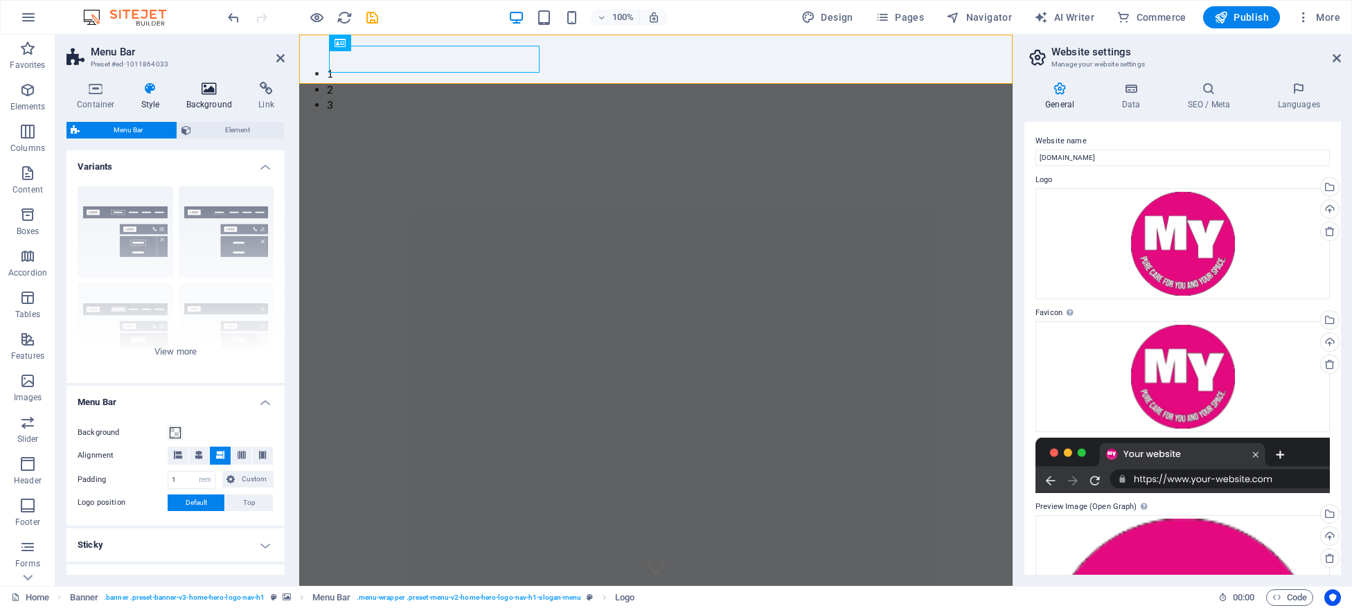
click at [222, 97] on h4 "Background" at bounding box center [212, 96] width 73 height 29
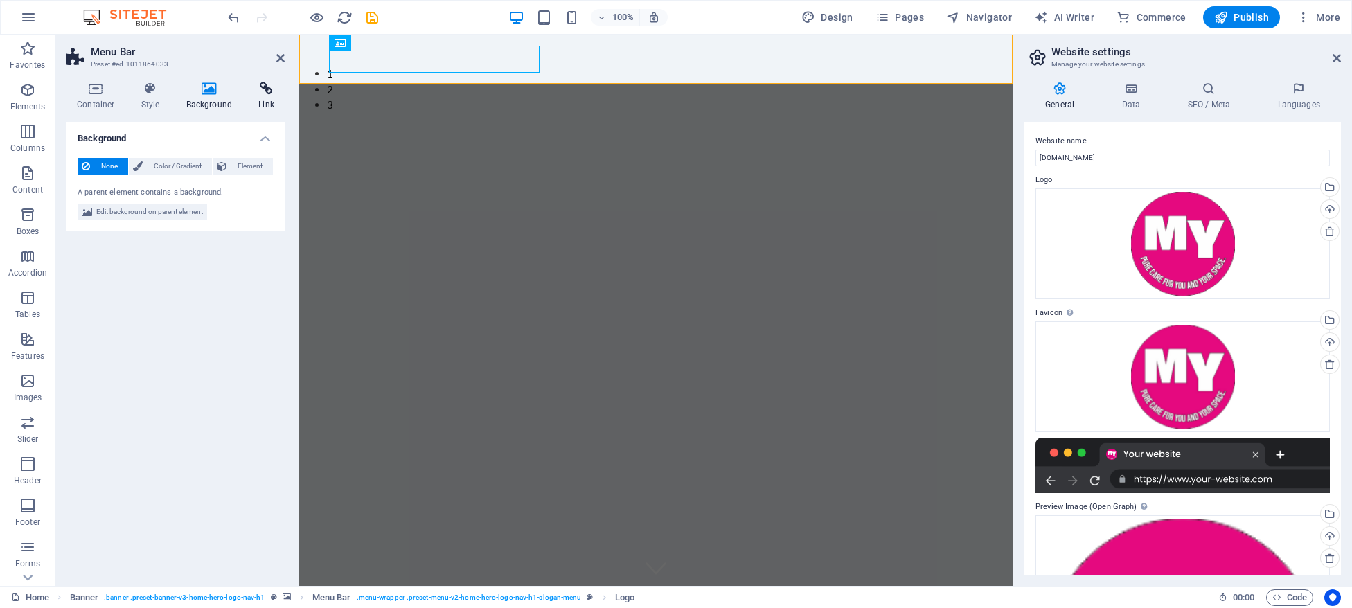
click at [266, 96] on h4 "Link" at bounding box center [266, 96] width 37 height 29
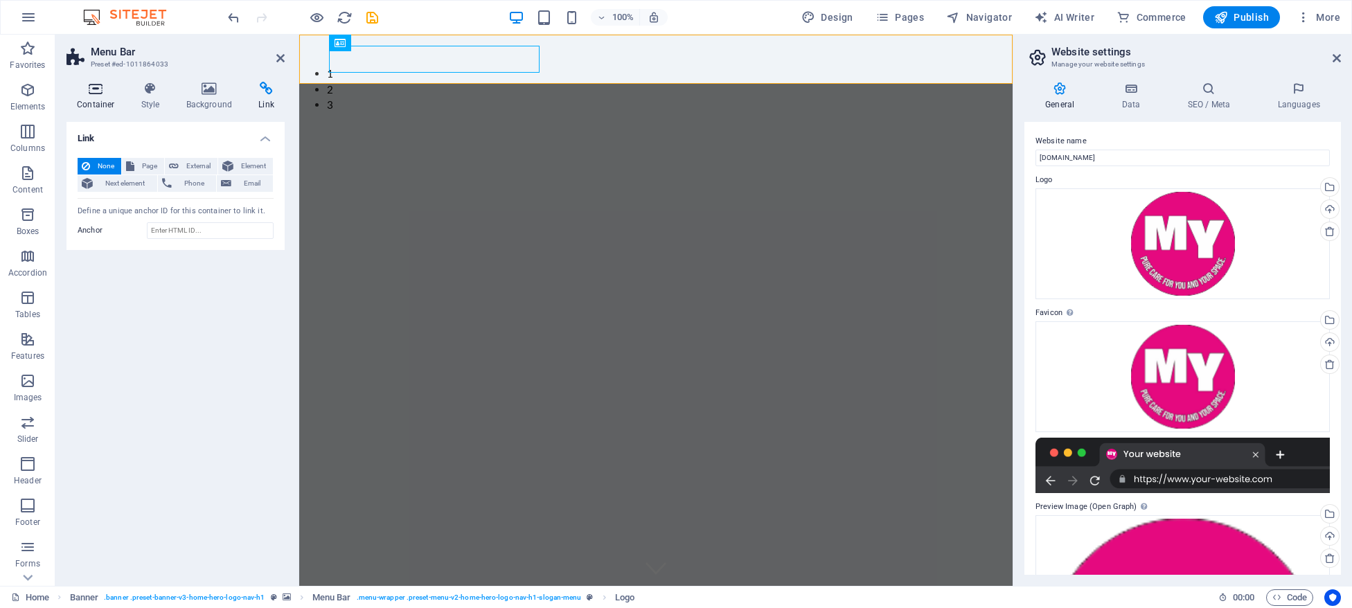
click at [99, 98] on h4 "Container" at bounding box center [98, 96] width 64 height 29
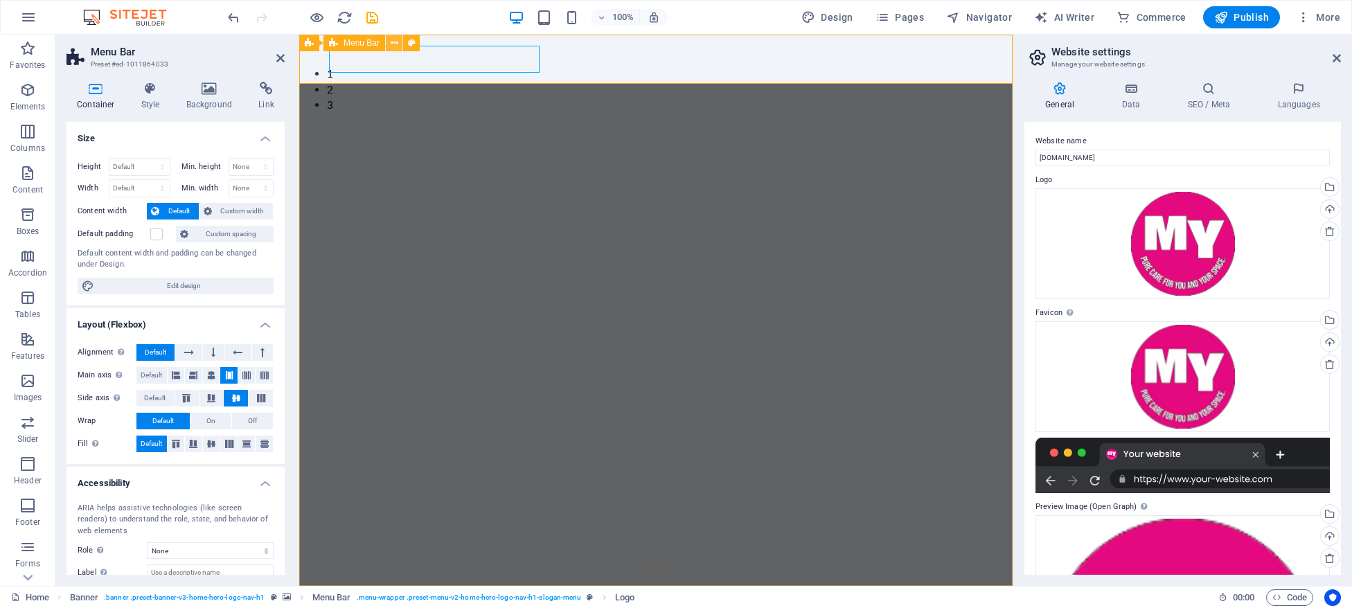
click at [394, 46] on icon at bounding box center [395, 43] width 8 height 15
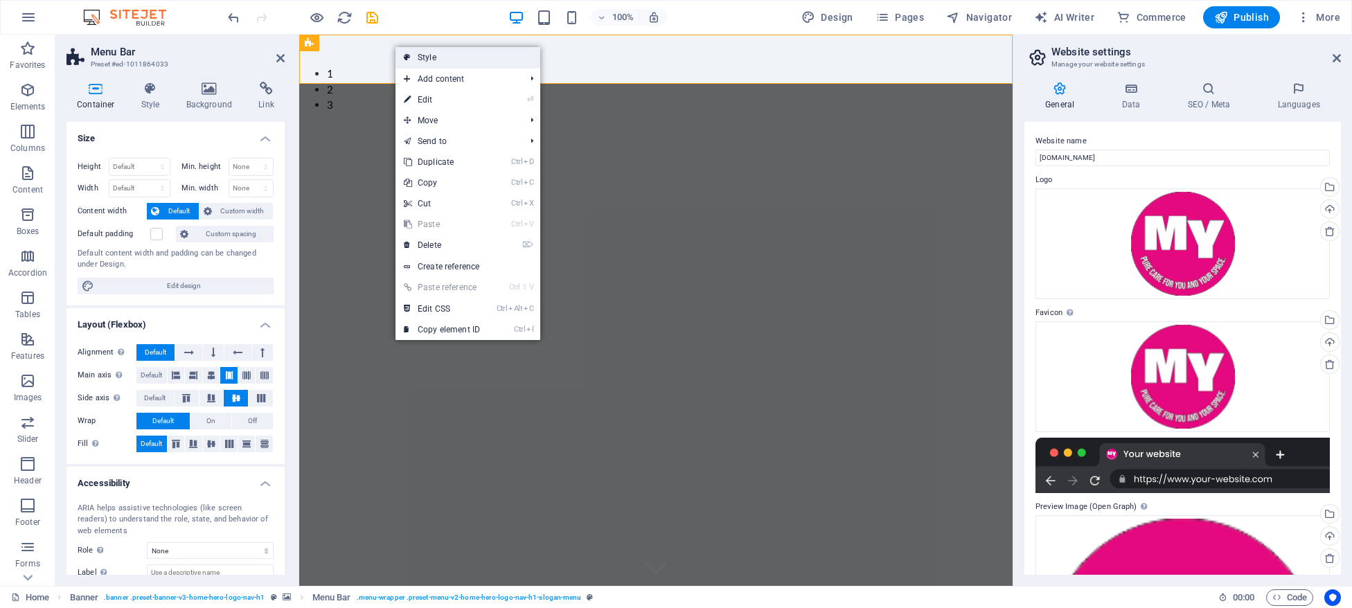
click at [422, 56] on link "Style" at bounding box center [467, 57] width 145 height 21
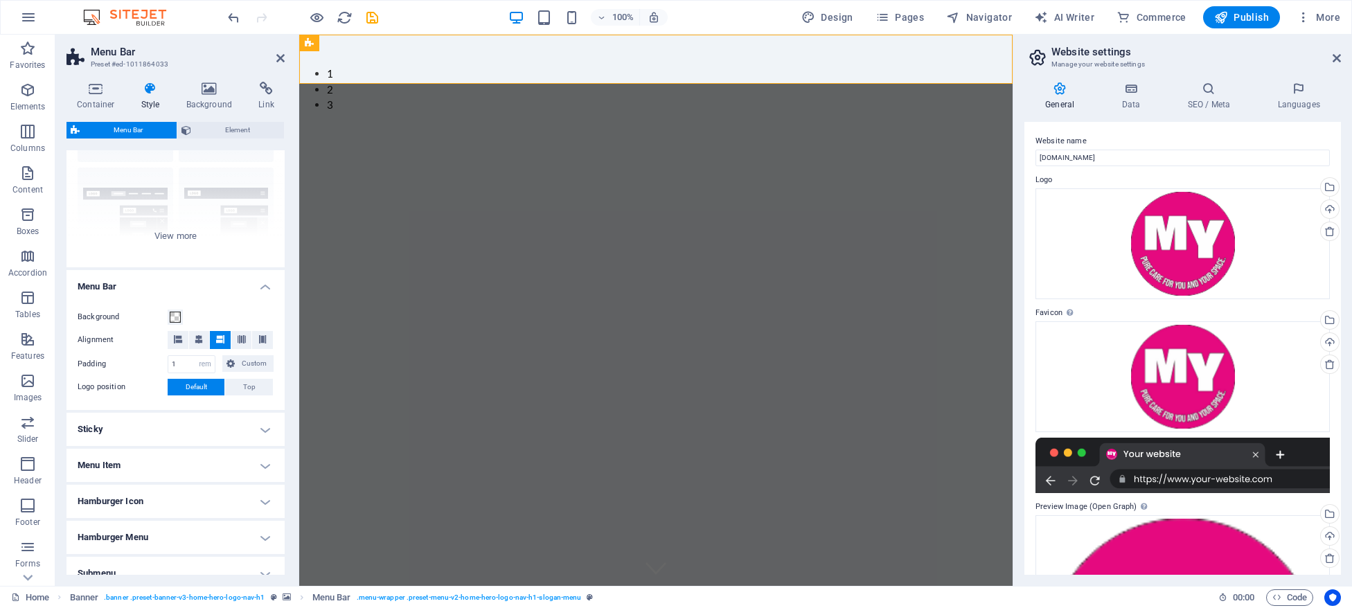
scroll to position [127, 0]
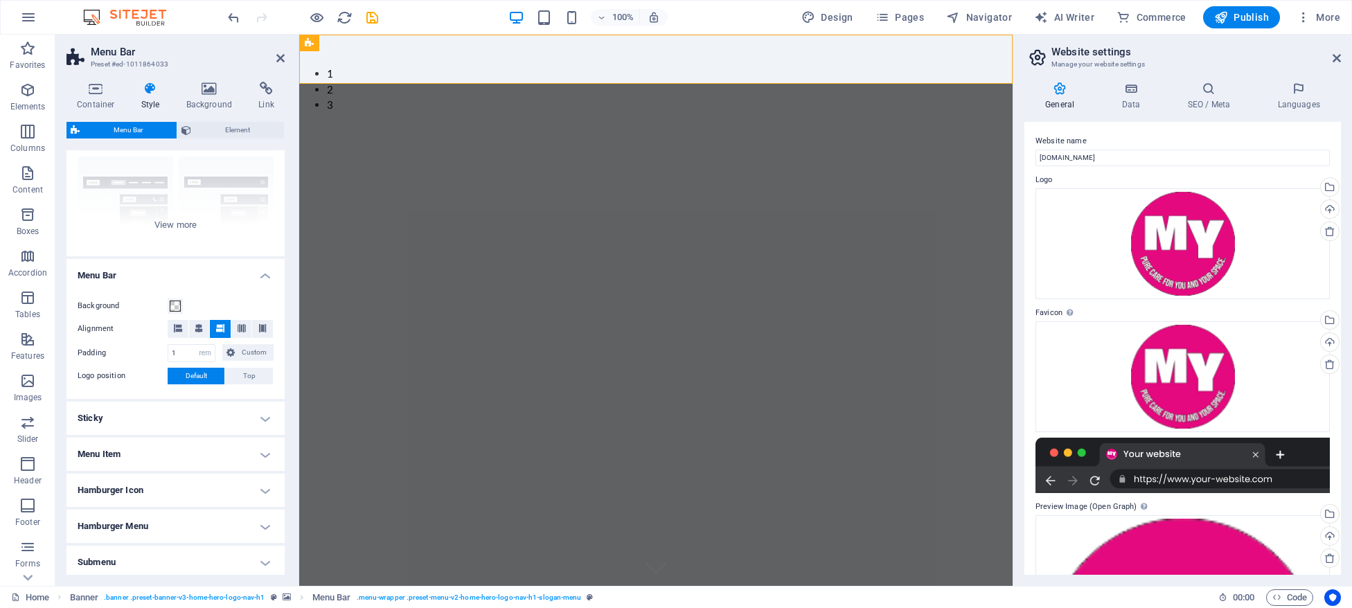
click at [183, 304] on div "Background" at bounding box center [176, 306] width 196 height 17
click at [177, 304] on span at bounding box center [175, 306] width 11 height 11
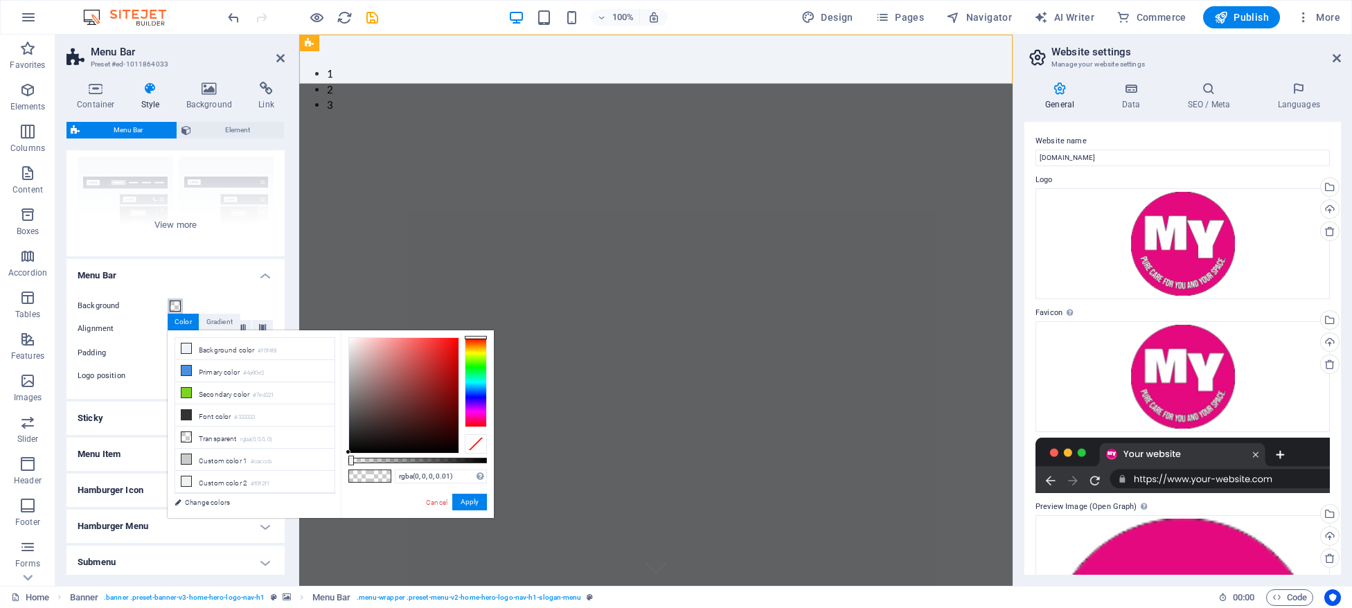
type input "rgba(0, 0, 0, 0.145)"
click at [368, 460] on div at bounding box center [417, 461] width 139 height 6
click at [473, 500] on button "Apply" at bounding box center [469, 502] width 35 height 17
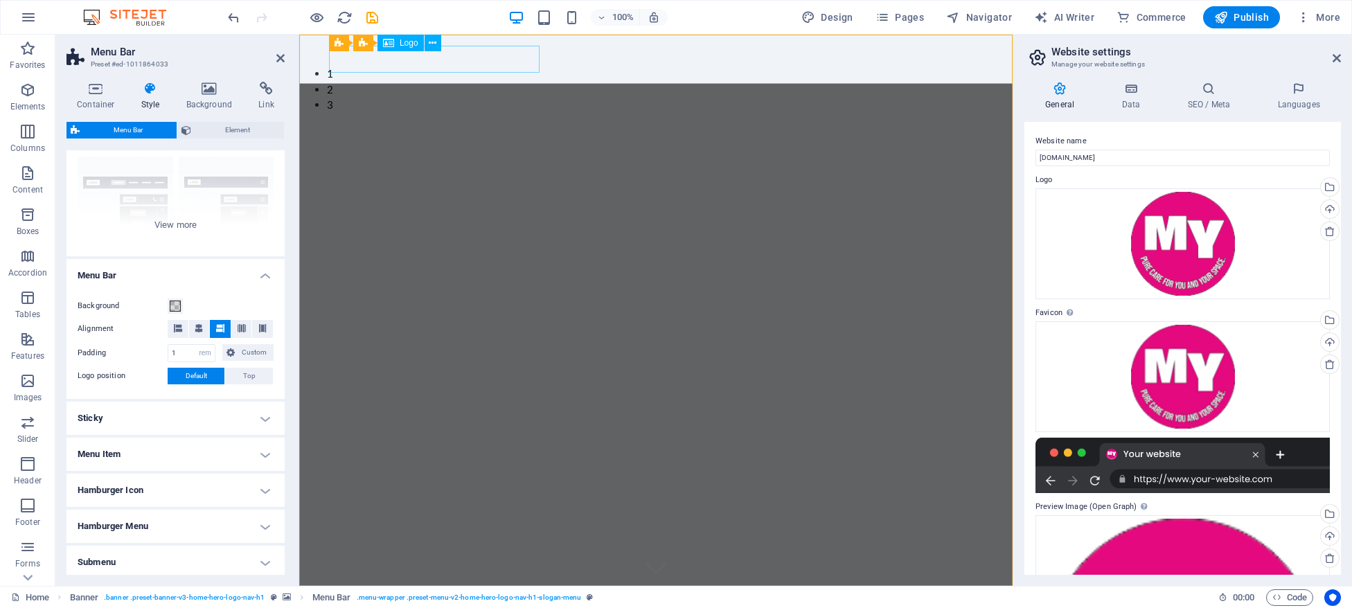
click at [464, 597] on div "myspasalon Pvt Ltd" at bounding box center [656, 610] width 654 height 27
click at [408, 597] on div "myspasalon Pvt Ltd" at bounding box center [656, 610] width 654 height 27
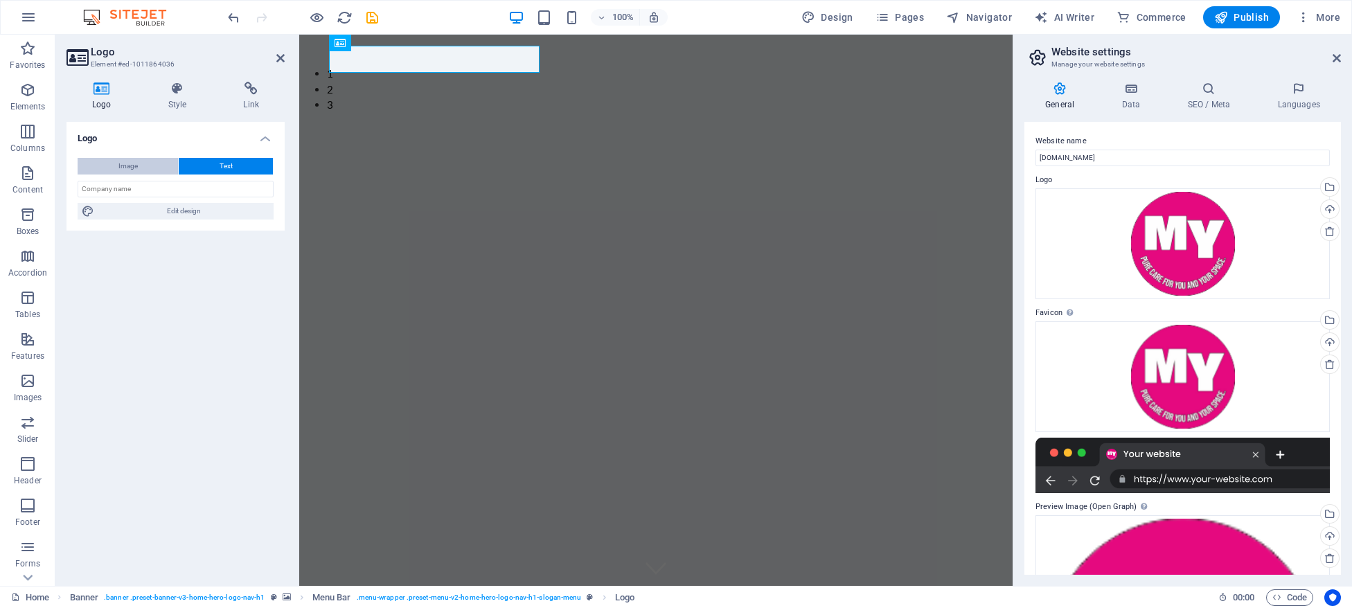
click at [126, 168] on span "Image" at bounding box center [127, 166] width 19 height 17
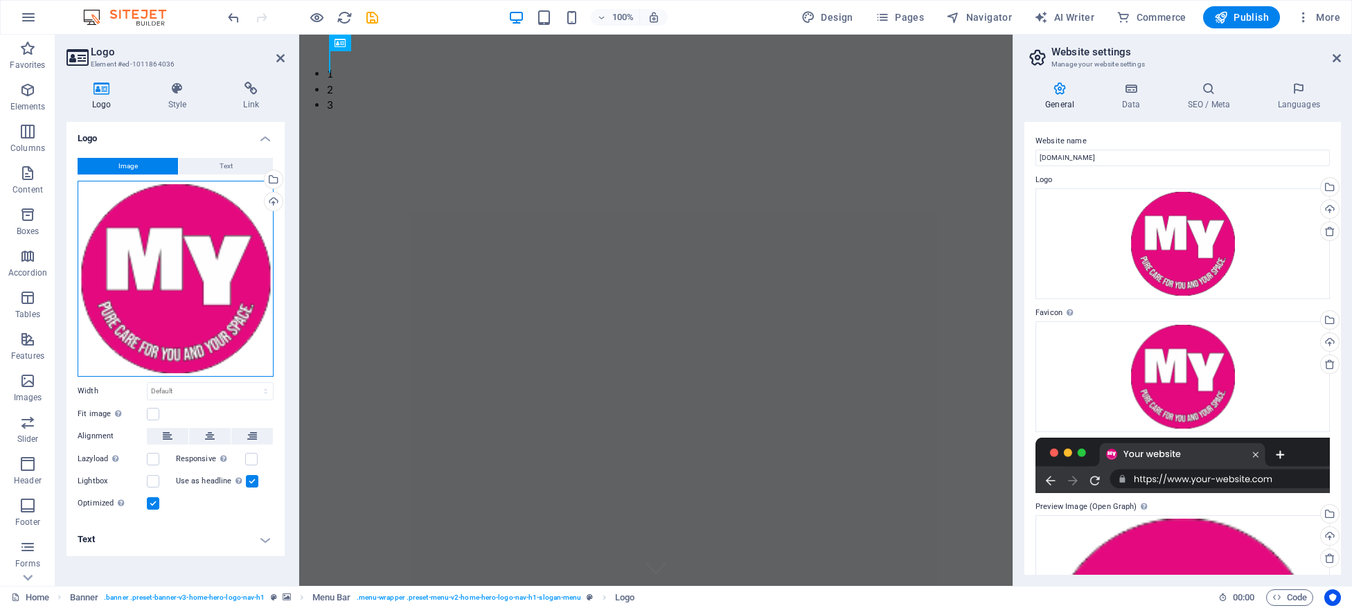
click at [166, 240] on div "Drag files here, click to choose files or select files from Files or our free s…" at bounding box center [176, 279] width 196 height 196
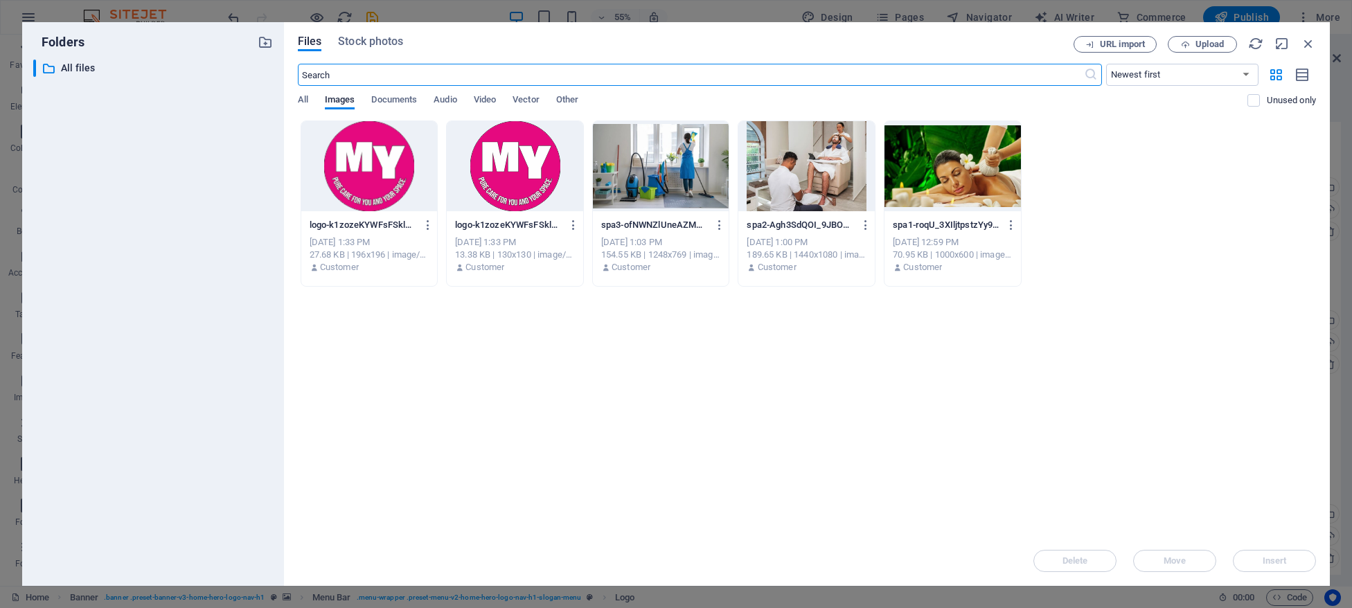
click at [722, 326] on div "Drop files here to upload them instantly logo-k1zozeKYWFsFSkl1R-UNGw-EGfxo0ueo_…" at bounding box center [807, 328] width 1018 height 416
click at [358, 172] on div at bounding box center [369, 166] width 136 height 90
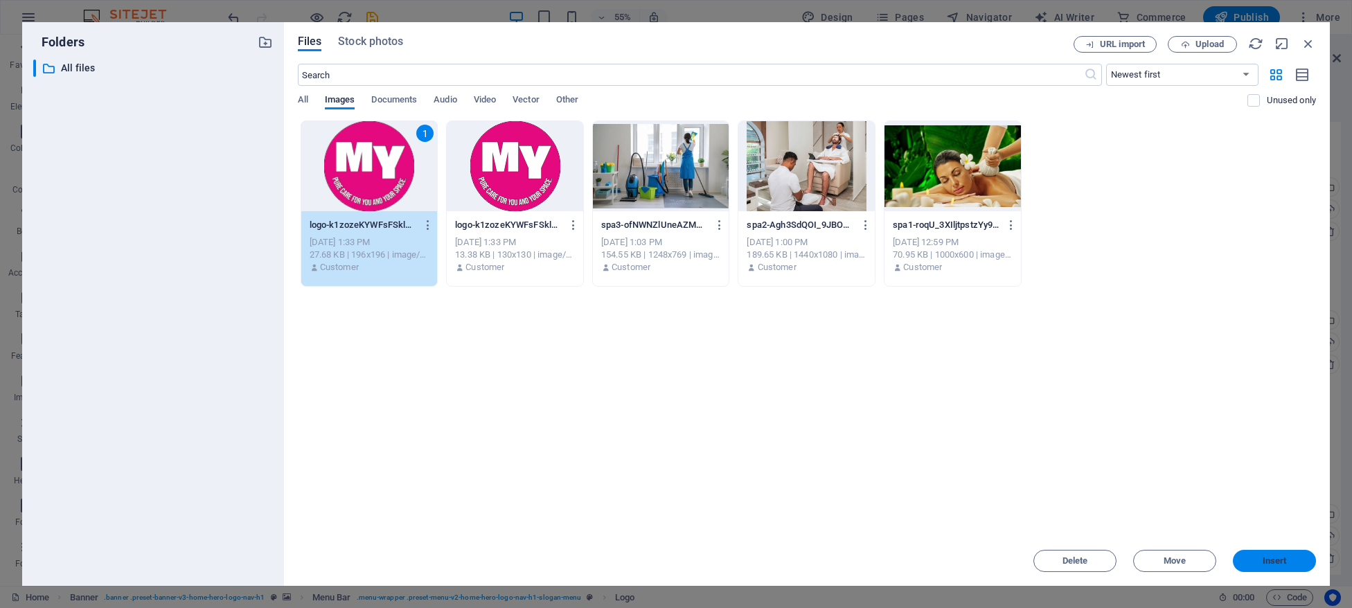
click at [1294, 562] on span "Insert" at bounding box center [1274, 561] width 72 height 8
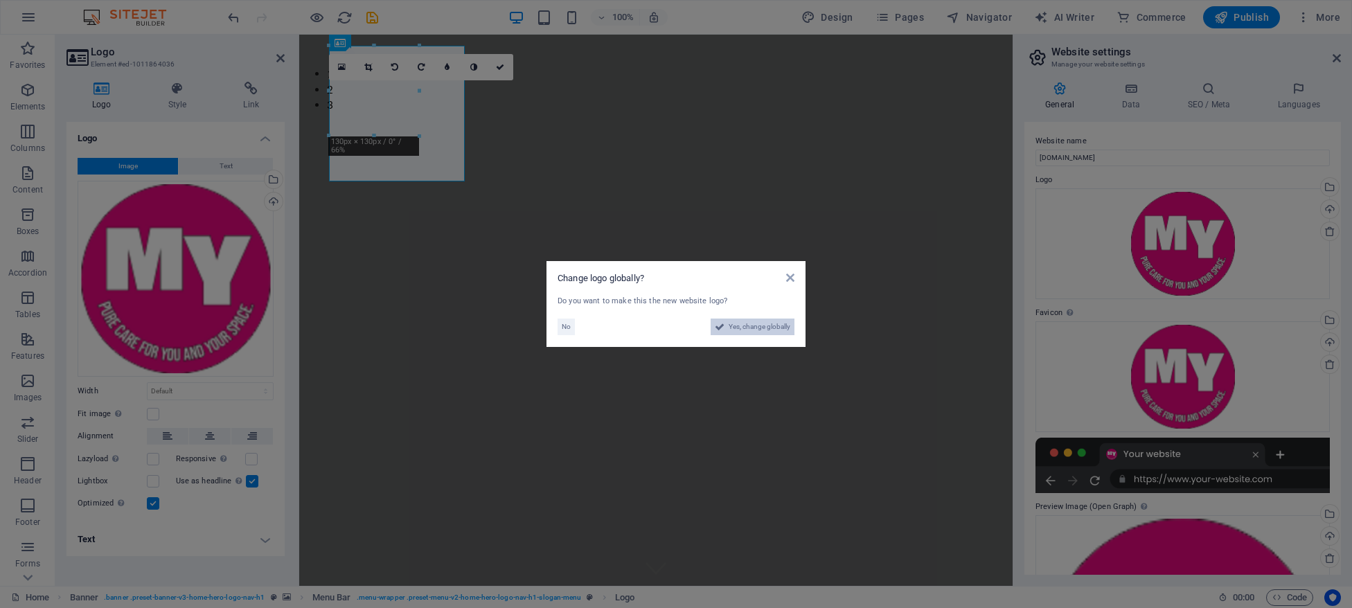
click at [737, 331] on span "Yes, change globally" at bounding box center [760, 327] width 62 height 17
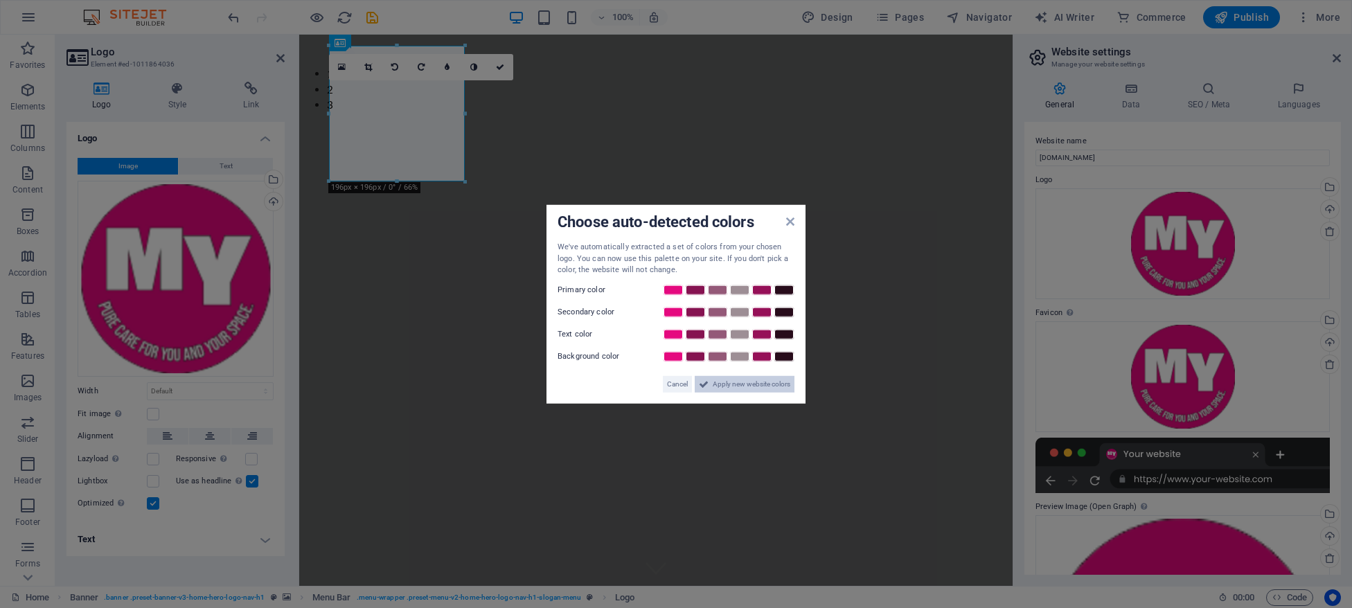
click at [744, 380] on span "Apply new website colors" at bounding box center [752, 383] width 78 height 17
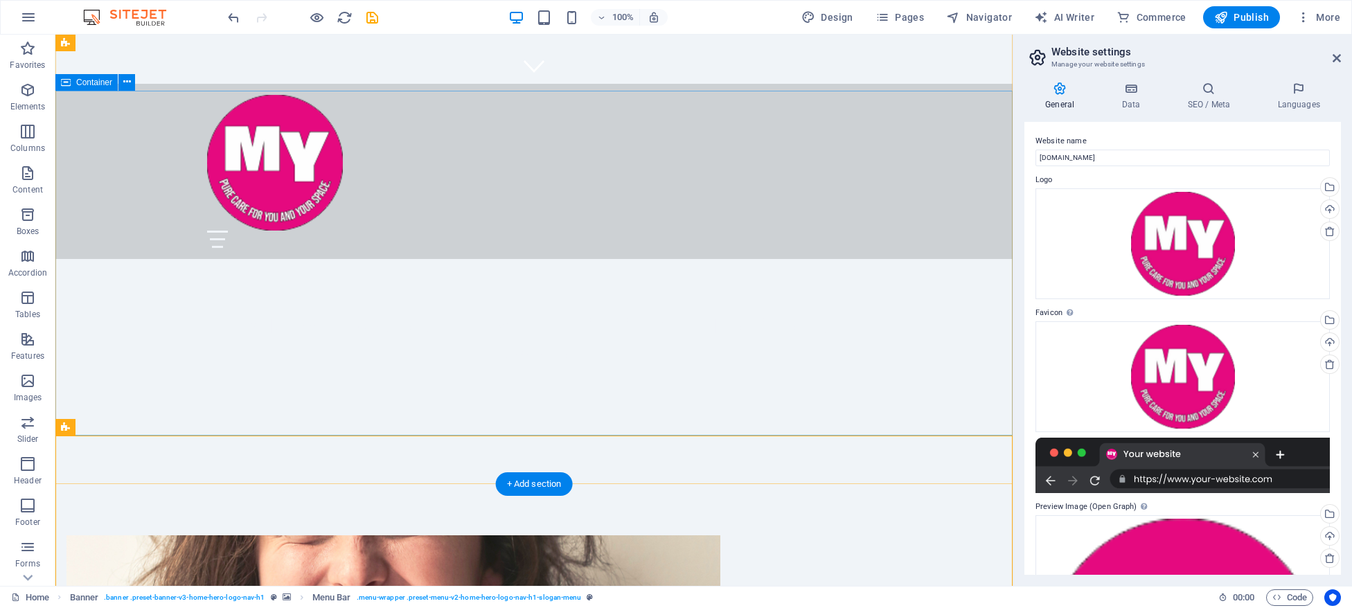
scroll to position [0, 0]
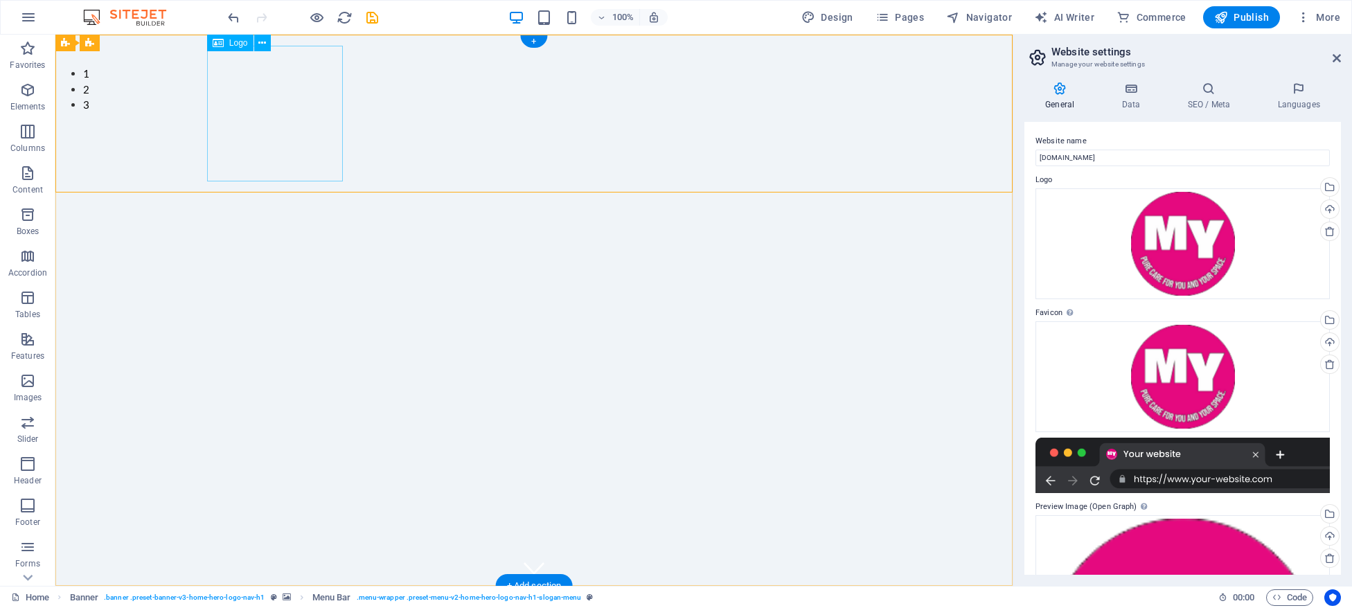
click at [242, 48] on div "Logo" at bounding box center [230, 43] width 46 height 17
click at [265, 46] on icon at bounding box center [262, 43] width 8 height 15
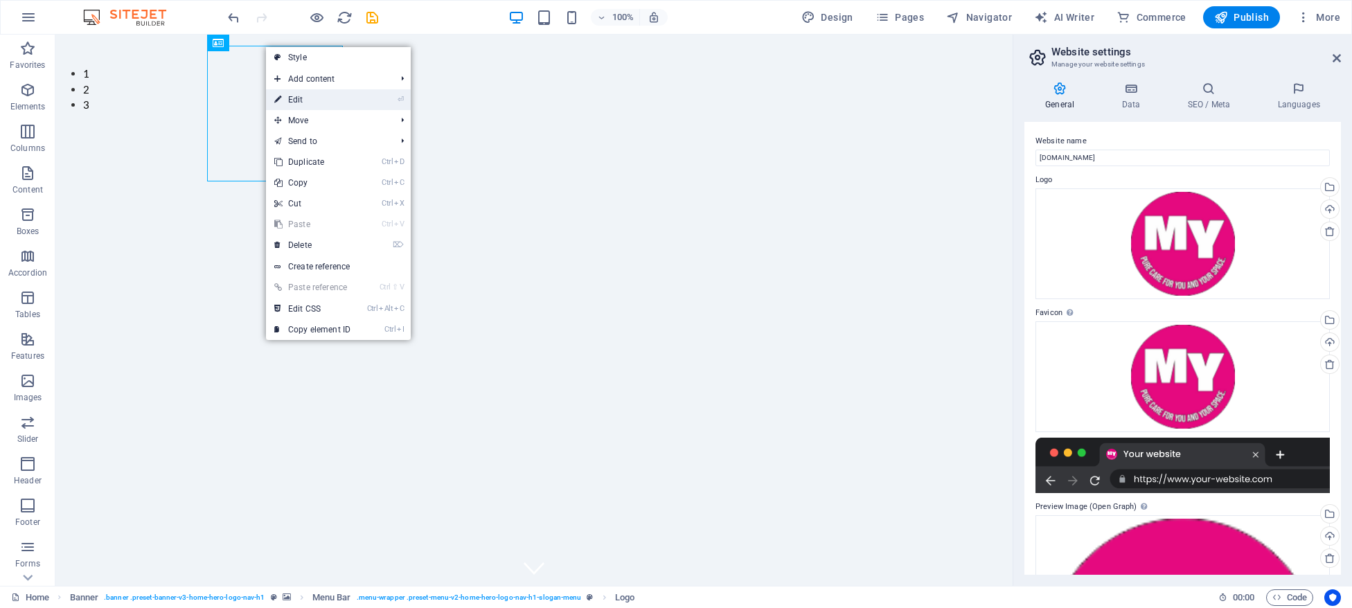
click at [310, 96] on link "⏎ Edit" at bounding box center [312, 99] width 93 height 21
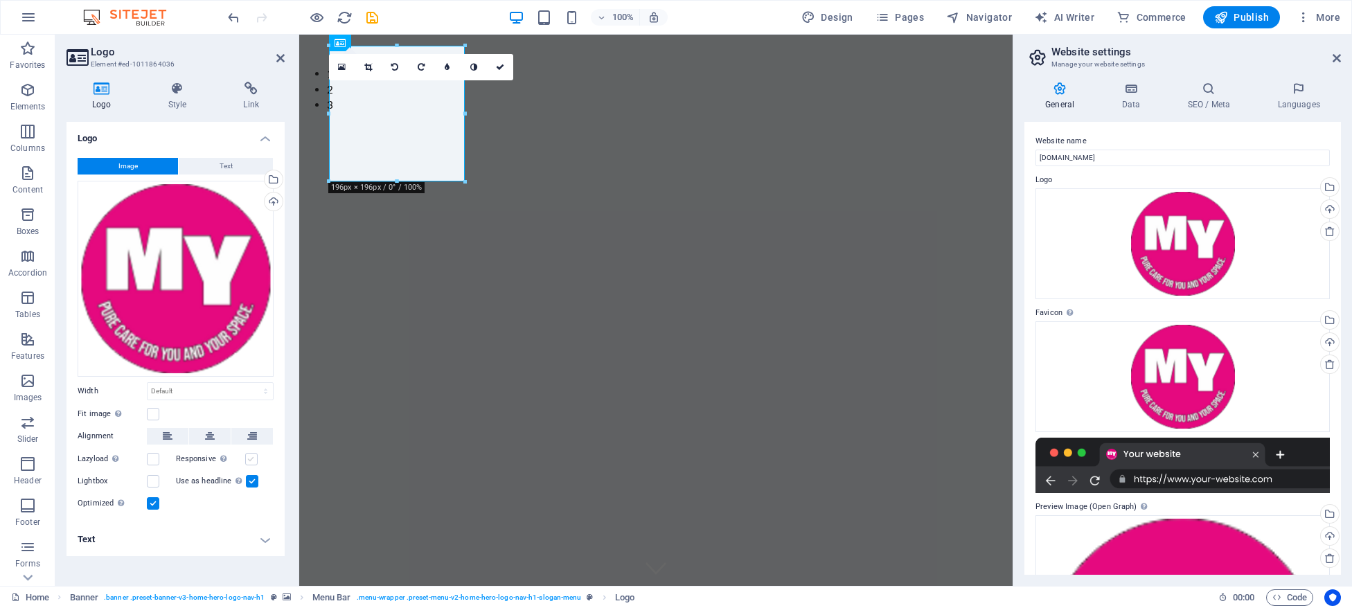
click at [249, 459] on label at bounding box center [251, 459] width 12 height 12
click at [0, 0] on input "Responsive Automatically load retina image and smartphone optimized sizes." at bounding box center [0, 0] width 0 height 0
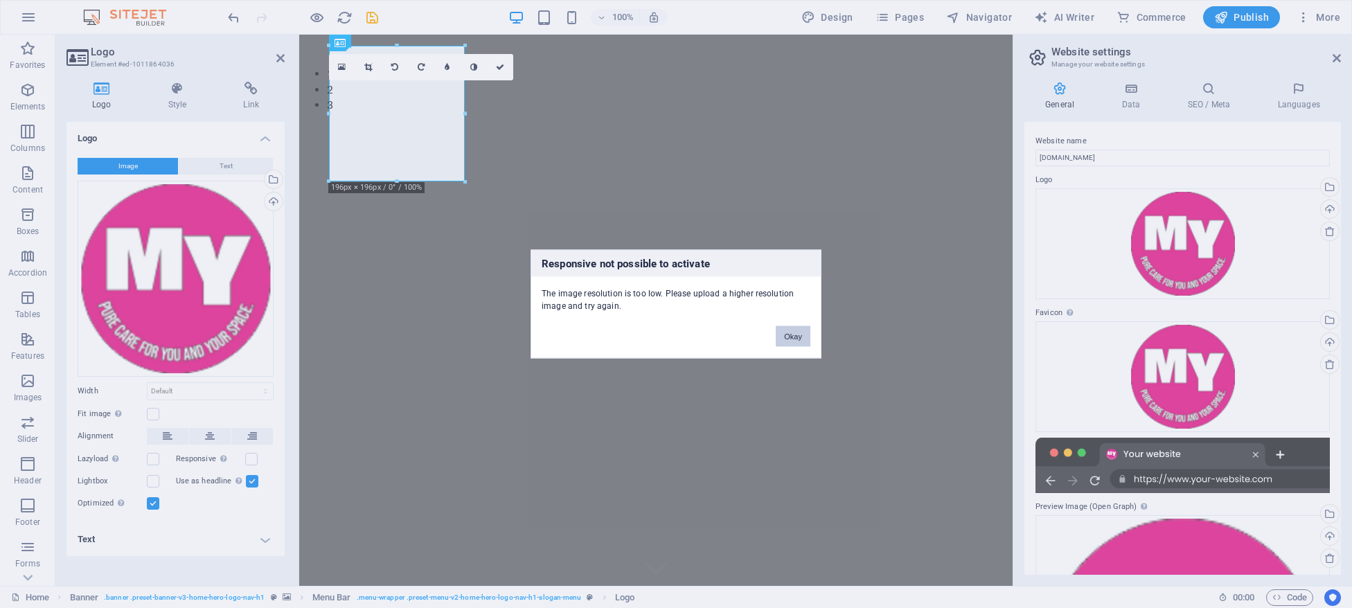
click at [795, 333] on button "Okay" at bounding box center [793, 336] width 35 height 21
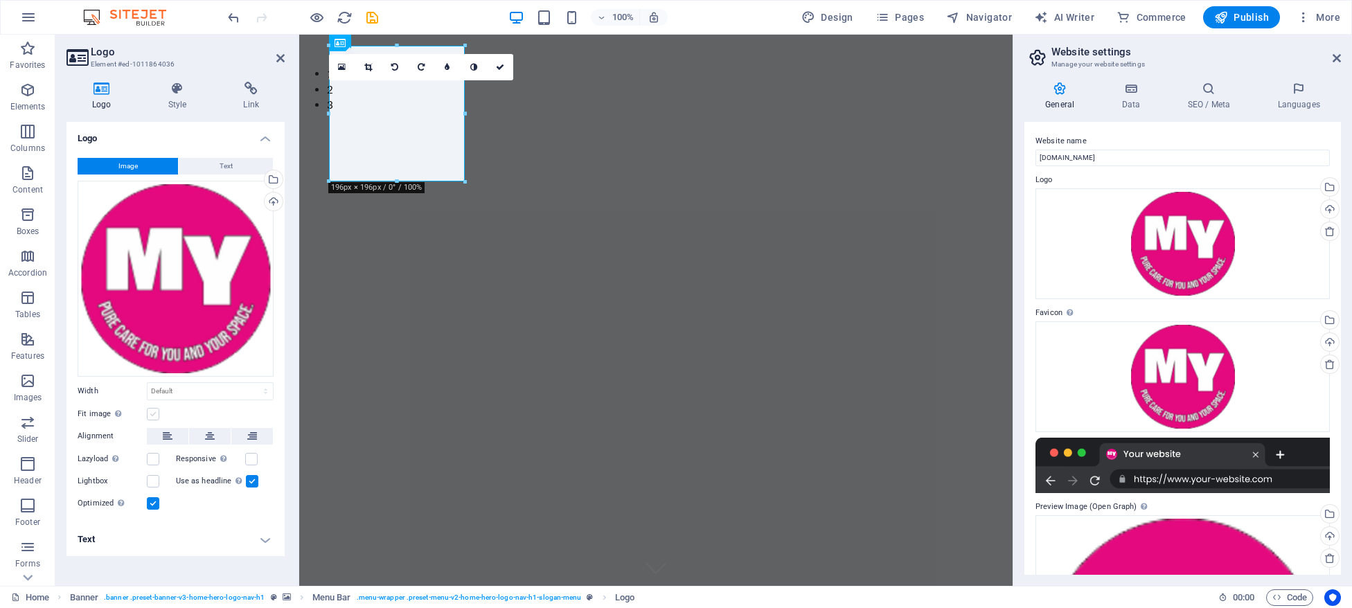
click at [156, 415] on label at bounding box center [153, 414] width 12 height 12
click at [0, 0] on input "Fit image Automatically fit image to a fixed width and height" at bounding box center [0, 0] width 0 height 0
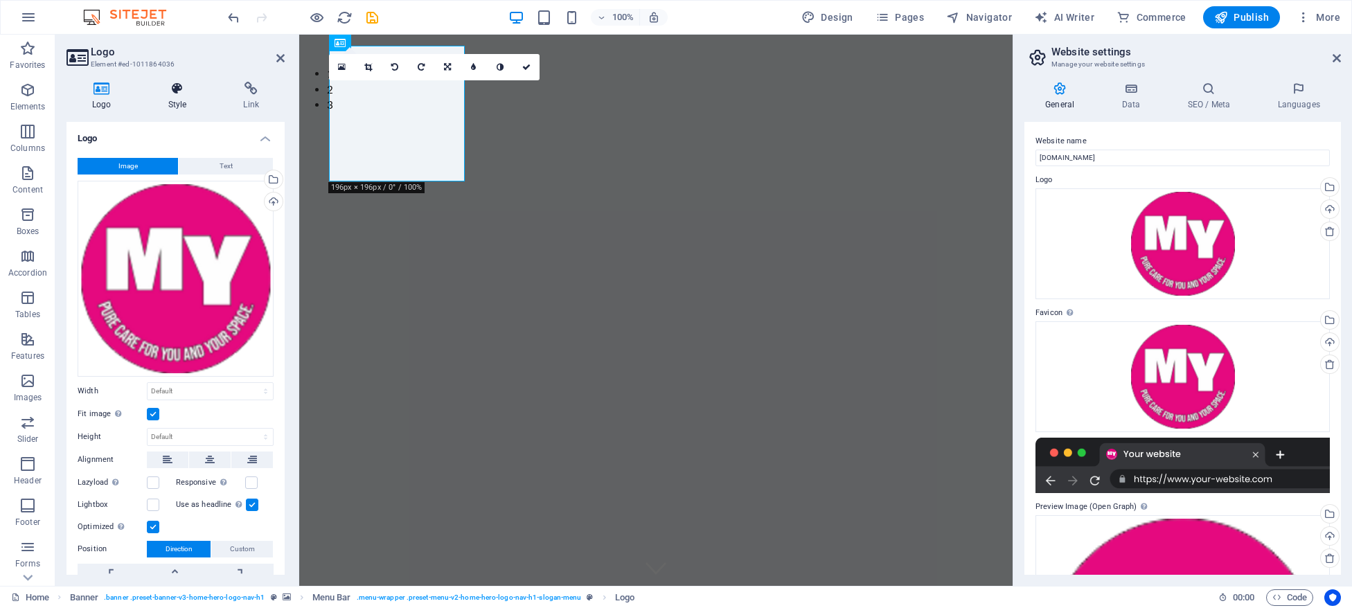
click at [184, 89] on icon at bounding box center [178, 89] width 70 height 14
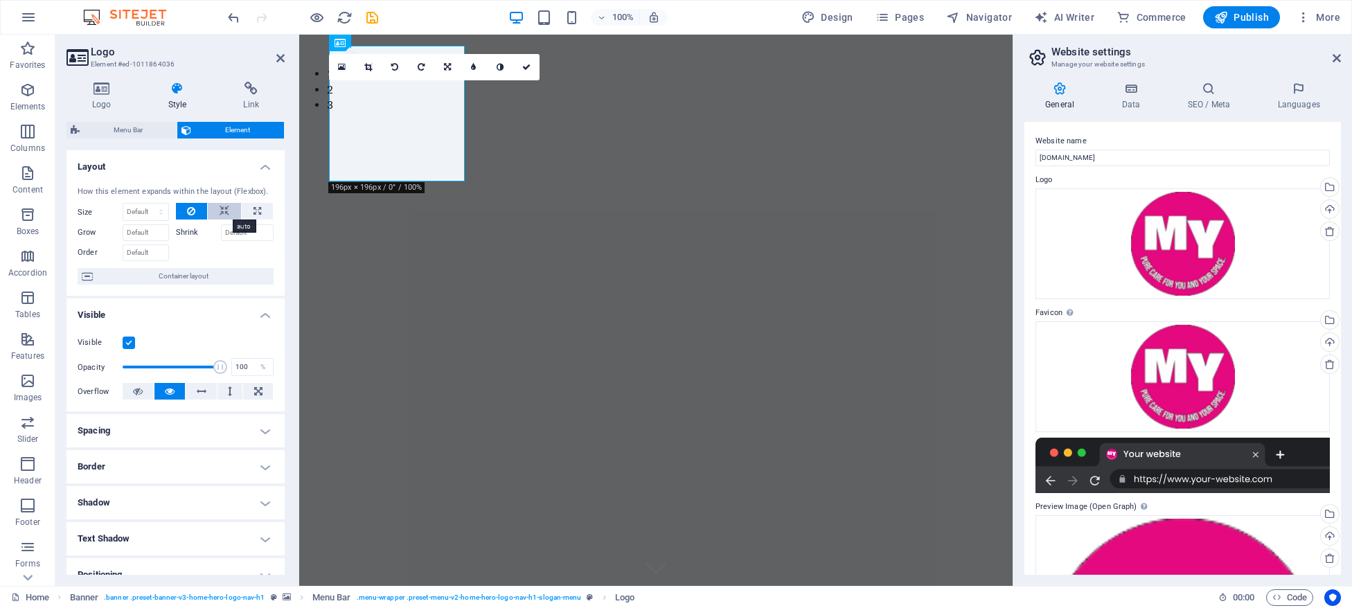
click at [227, 210] on icon at bounding box center [225, 211] width 10 height 17
click at [192, 214] on icon at bounding box center [191, 211] width 8 height 17
click at [224, 209] on icon at bounding box center [225, 211] width 10 height 17
click at [123, 204] on select "Default auto px % 1/1 1/2 1/3 1/4 1/5 1/6 1/7 1/8 1/9 1/10" at bounding box center [145, 212] width 45 height 17
select select "1/1"
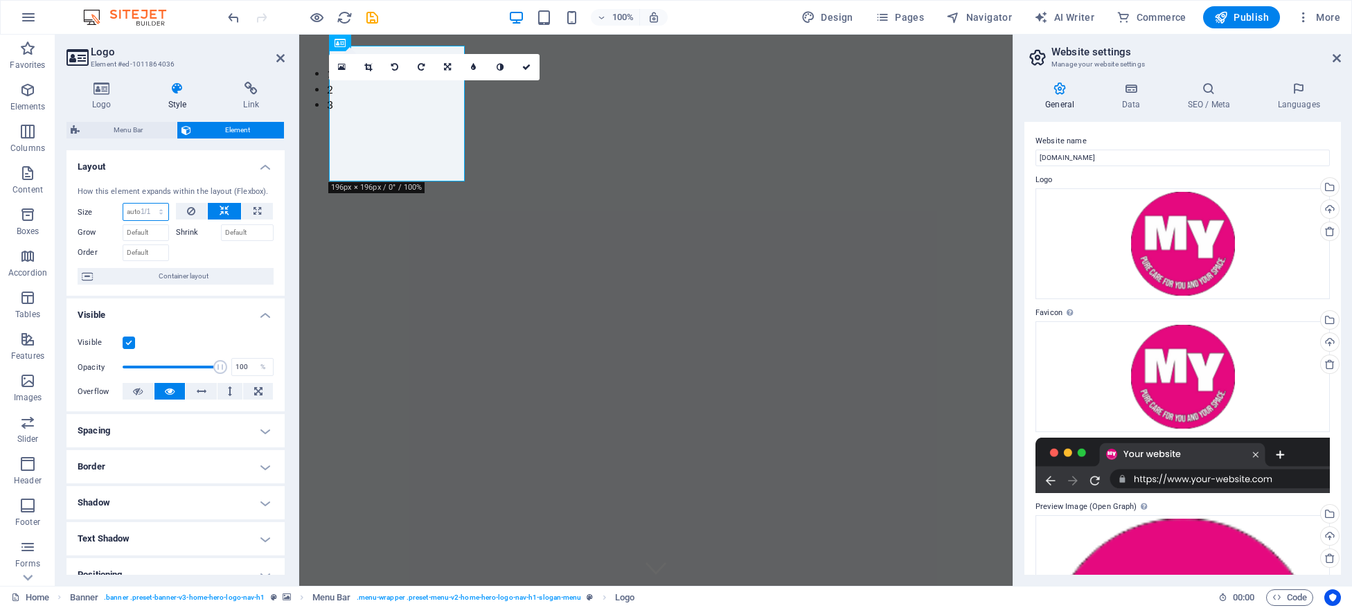
click option "1/1" at bounding box center [0, 0] width 0 height 0
type input "100"
select select "1/3"
click option "1/3" at bounding box center [0, 0] width 0 height 0
type input "33.33"
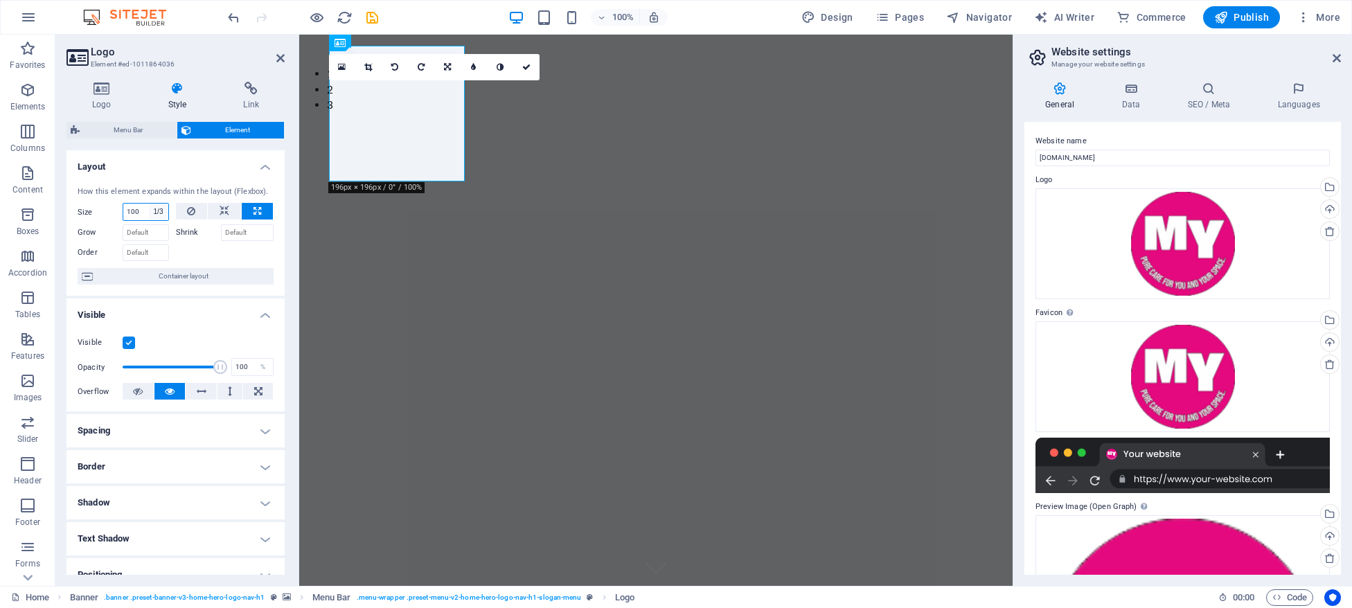
select select "%"
click at [1253, 13] on span "Publish" at bounding box center [1241, 17] width 55 height 14
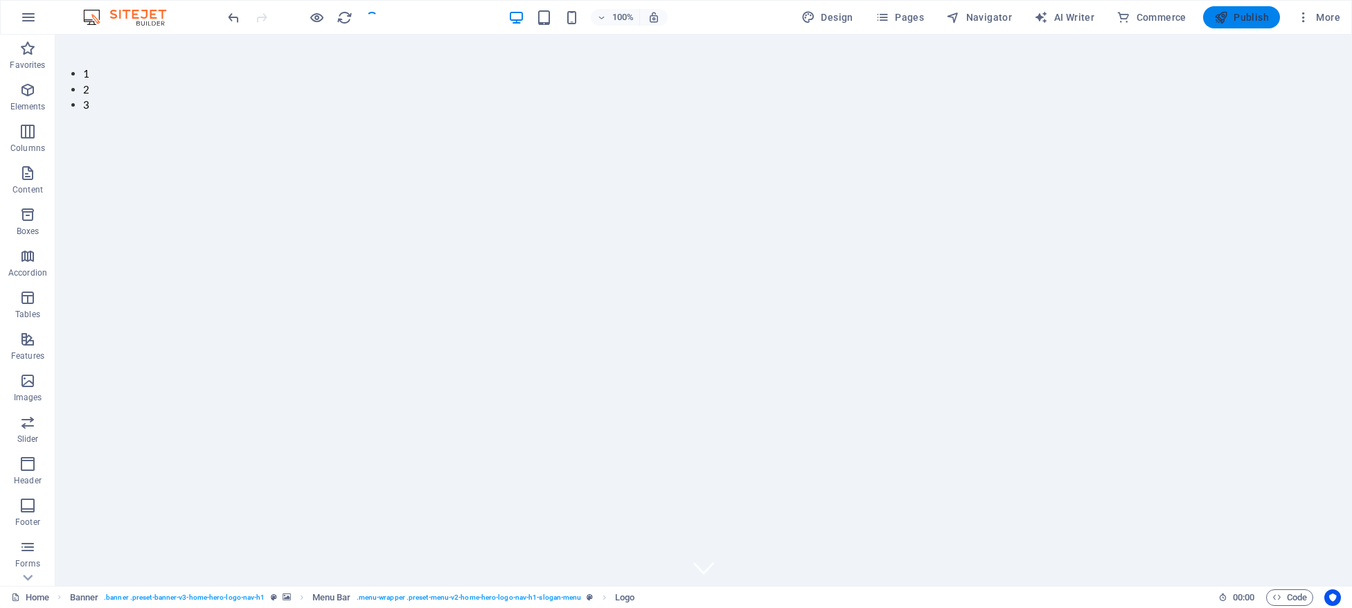
checkbox input "false"
